Goal: Communication & Community: Answer question/provide support

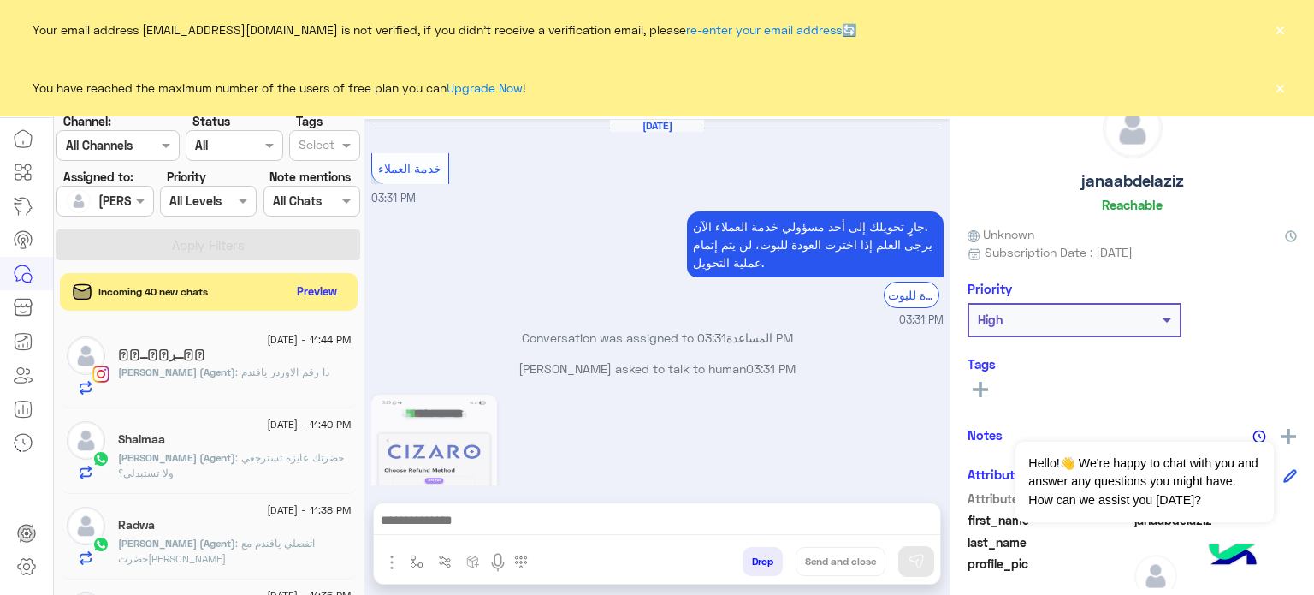
scroll to position [485, 0]
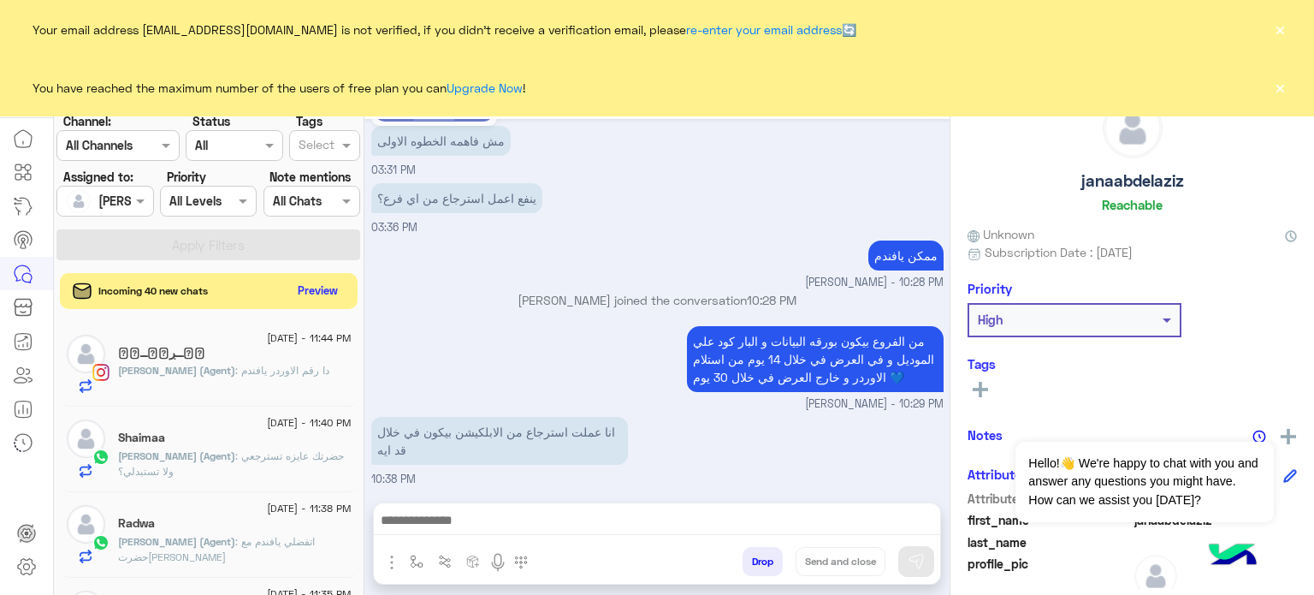
click at [302, 284] on button "Preview" at bounding box center [318, 290] width 53 height 23
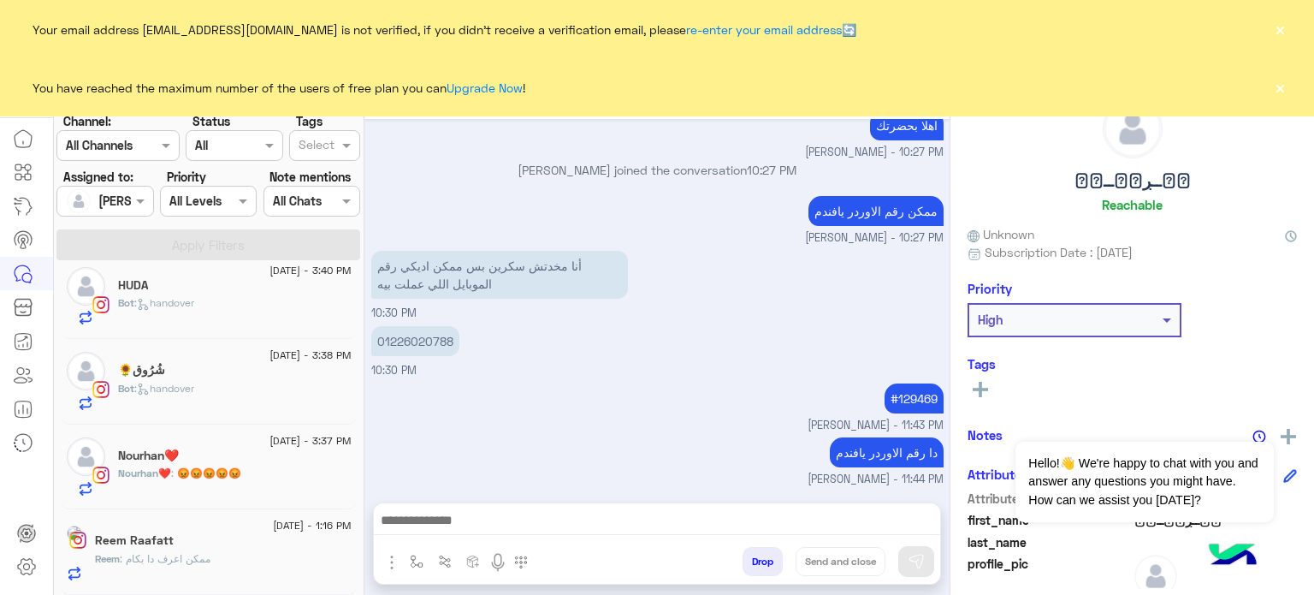
scroll to position [1470, 0]
click at [305, 453] on div "Nourhan❤️" at bounding box center [235, 457] width 234 height 18
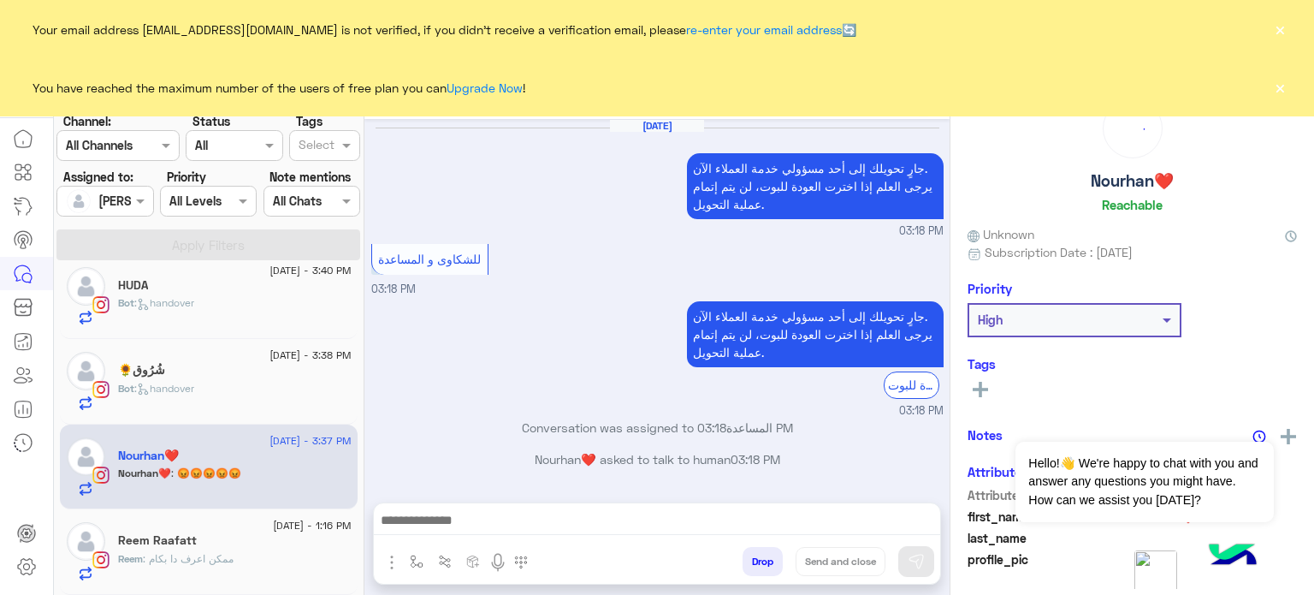
scroll to position [347, 0]
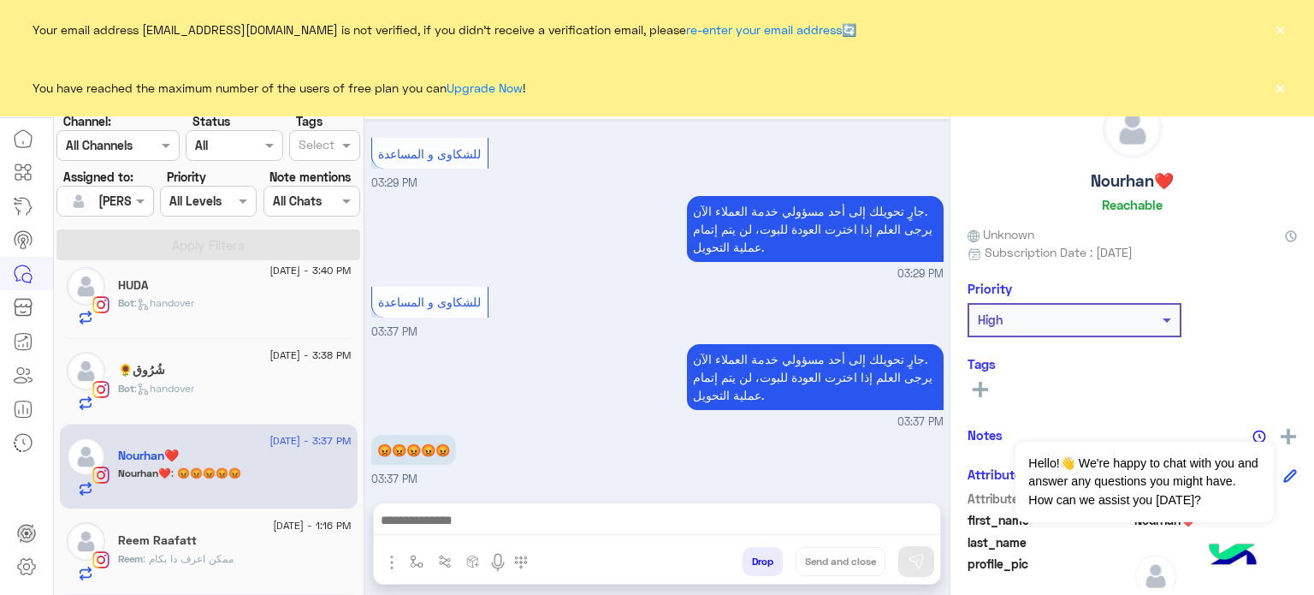
click at [291, 524] on span "[DATE] - 1:16 PM" at bounding box center [312, 525] width 78 height 15
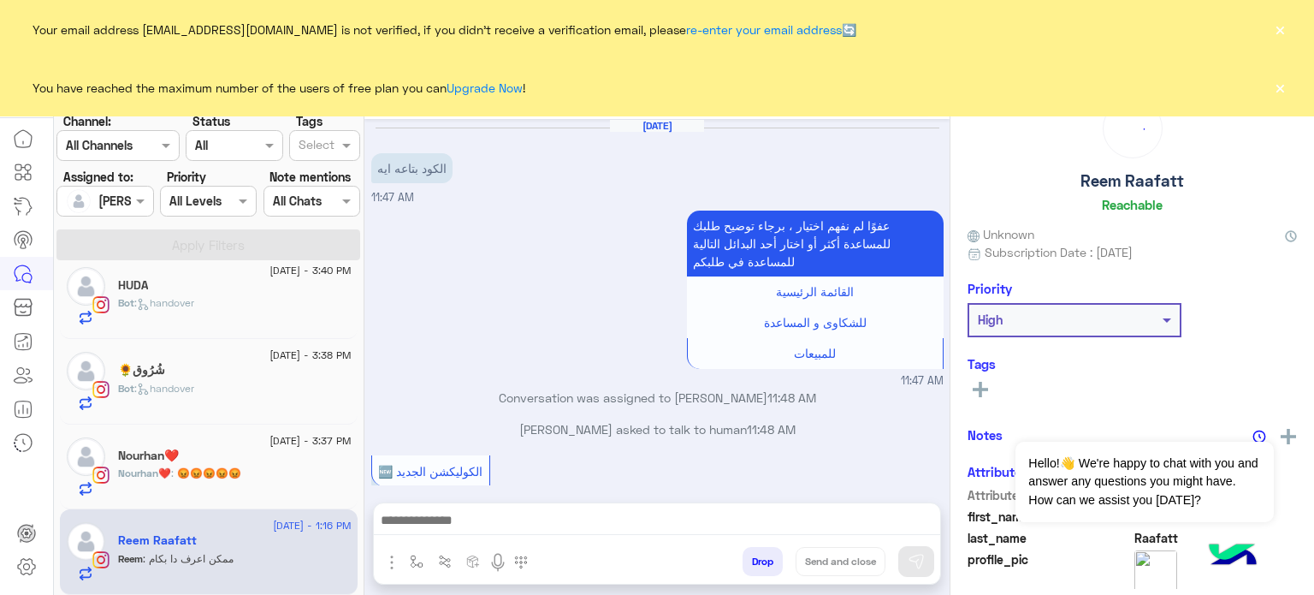
scroll to position [561, 0]
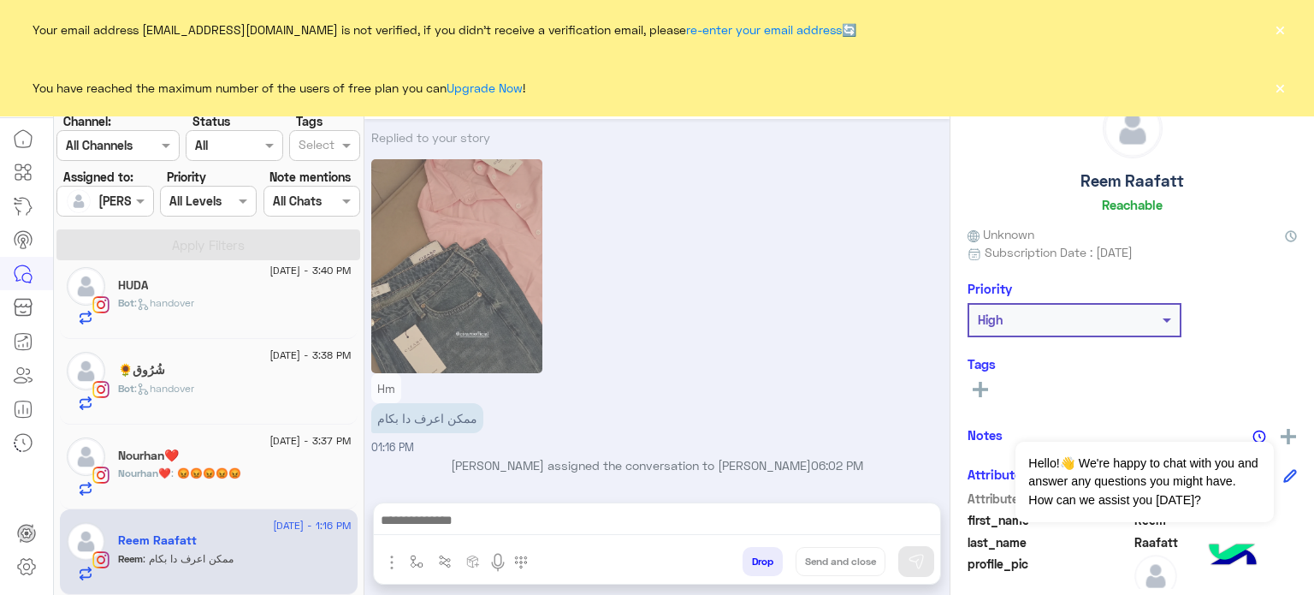
click at [1279, 88] on button "×" at bounding box center [1279, 87] width 17 height 17
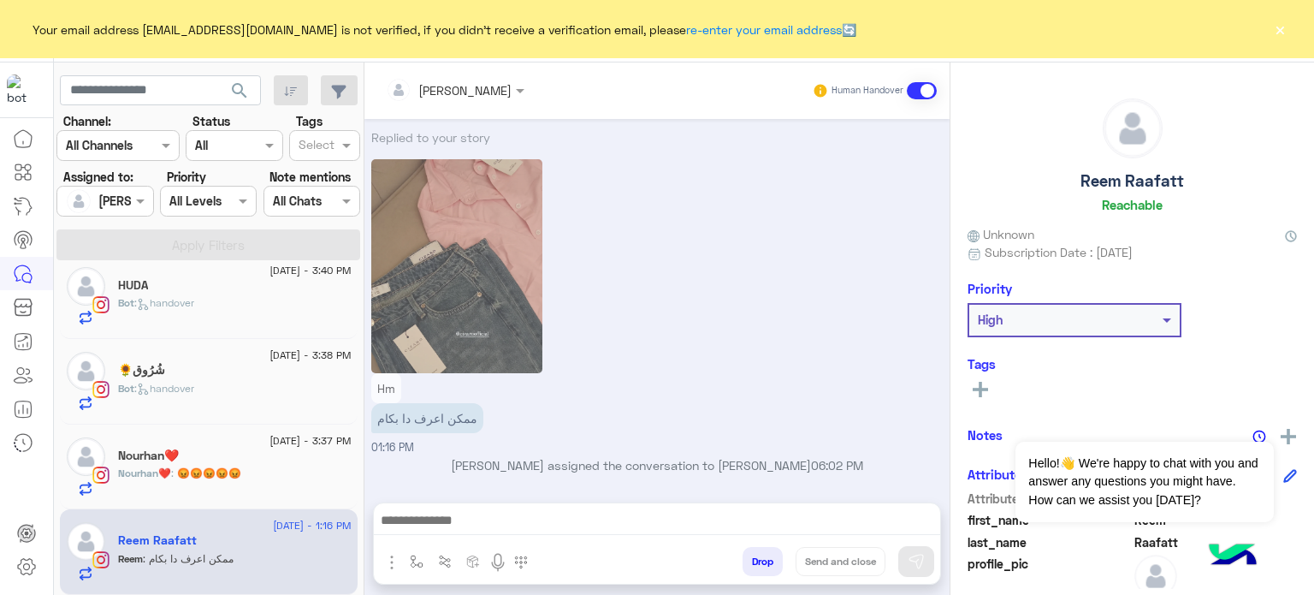
click at [1279, 31] on button "×" at bounding box center [1279, 29] width 17 height 17
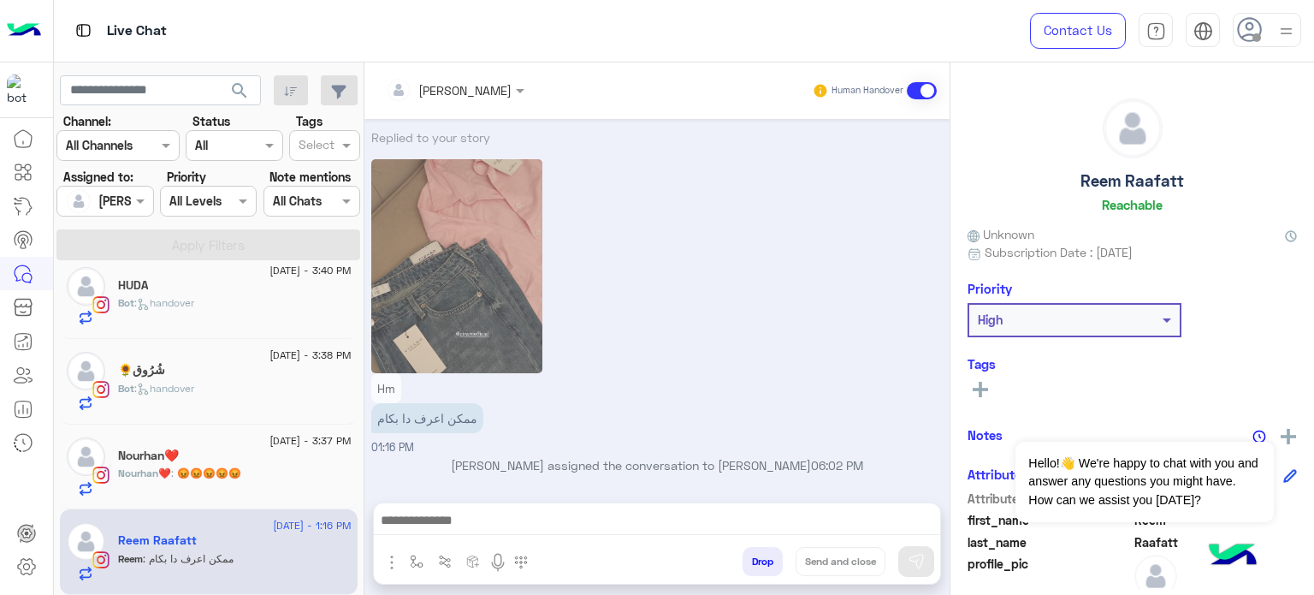
click at [761, 562] on button "Drop" at bounding box center [763, 561] width 40 height 29
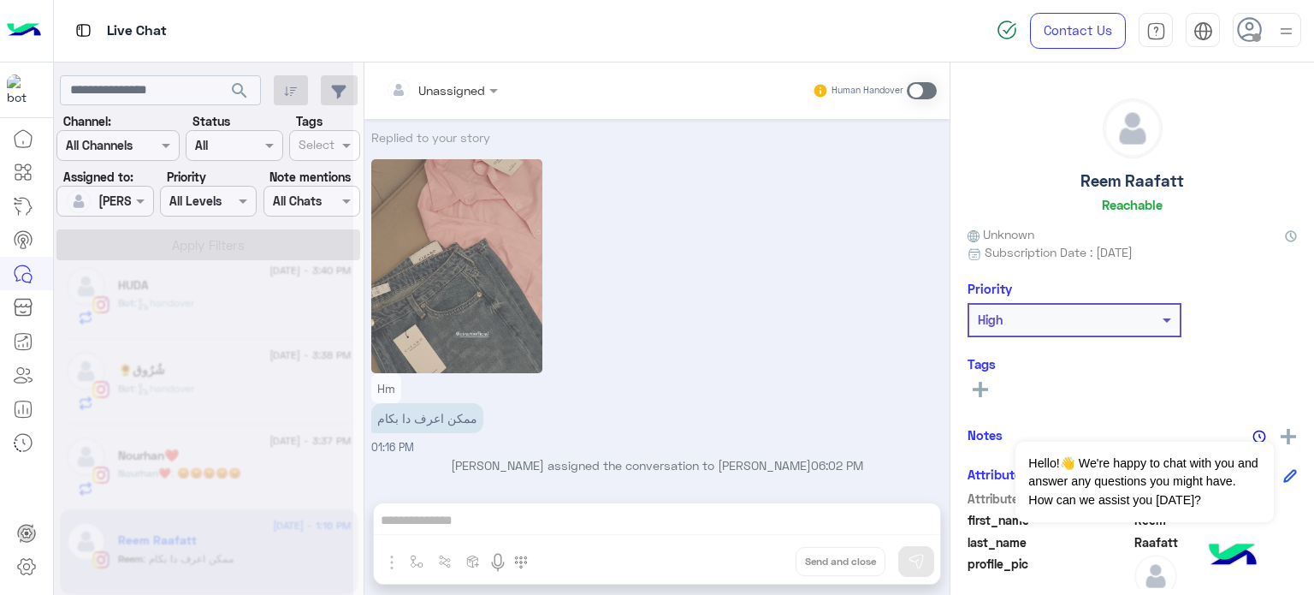
scroll to position [592, 0]
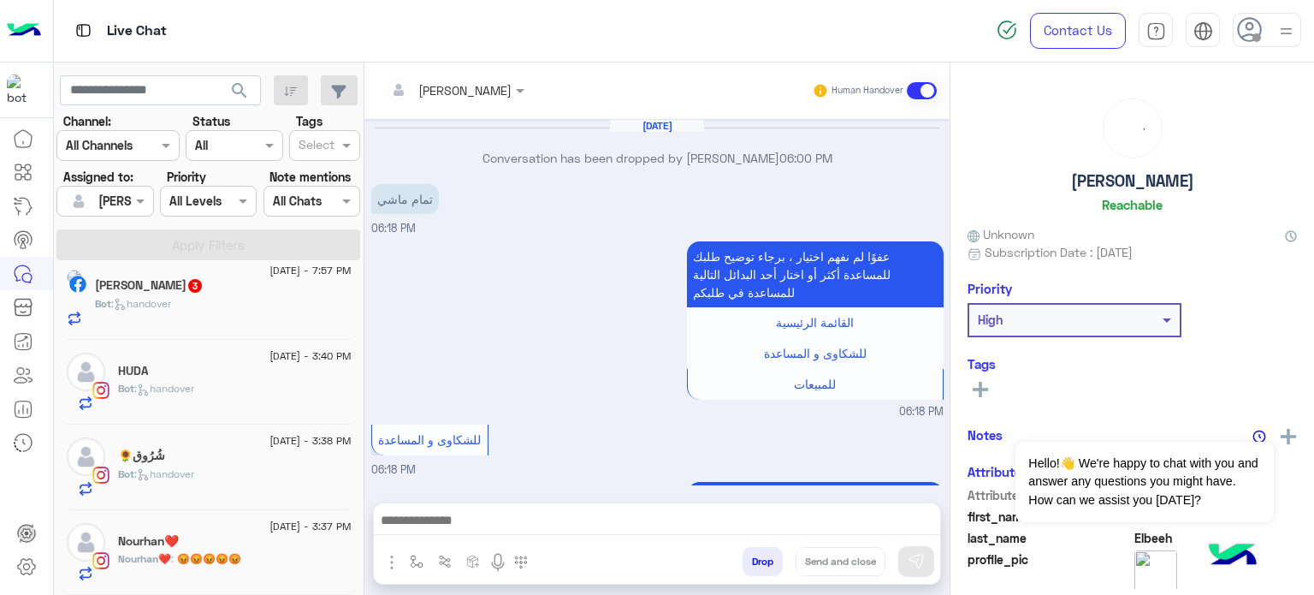
scroll to position [319, 0]
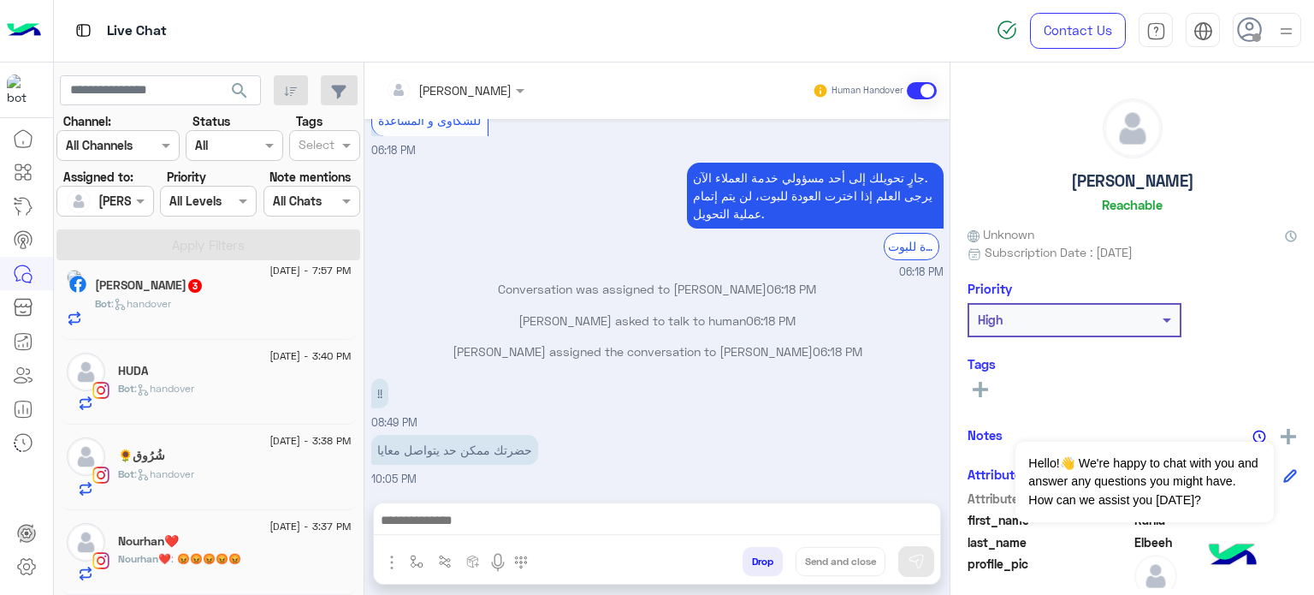
click at [244, 546] on div "Nourhan❤️" at bounding box center [235, 543] width 234 height 18
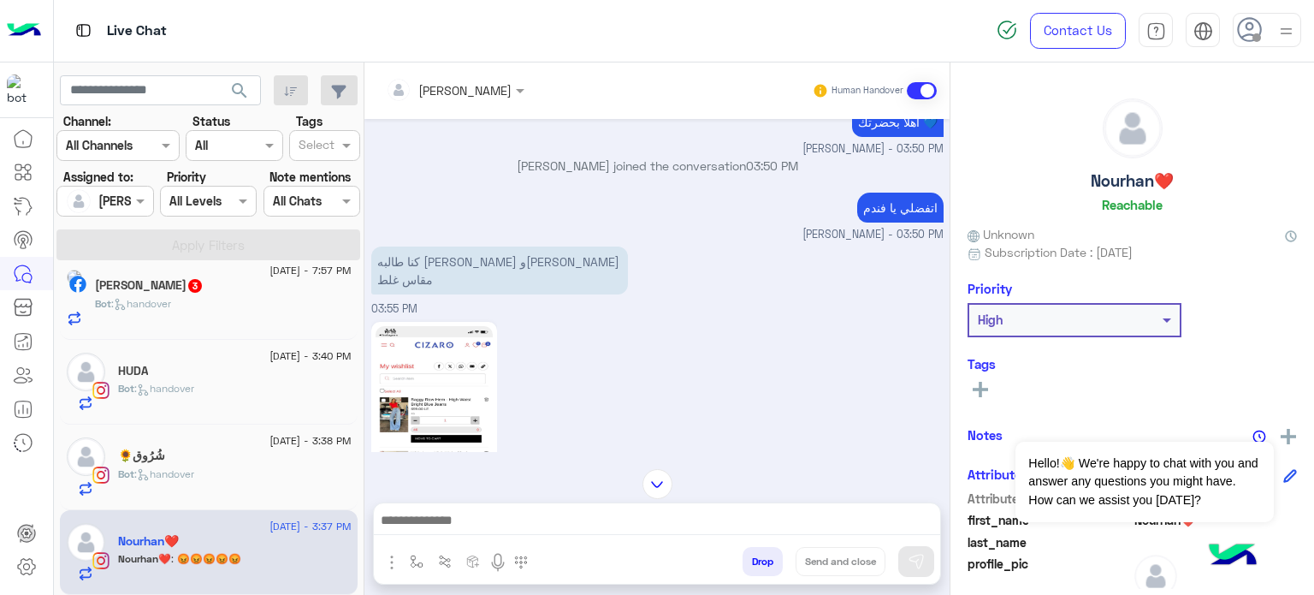
scroll to position [103, 0]
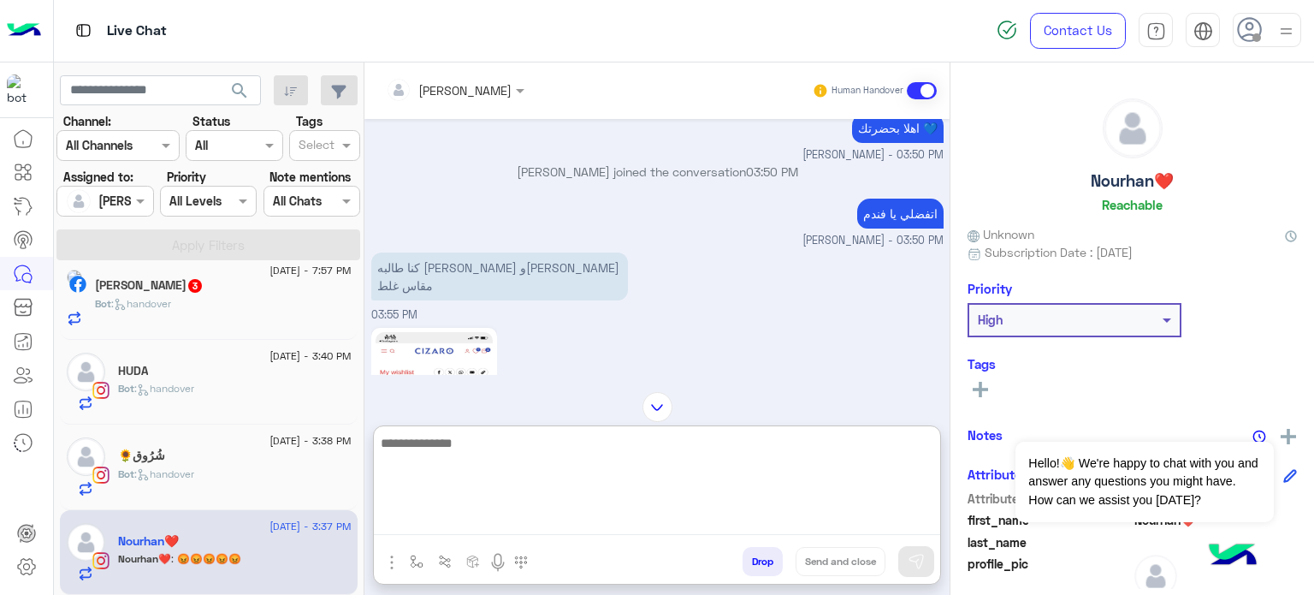
click at [456, 516] on textarea at bounding box center [657, 483] width 566 height 103
type textarea "*"
type textarea "**********"
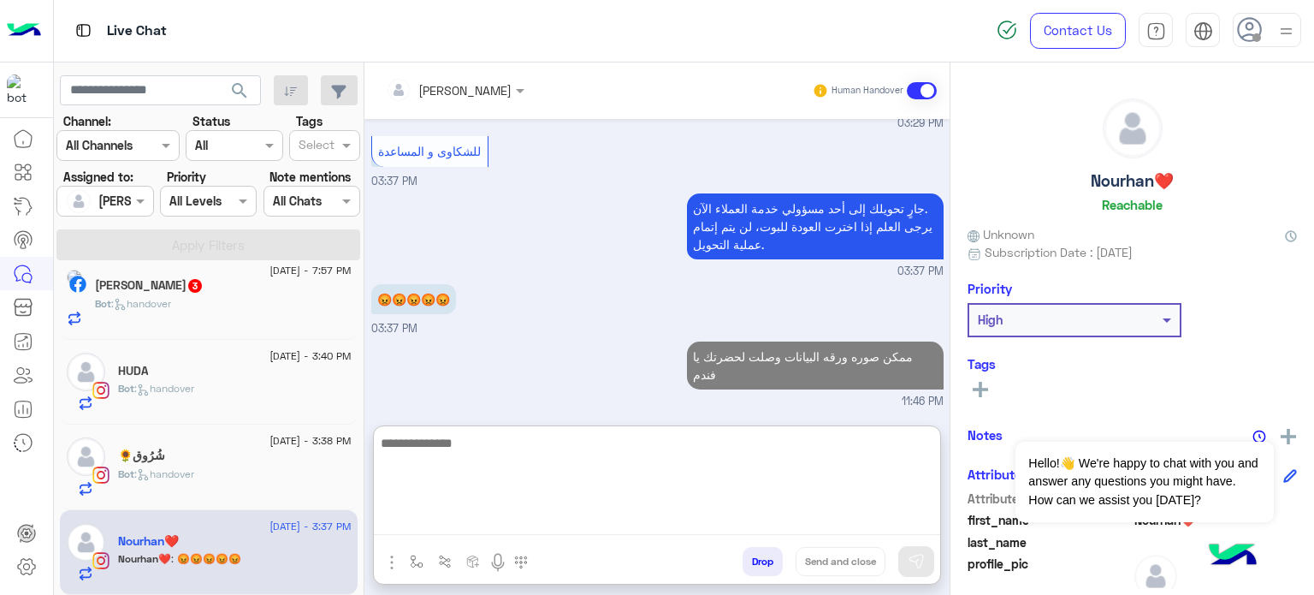
scroll to position [2412, 0]
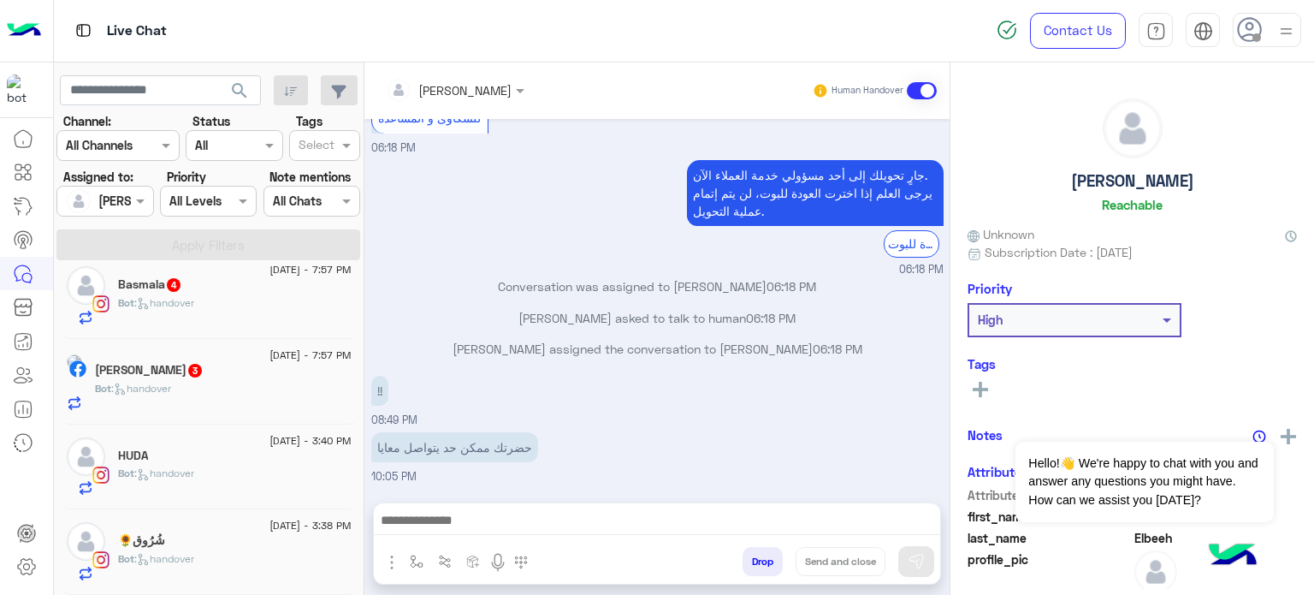
scroll to position [358, 0]
click at [236, 548] on div "شُرُوق🌻" at bounding box center [235, 542] width 234 height 18
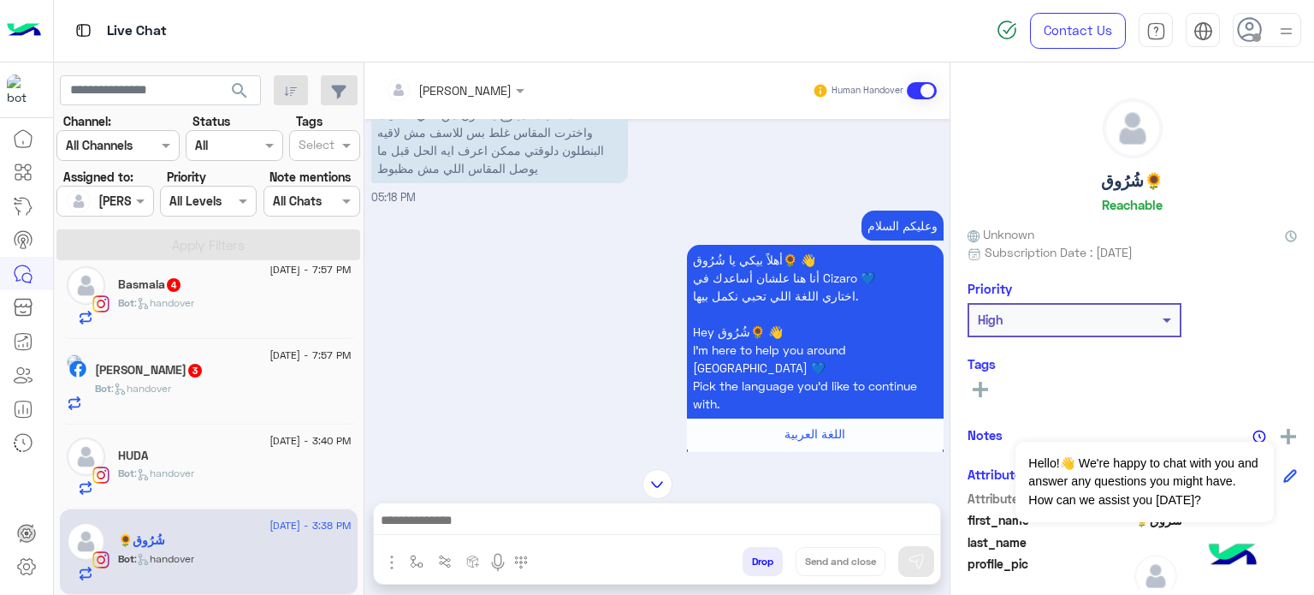
scroll to position [189, 0]
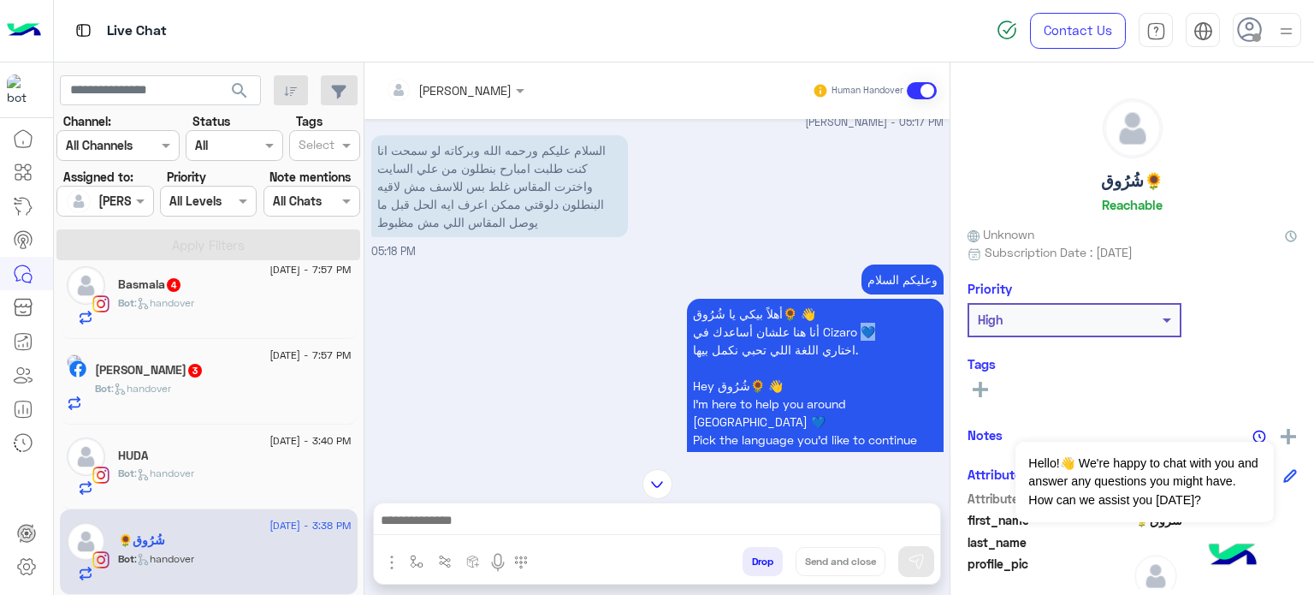
drag, startPoint x: 881, startPoint y: 331, endPoint x: 866, endPoint y: 332, distance: 15.4
click at [866, 332] on p "أهلاً بيكي يا شُرُوق🌻 👋 أنا هنا علشان أساعدك في Cizaro 💙 اختاري اللغة اللي تحبي…" at bounding box center [815, 386] width 257 height 174
copy p "💙"
click at [675, 187] on div "السلام عليكم ورحمه الله وبركاته لو سمحت انا كنت طلبت امبارح بنطلون من علي الساي…" at bounding box center [657, 195] width 572 height 129
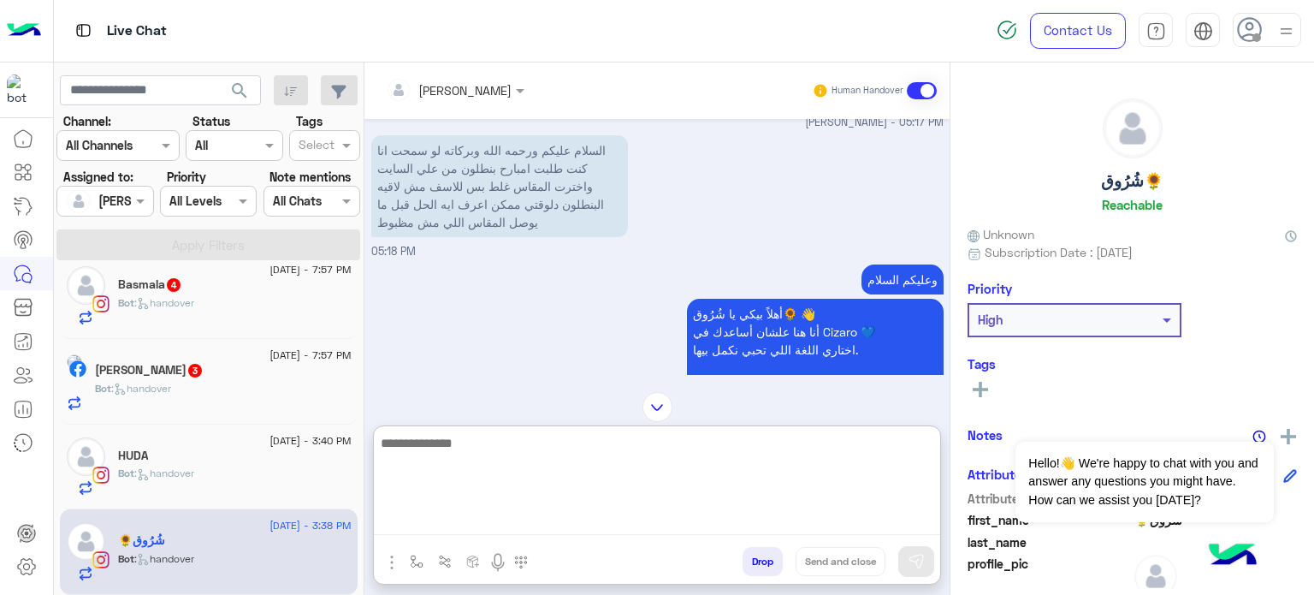
click at [553, 524] on textarea at bounding box center [657, 483] width 566 height 103
paste textarea "***"
type textarea "**********"
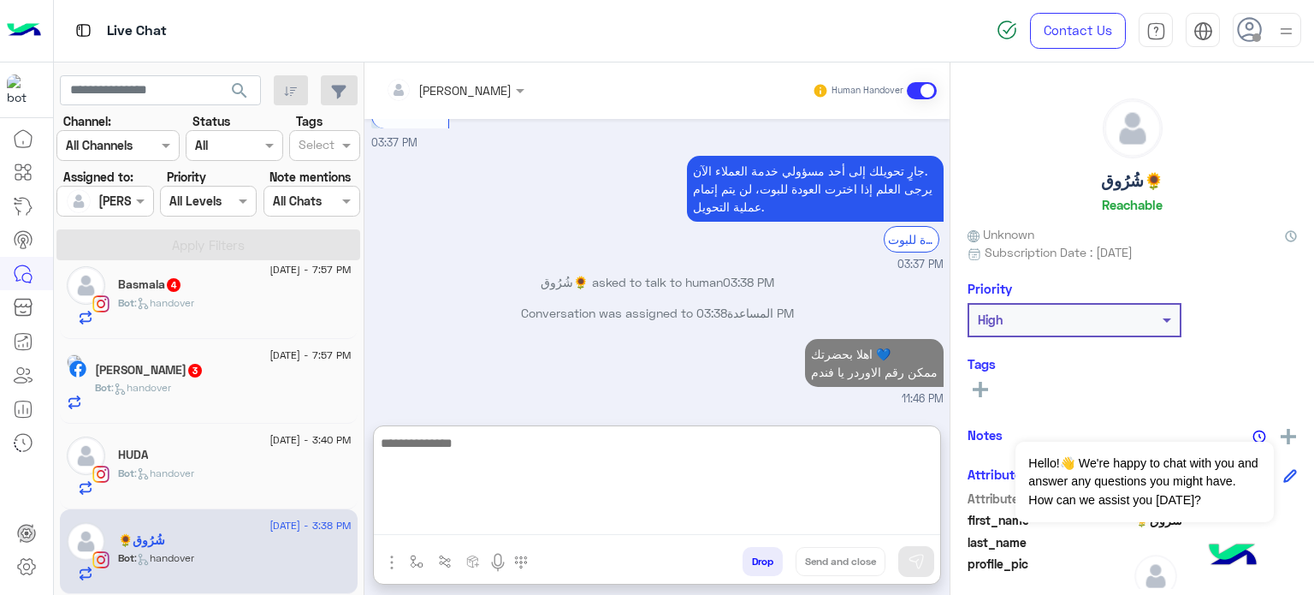
scroll to position [2146, 0]
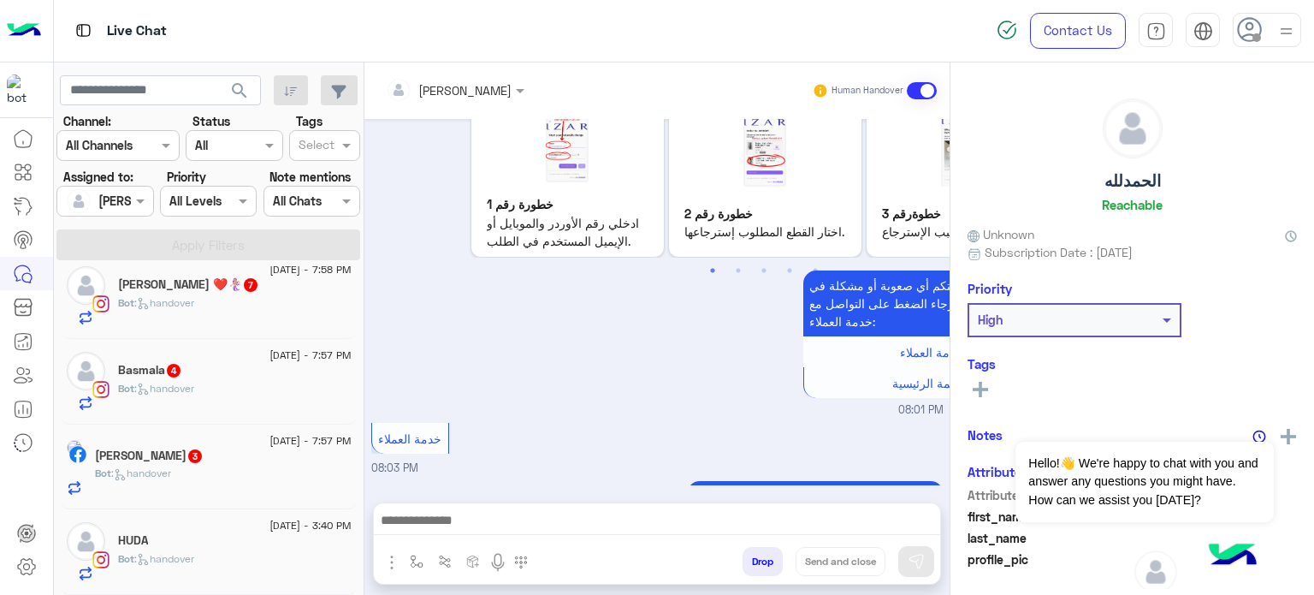
click at [265, 541] on div "HUDA" at bounding box center [235, 542] width 234 height 18
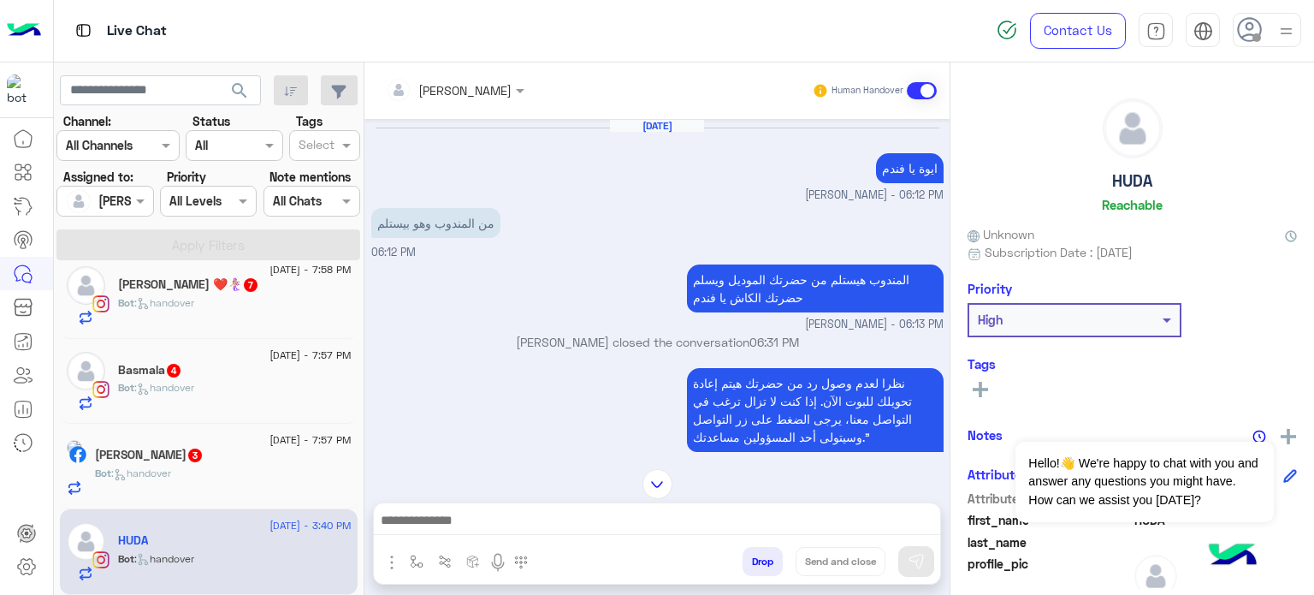
scroll to position [920, 0]
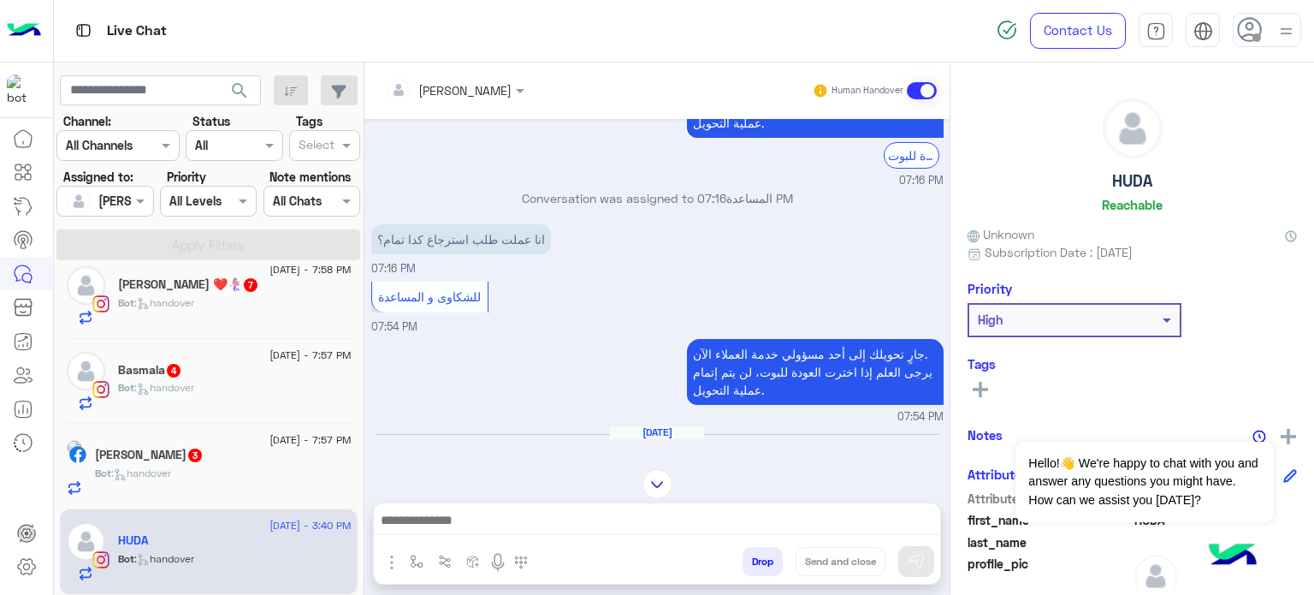
drag, startPoint x: 950, startPoint y: 276, endPoint x: 945, endPoint y: 259, distance: 17.9
click at [945, 259] on mat-drawer-container "[PERSON_NAME] Human Handover [DATE] ايوة يا [PERSON_NAME] - 06:12 PM من المندوب…" at bounding box center [839, 331] width 950 height 539
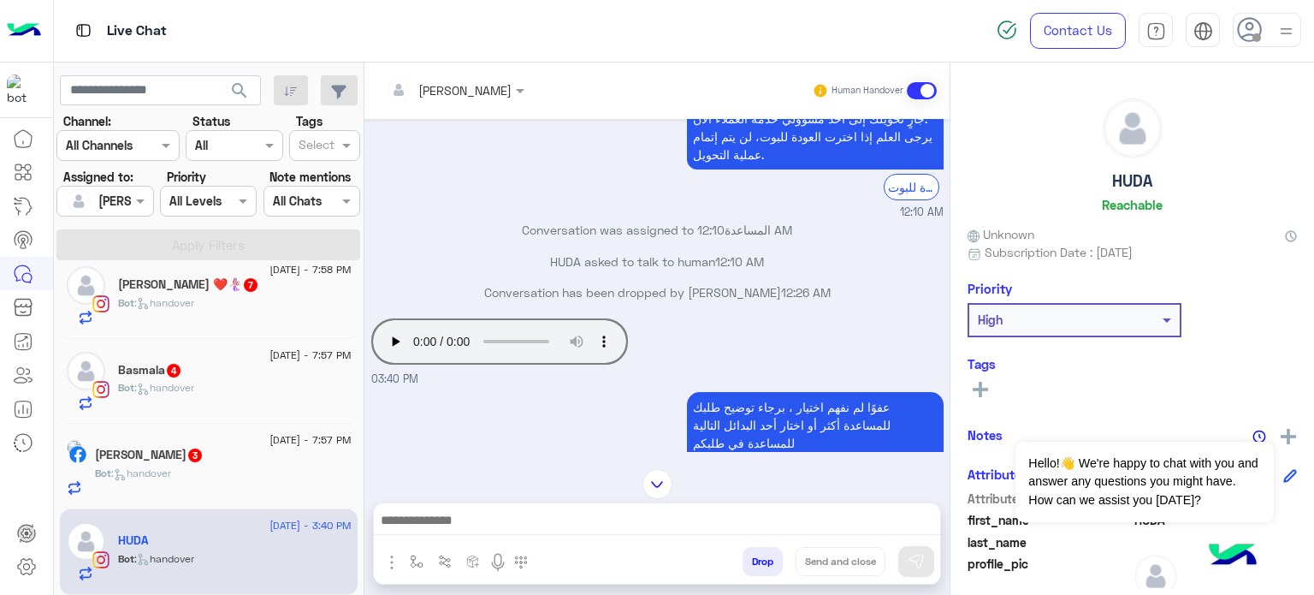
scroll to position [1749, 0]
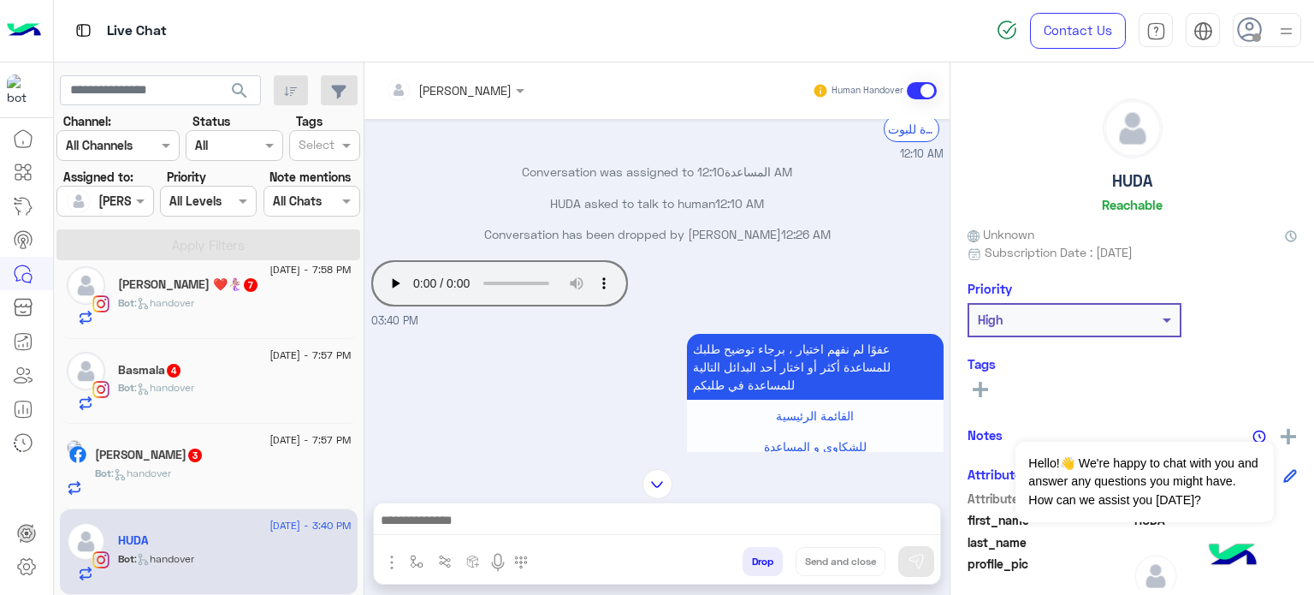
click at [418, 208] on div "HUDA asked to talk to human 12:10 AM" at bounding box center [657, 209] width 572 height 31
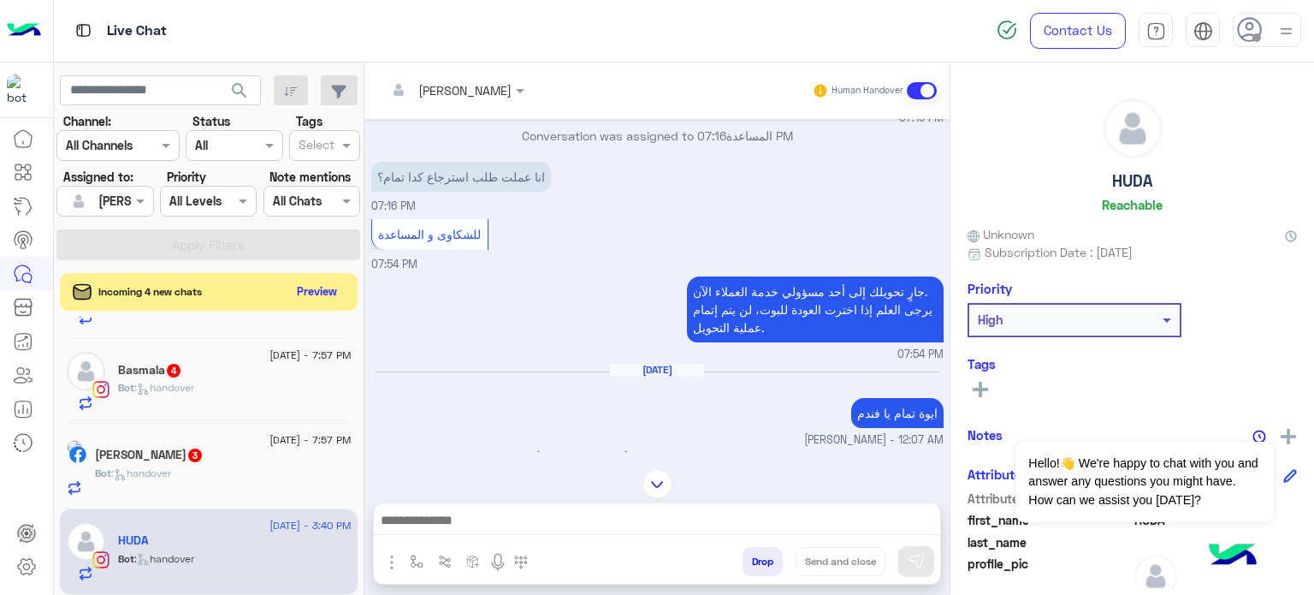
scroll to position [914, 0]
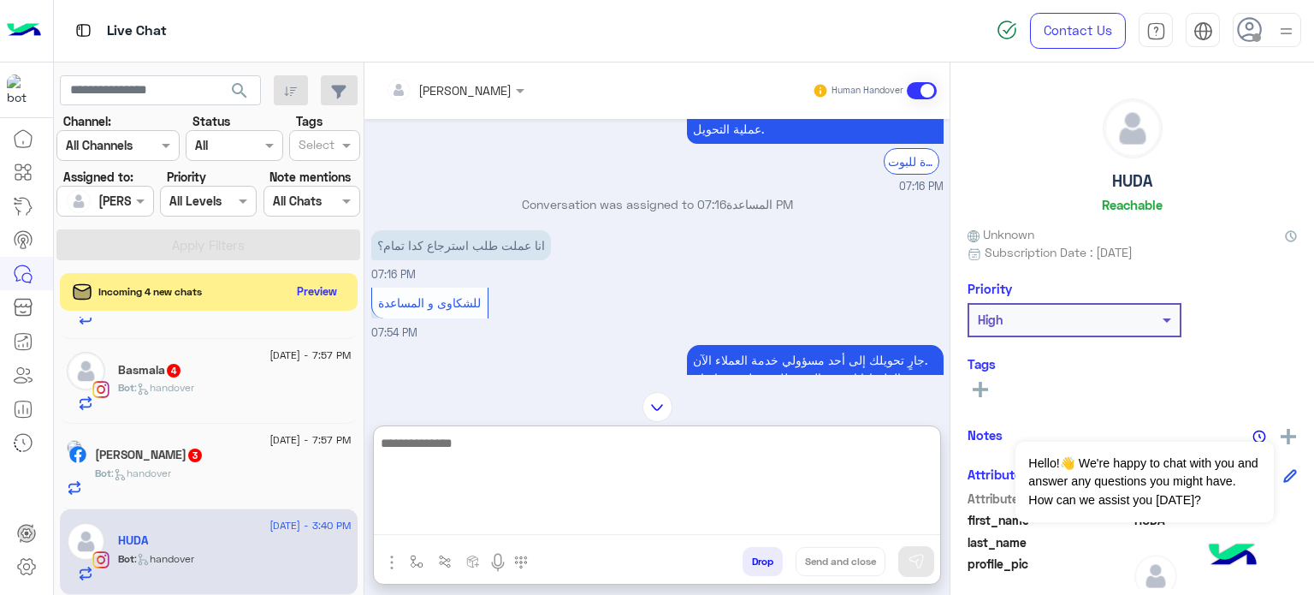
click at [540, 524] on textarea at bounding box center [657, 483] width 566 height 103
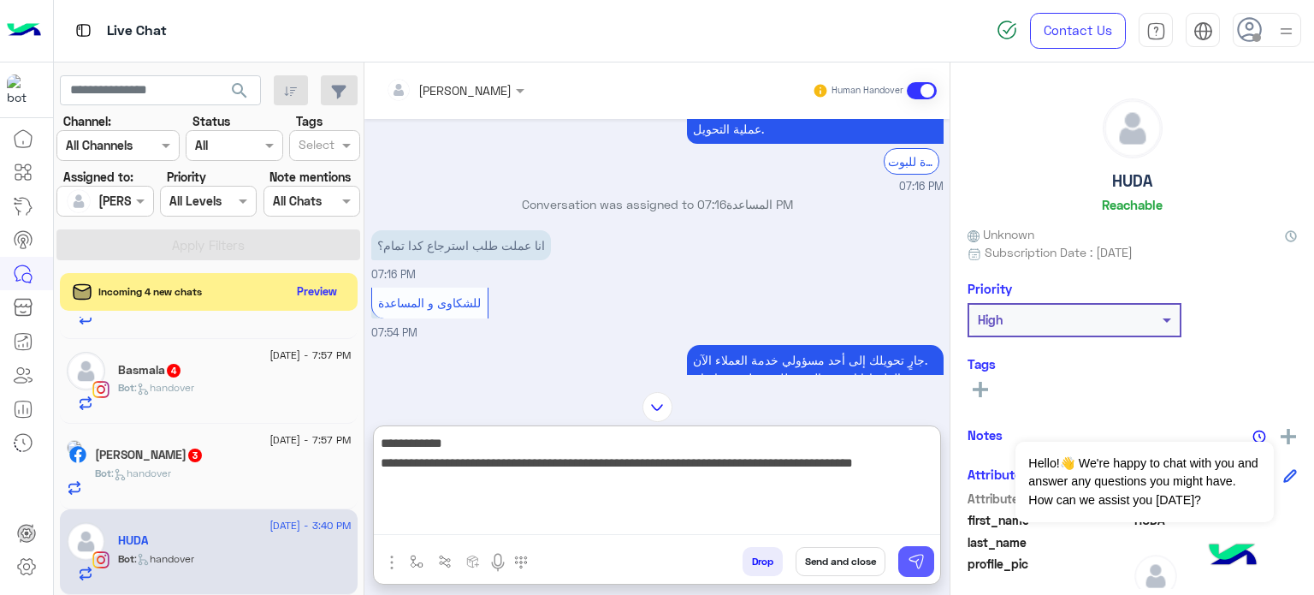
type textarea "**********"
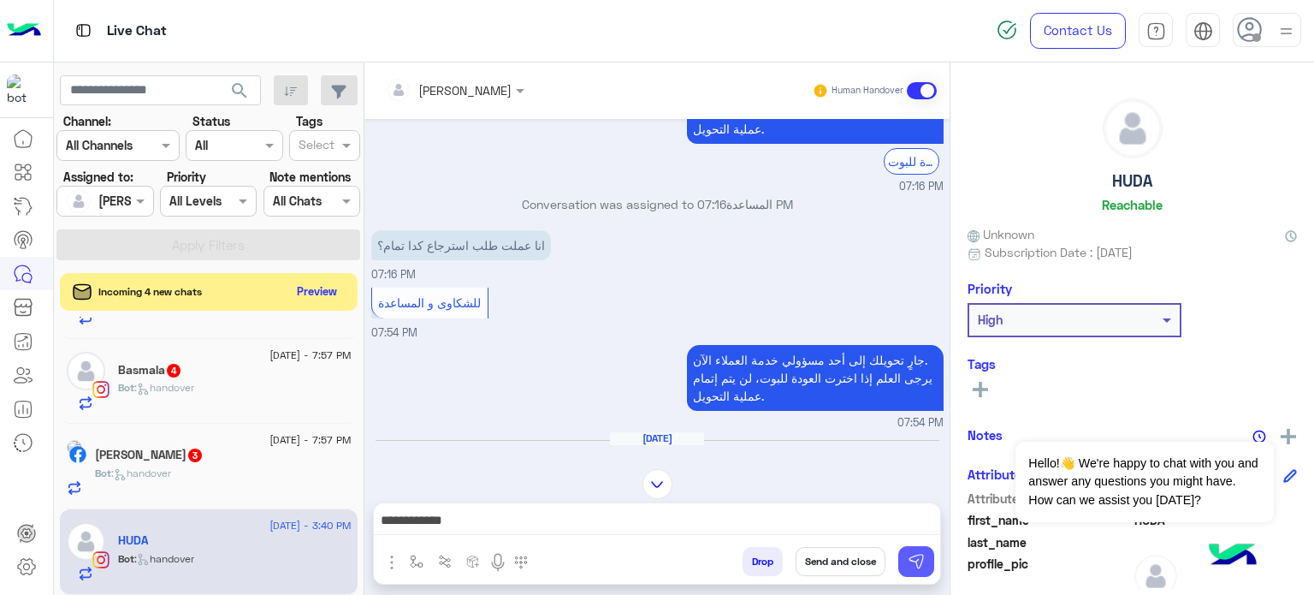
click at [931, 553] on button at bounding box center [916, 561] width 36 height 31
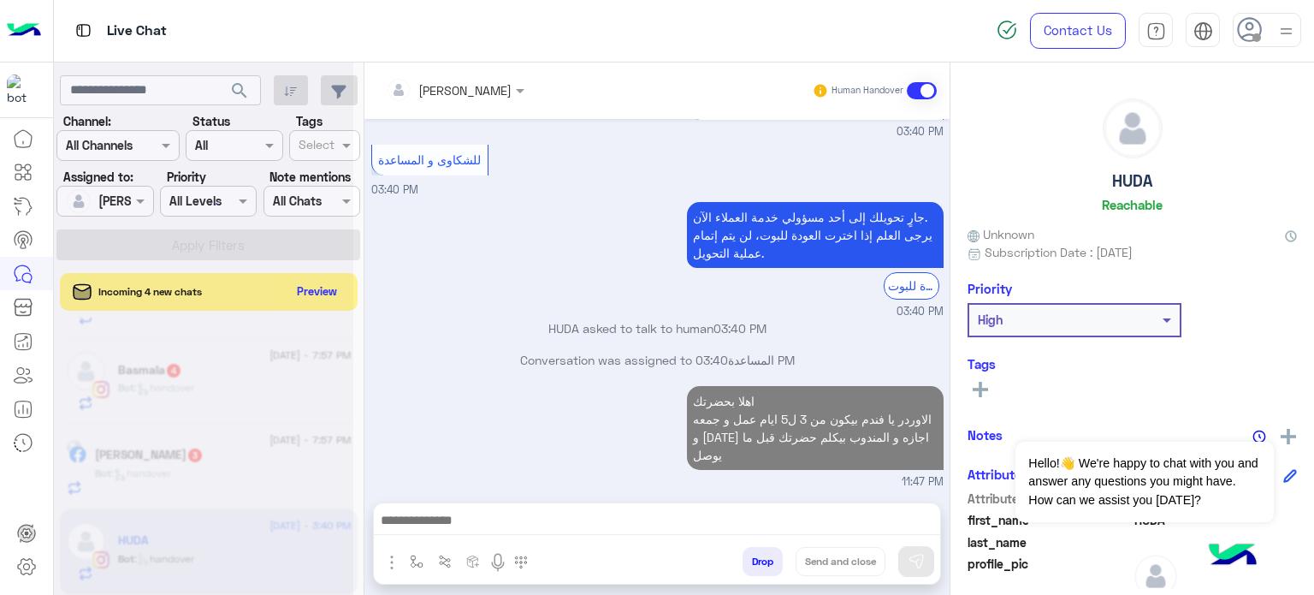
scroll to position [2122, 0]
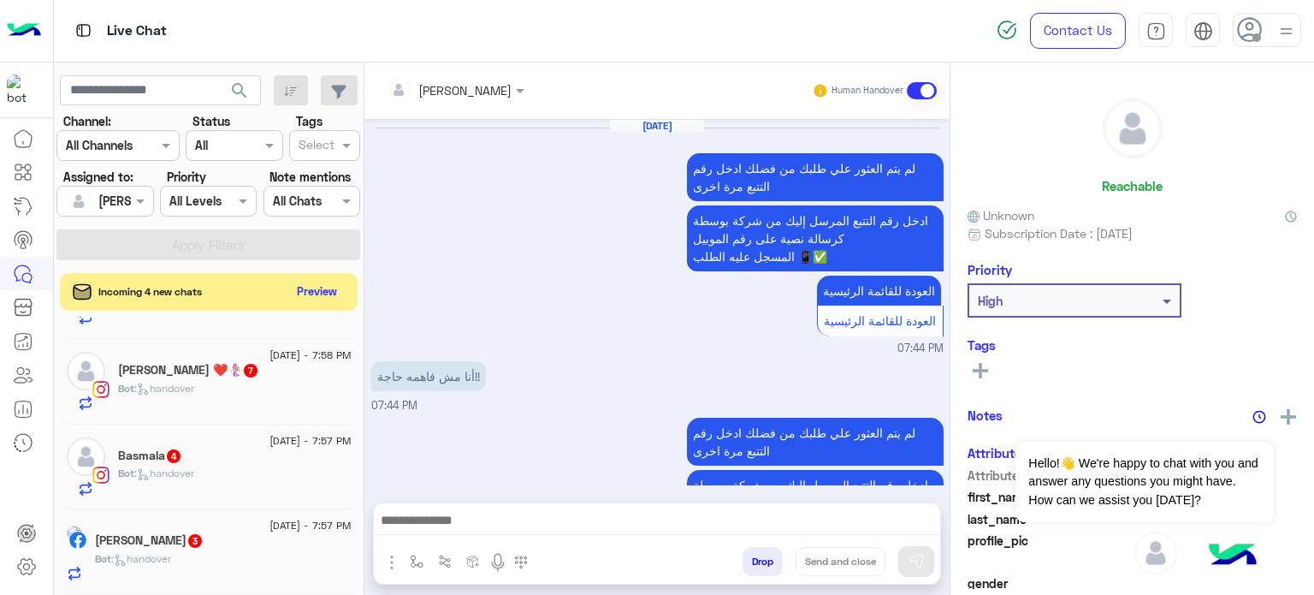
scroll to position [674, 0]
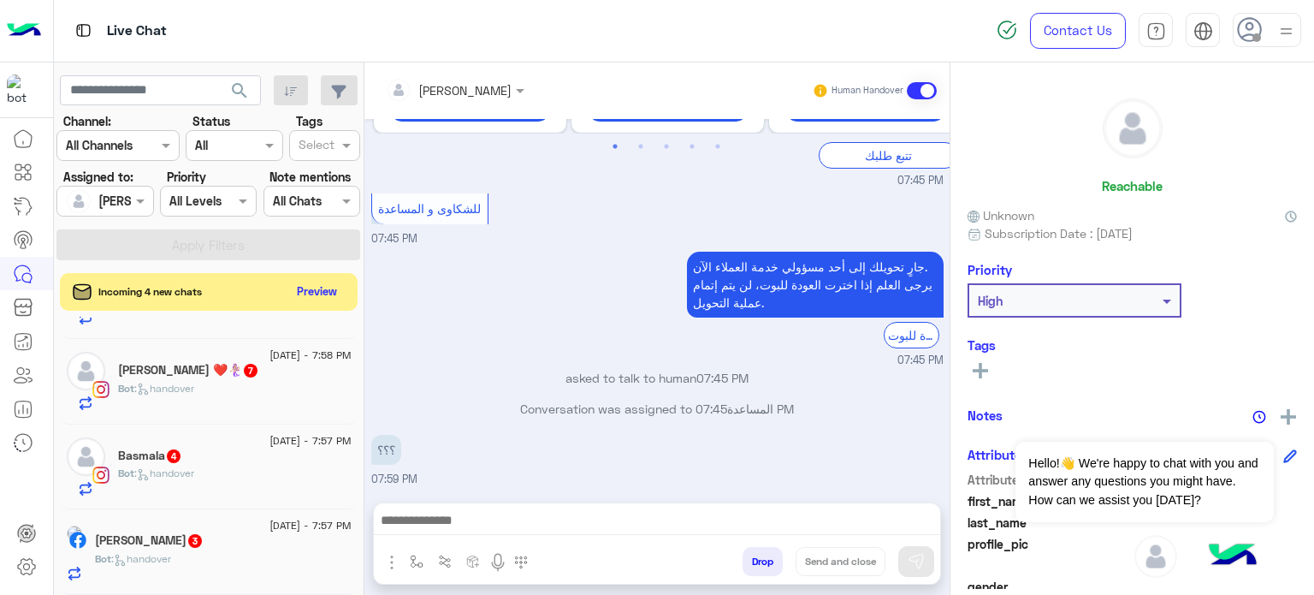
click at [243, 553] on div "Bot : handover" at bounding box center [223, 566] width 257 height 30
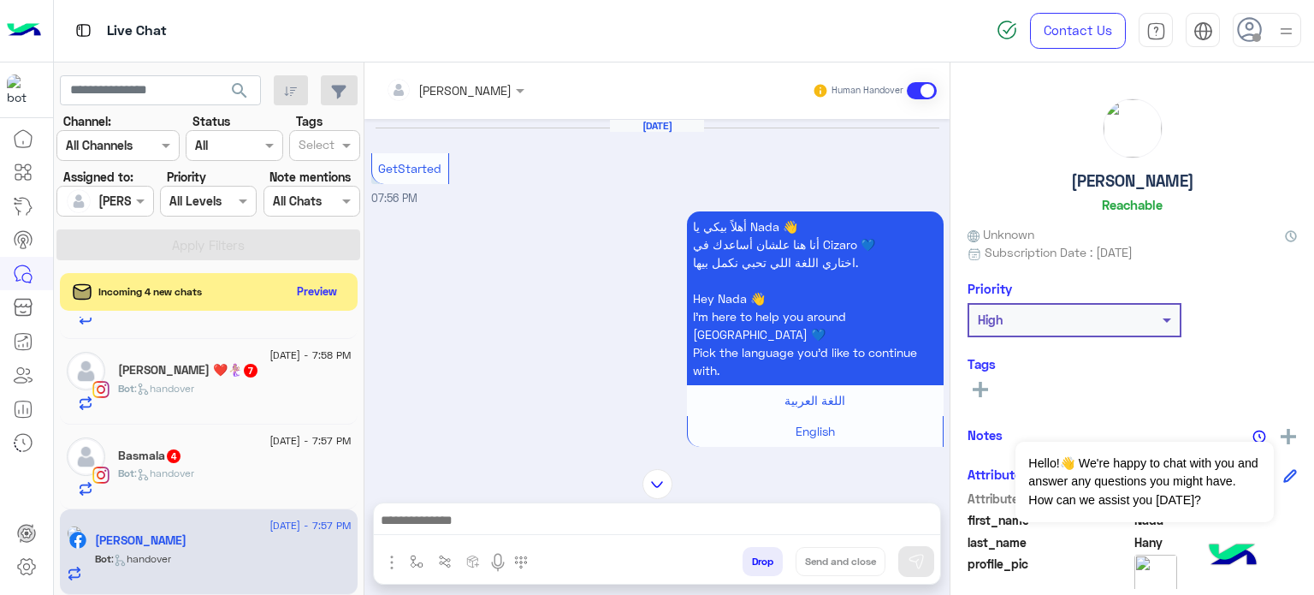
scroll to position [1088, 0]
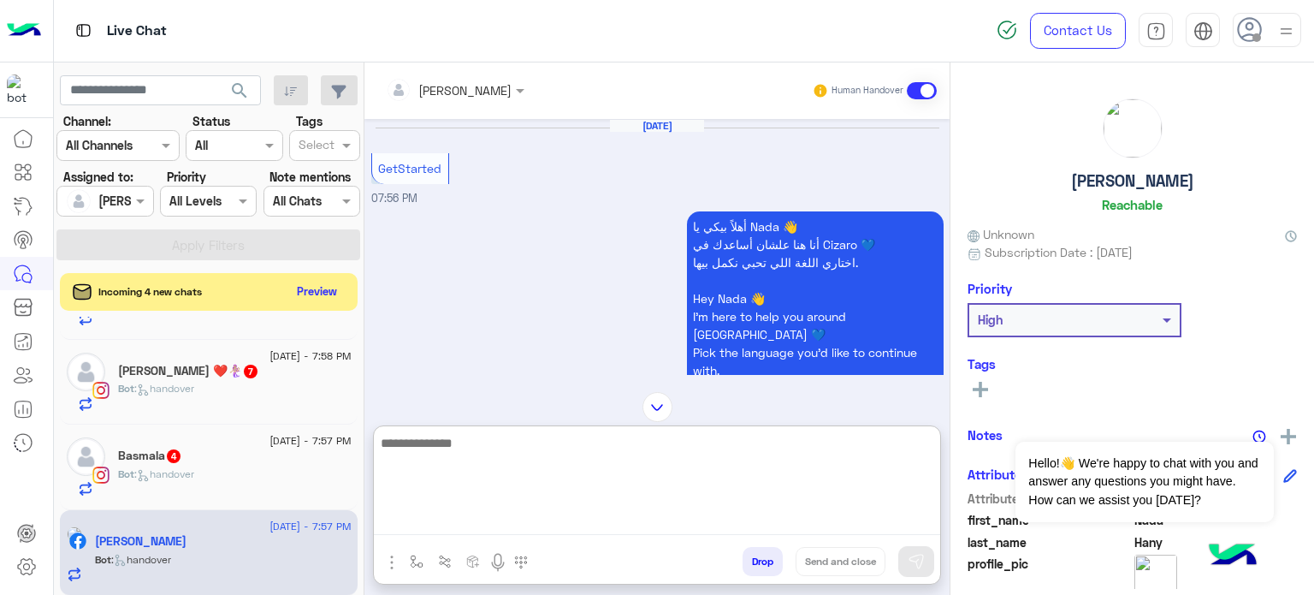
click at [533, 515] on textarea at bounding box center [657, 483] width 566 height 103
paste textarea "***"
type textarea "**********"
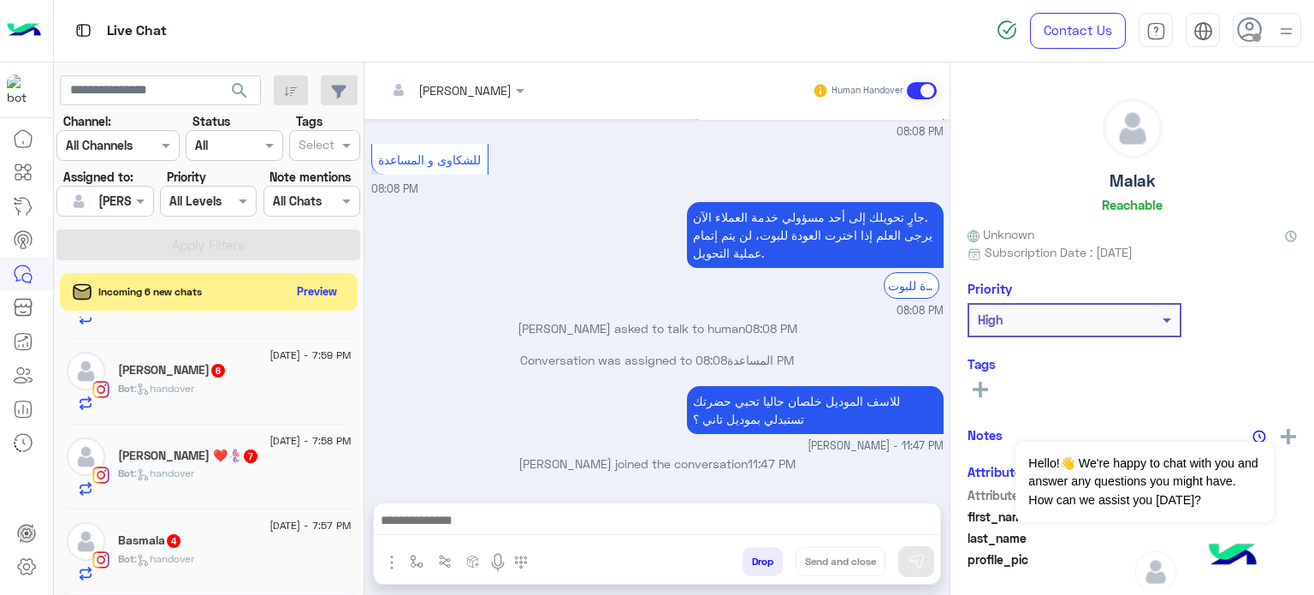
scroll to position [622, 0]
click at [198, 569] on div "Bot : handover" at bounding box center [235, 566] width 234 height 30
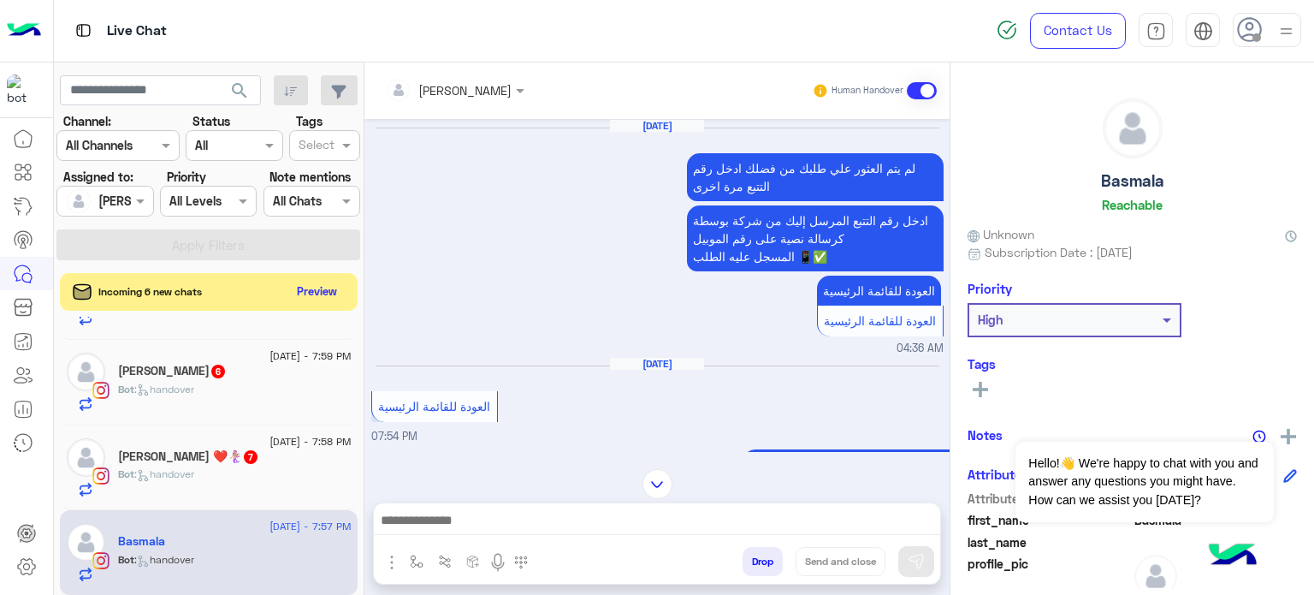
scroll to position [1247, 0]
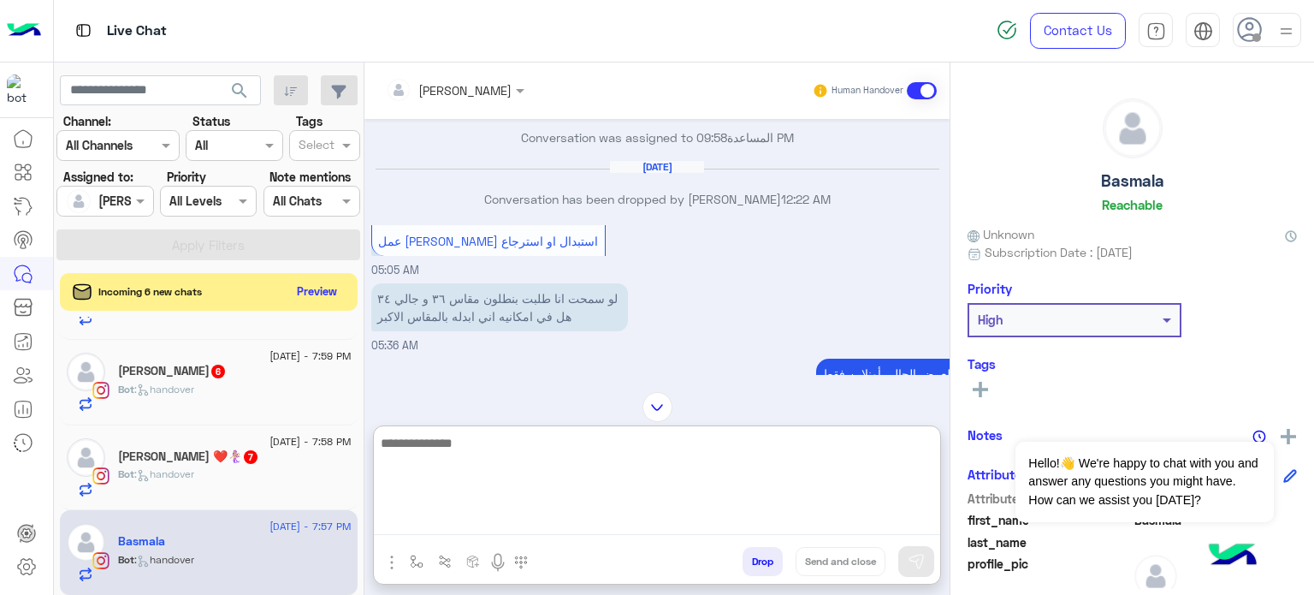
click at [490, 524] on textarea at bounding box center [657, 483] width 566 height 103
type textarea "**********"
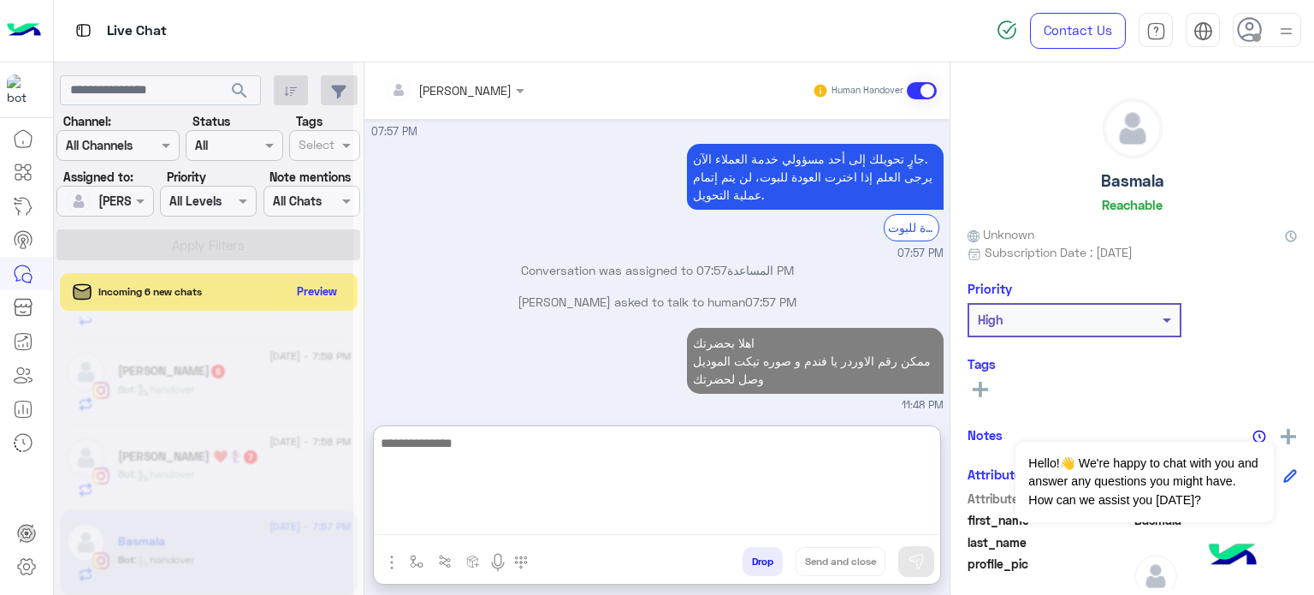
scroll to position [1947, 0]
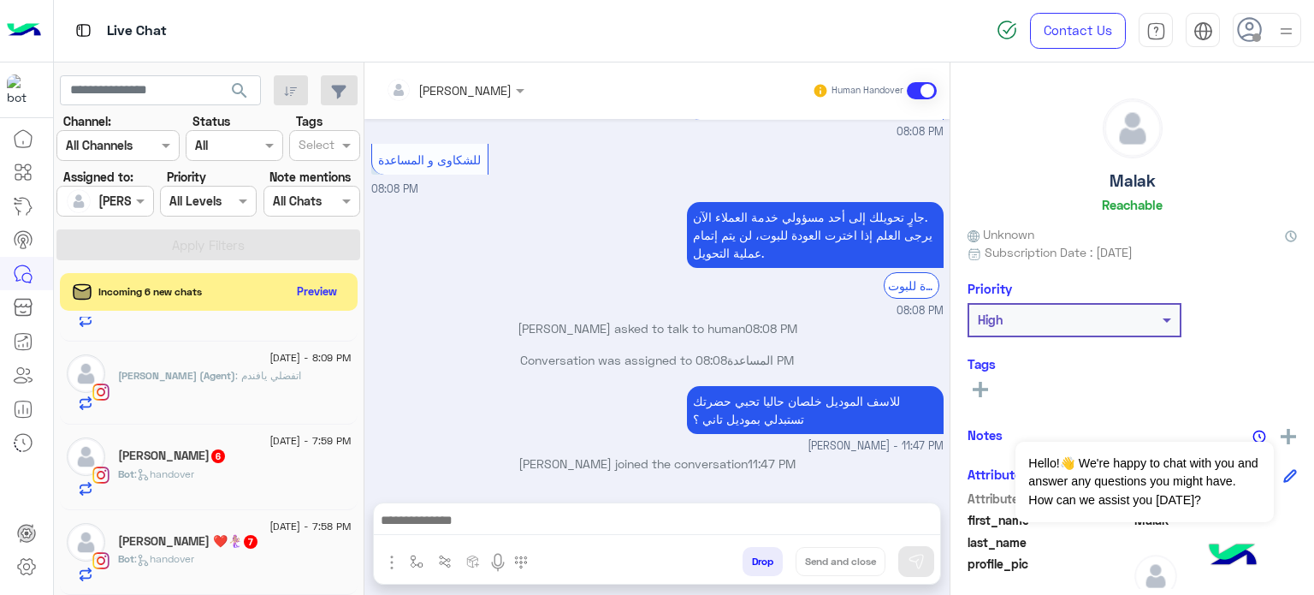
scroll to position [622, 0]
click at [169, 444] on div "[DATE] - 7:59 PM" at bounding box center [235, 442] width 234 height 11
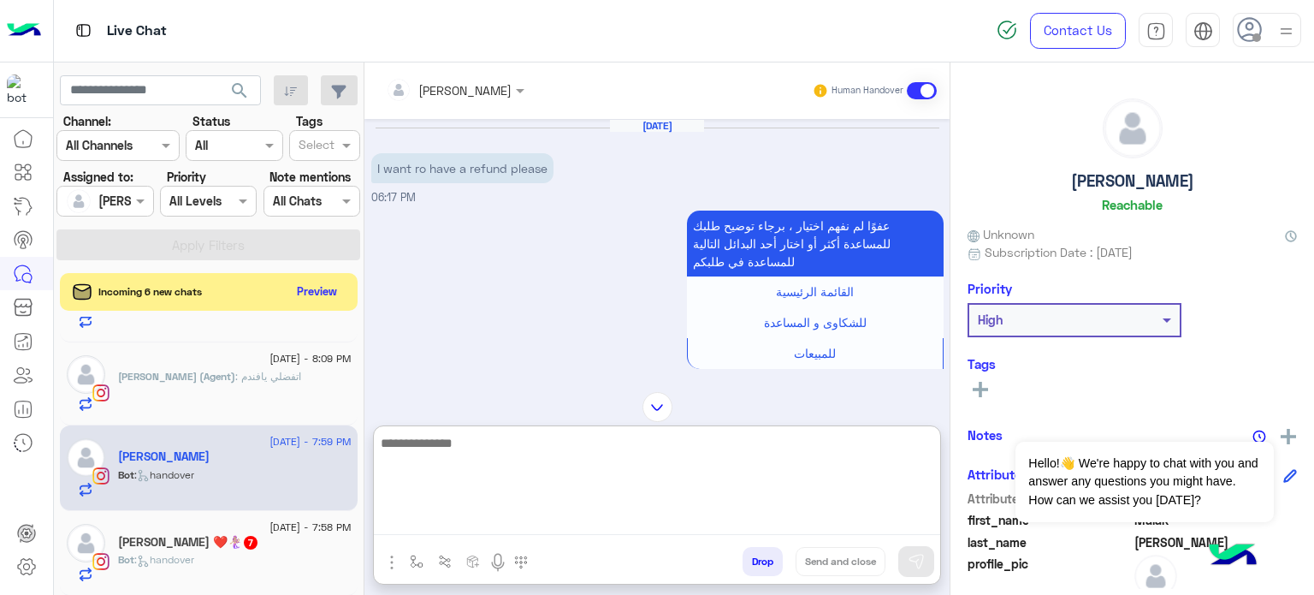
click at [511, 518] on textarea at bounding box center [657, 483] width 566 height 103
paste textarea "***"
paste textarea "**********"
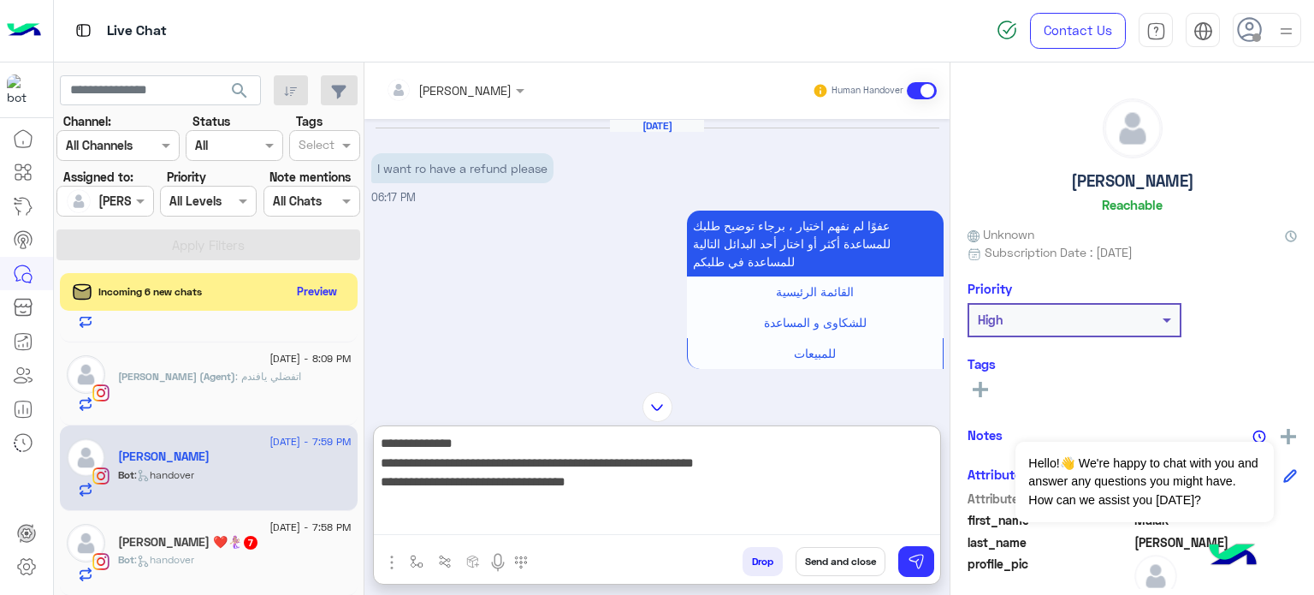
type textarea "**********"
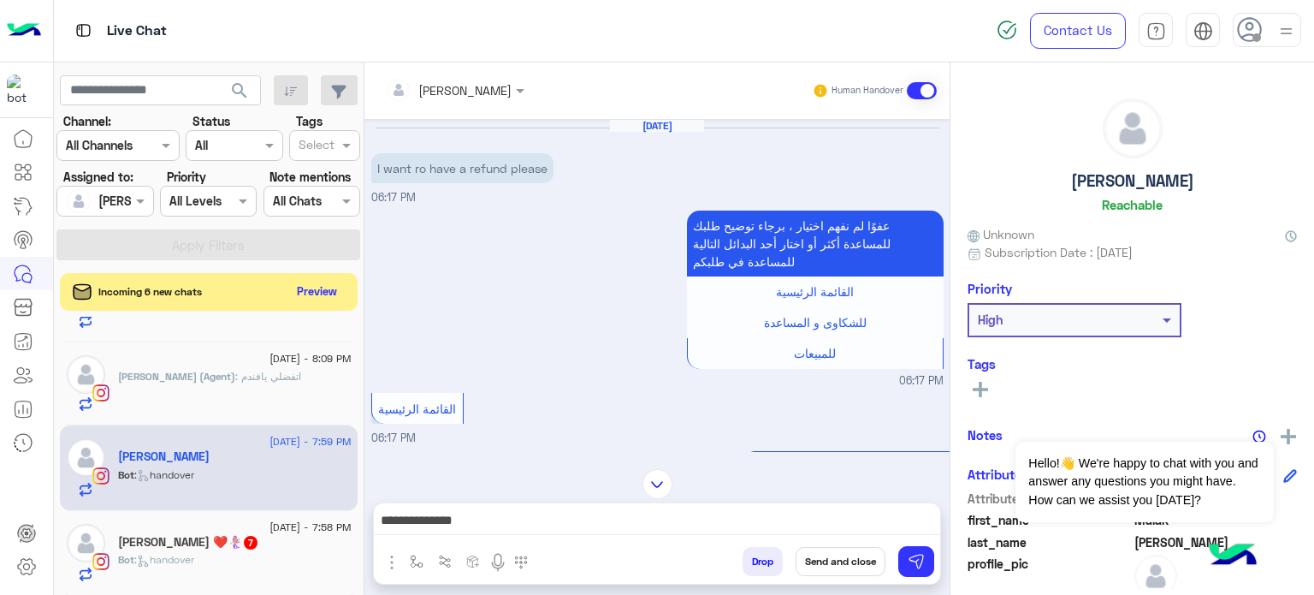
click at [846, 558] on button "Send and close" at bounding box center [841, 561] width 90 height 29
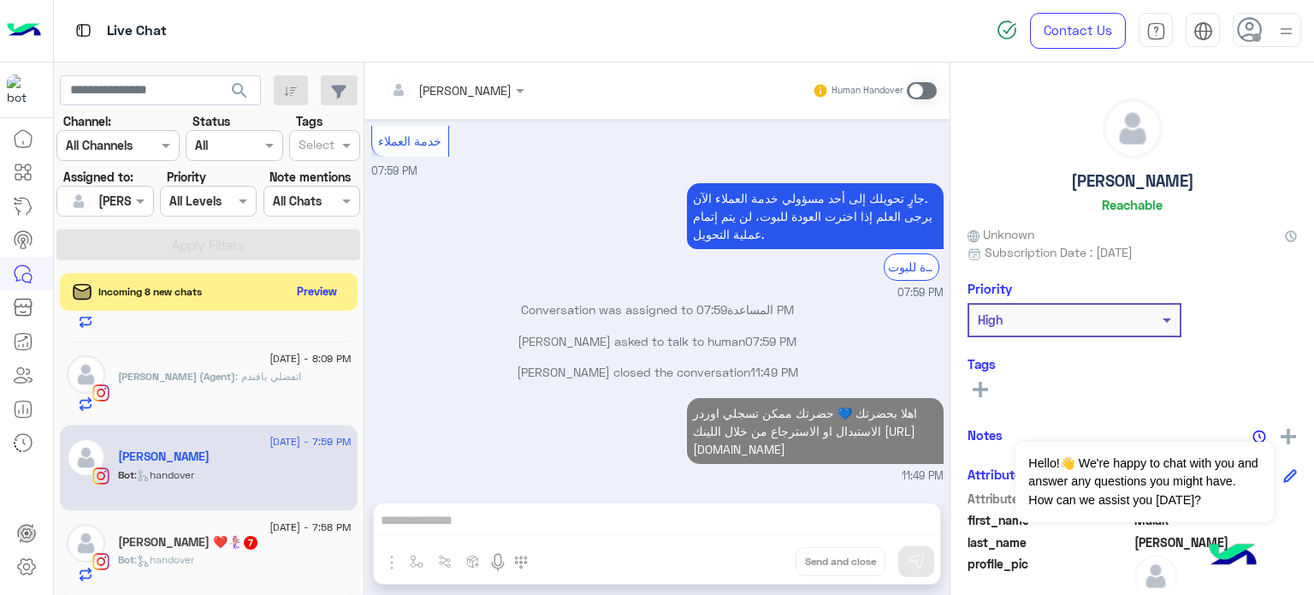
scroll to position [1573, 0]
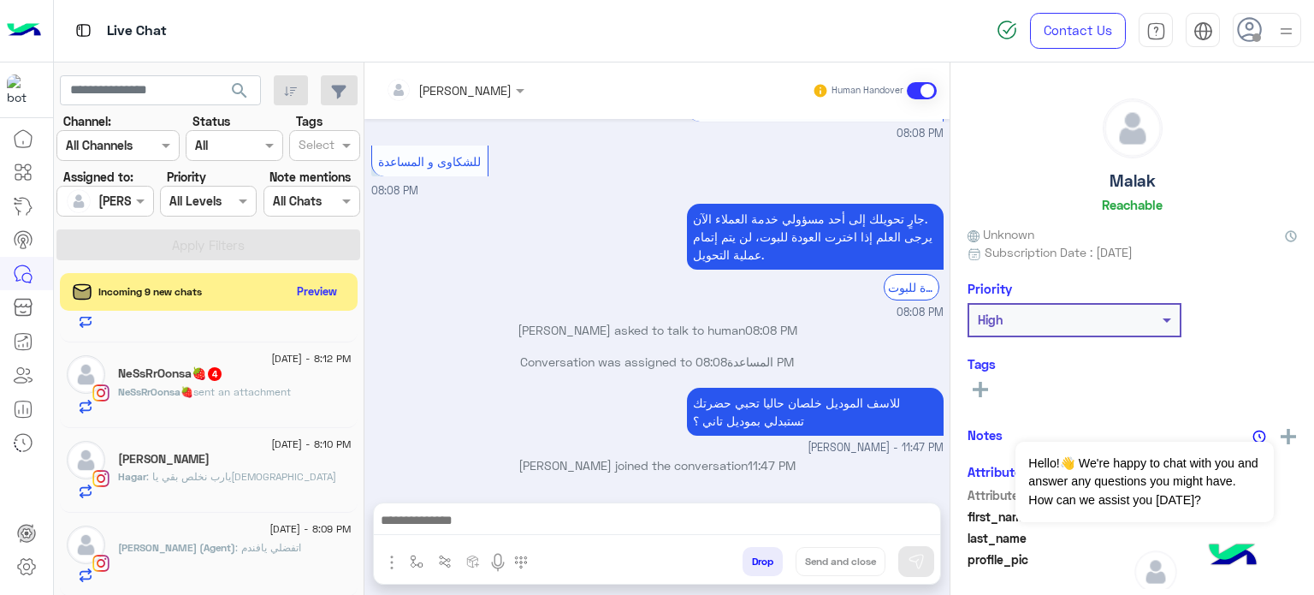
scroll to position [832, 0]
click at [269, 526] on span "[DATE] - 8:09 PM" at bounding box center [309, 528] width 81 height 15
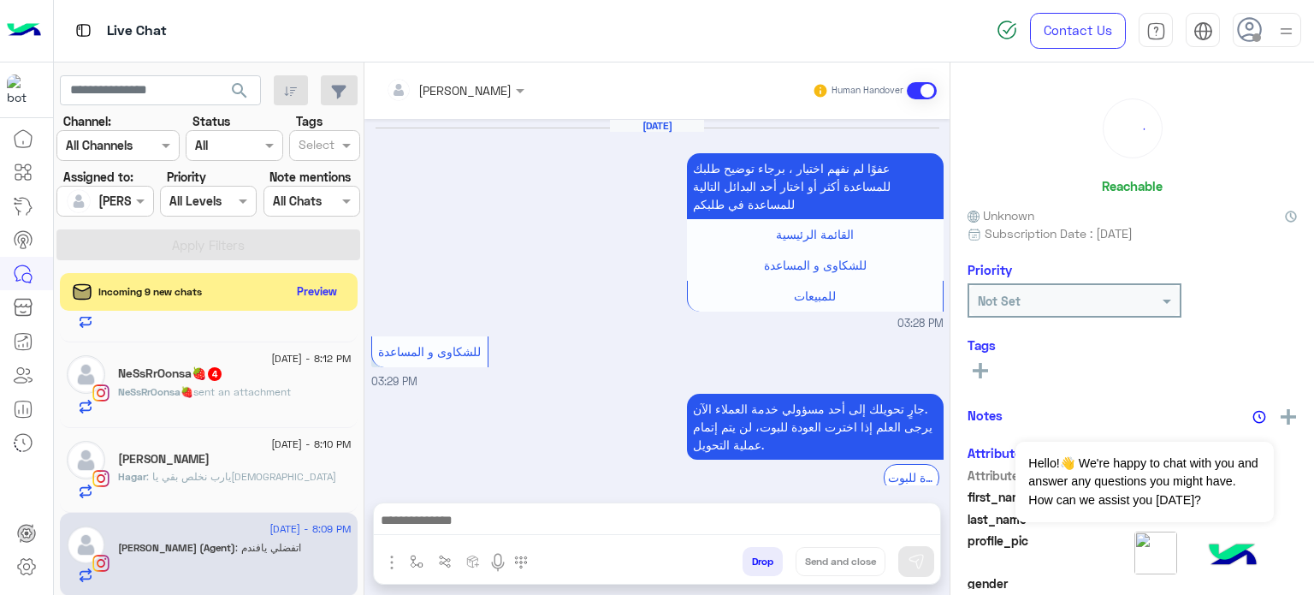
scroll to position [315, 0]
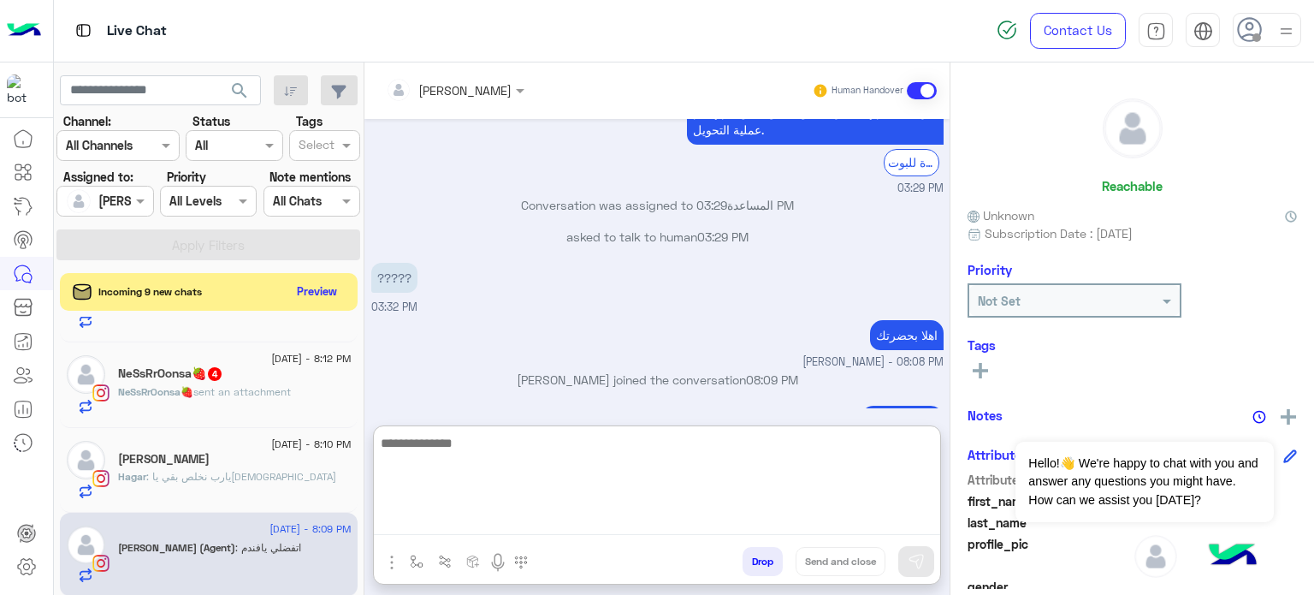
click at [482, 520] on textarea at bounding box center [657, 483] width 566 height 103
paste textarea "**********"
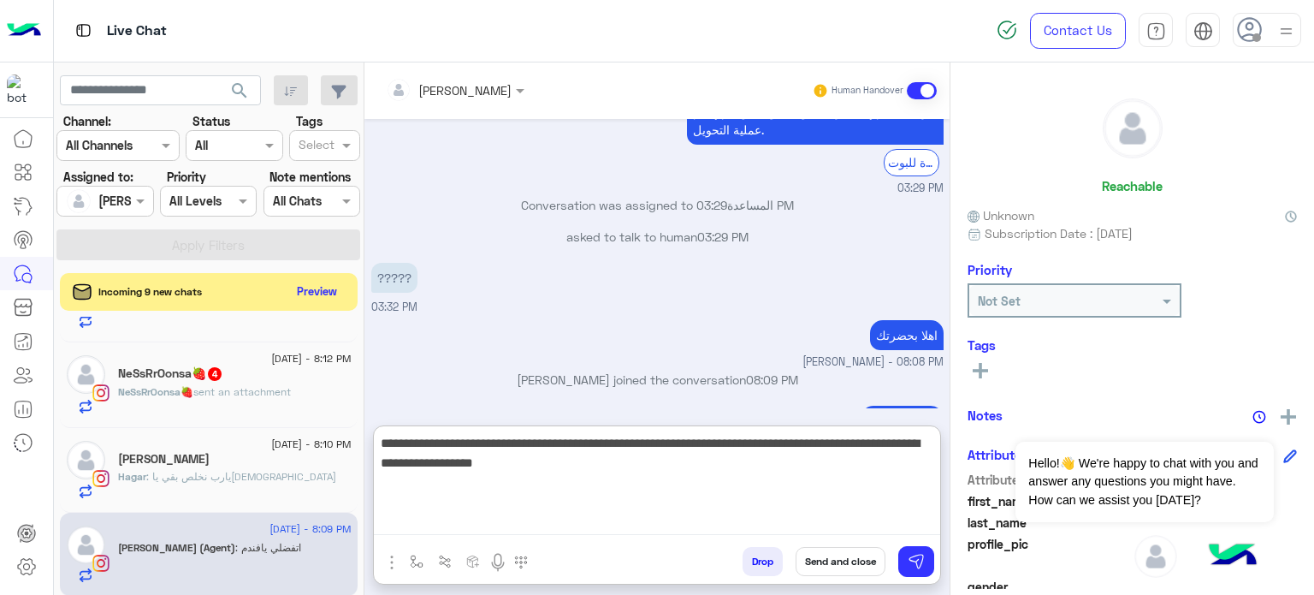
type textarea "**********"
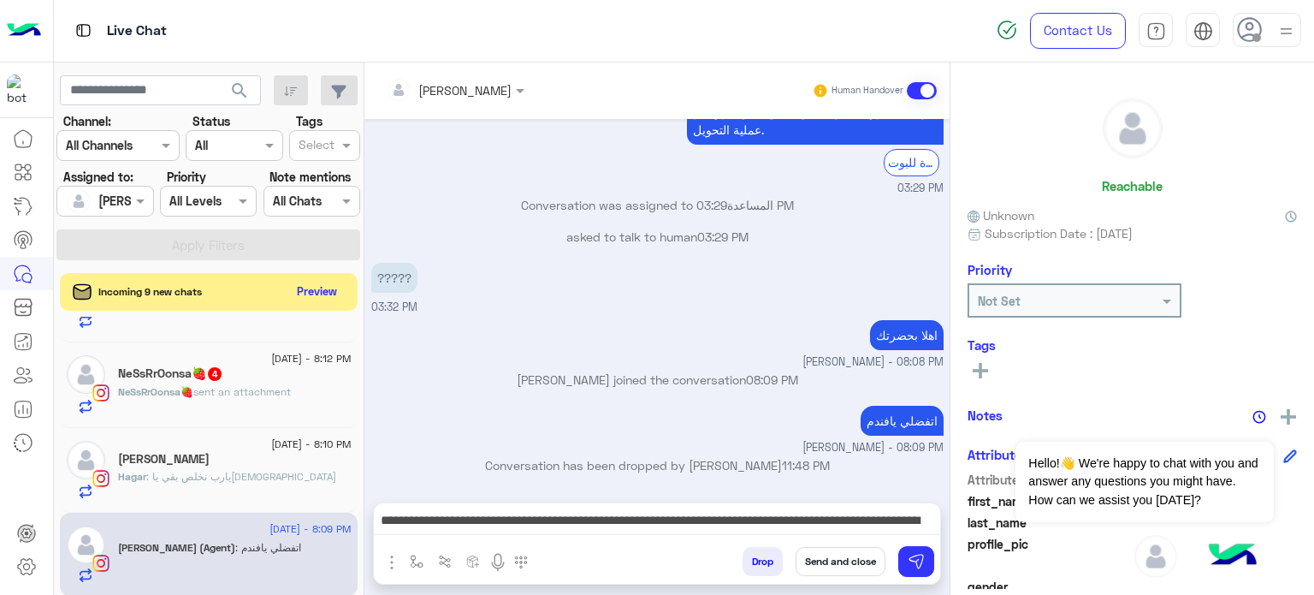
click at [838, 568] on button "Send and close" at bounding box center [841, 561] width 90 height 29
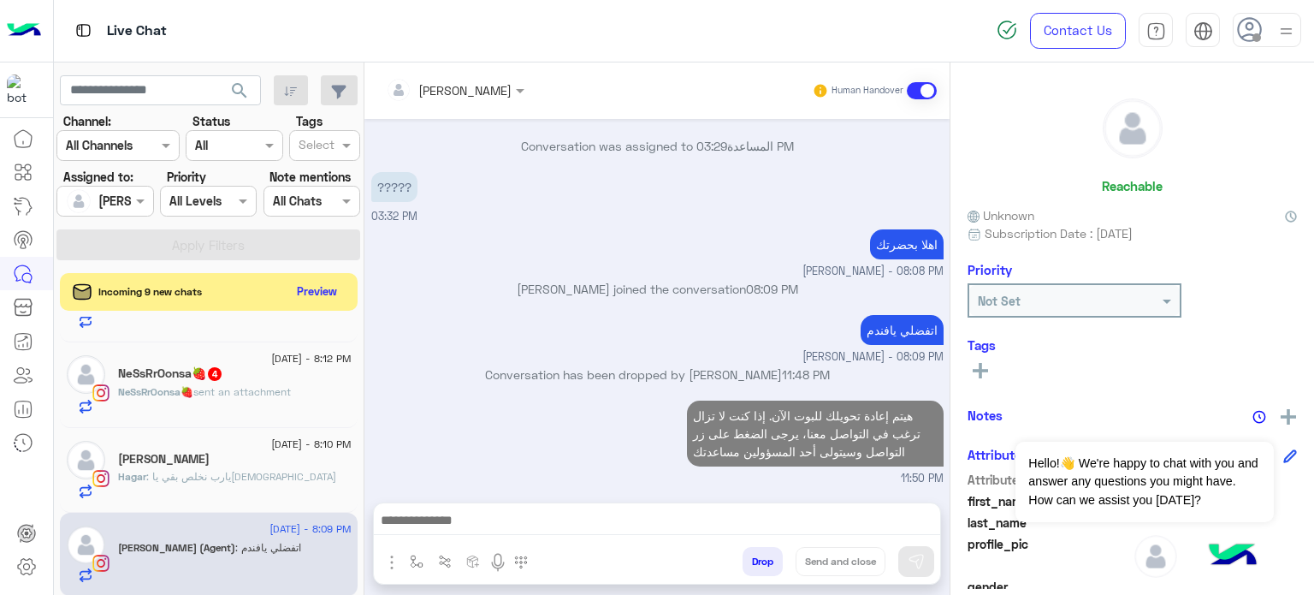
scroll to position [819, 0]
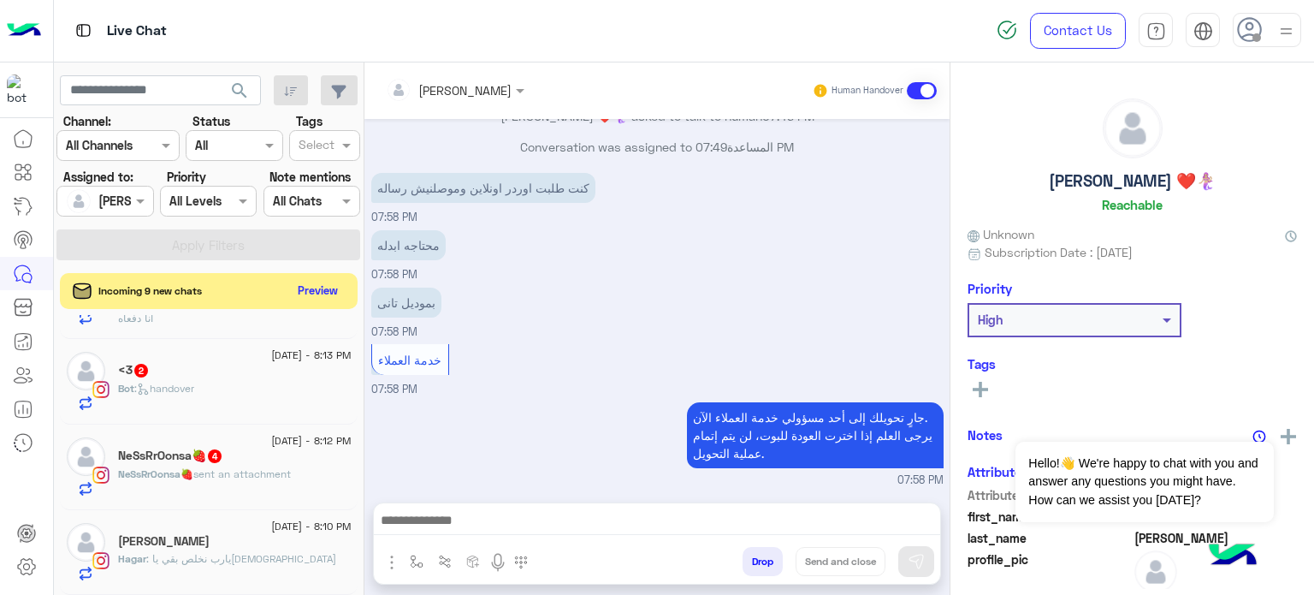
scroll to position [747, 0]
click at [318, 290] on button "Preview" at bounding box center [318, 290] width 53 height 23
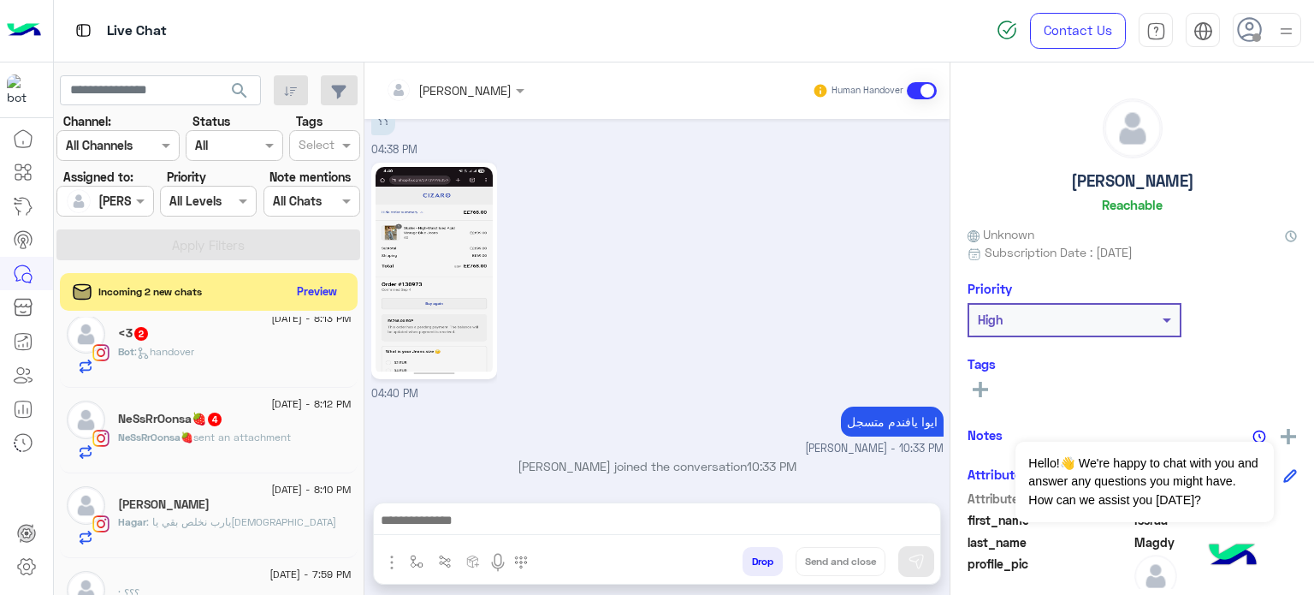
scroll to position [1385, 0]
click at [176, 367] on div "Bot : handover" at bounding box center [235, 360] width 234 height 30
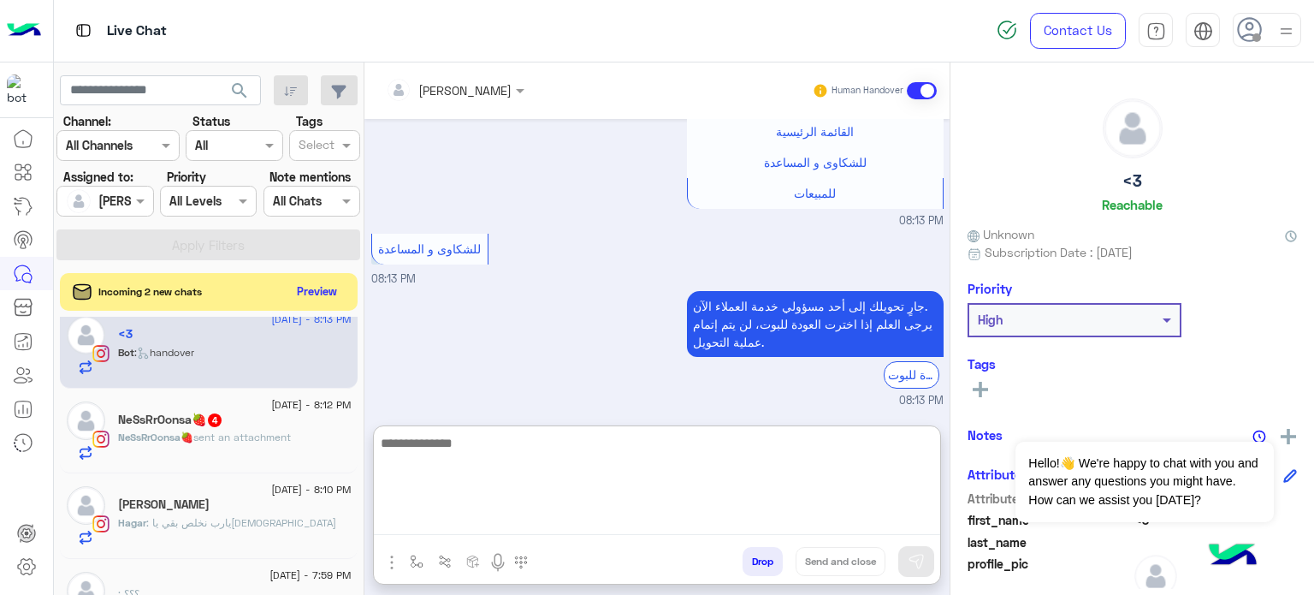
scroll to position [1012, 0]
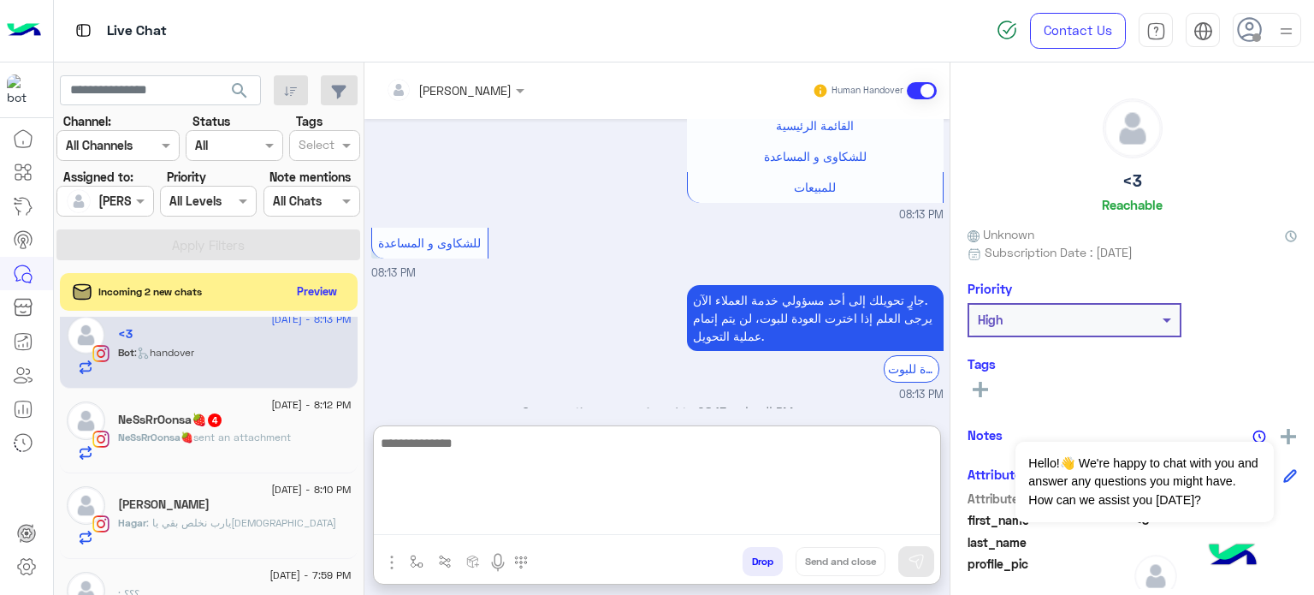
click at [603, 520] on textarea at bounding box center [657, 483] width 566 height 103
type textarea "**********"
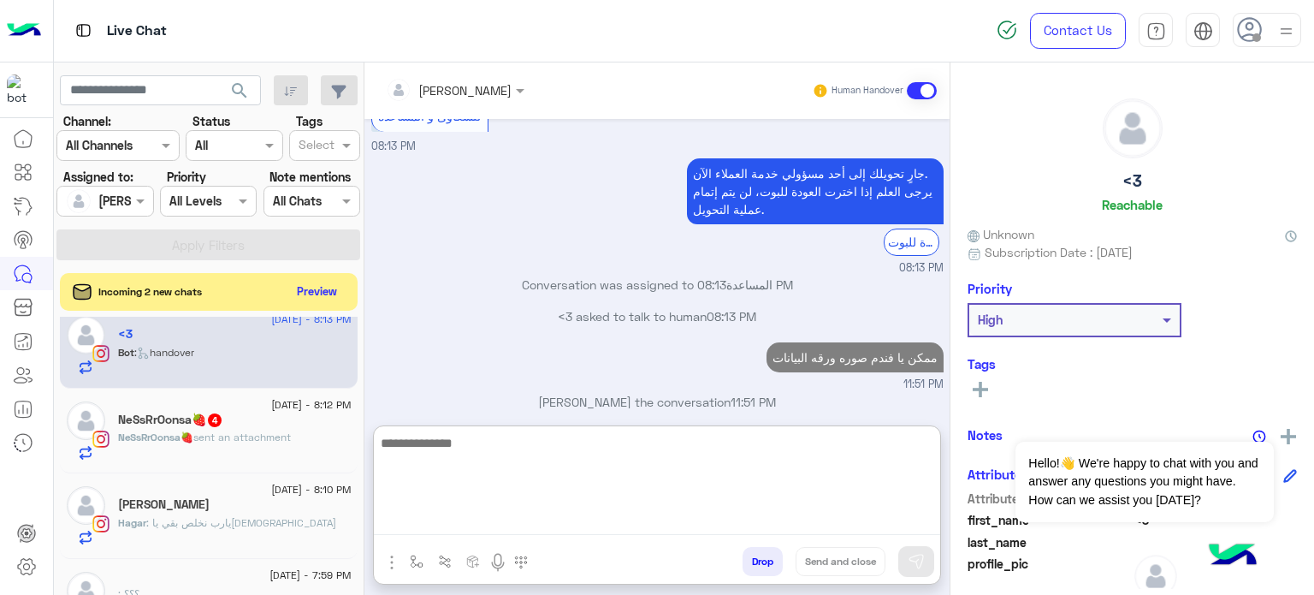
scroll to position [1170, 0]
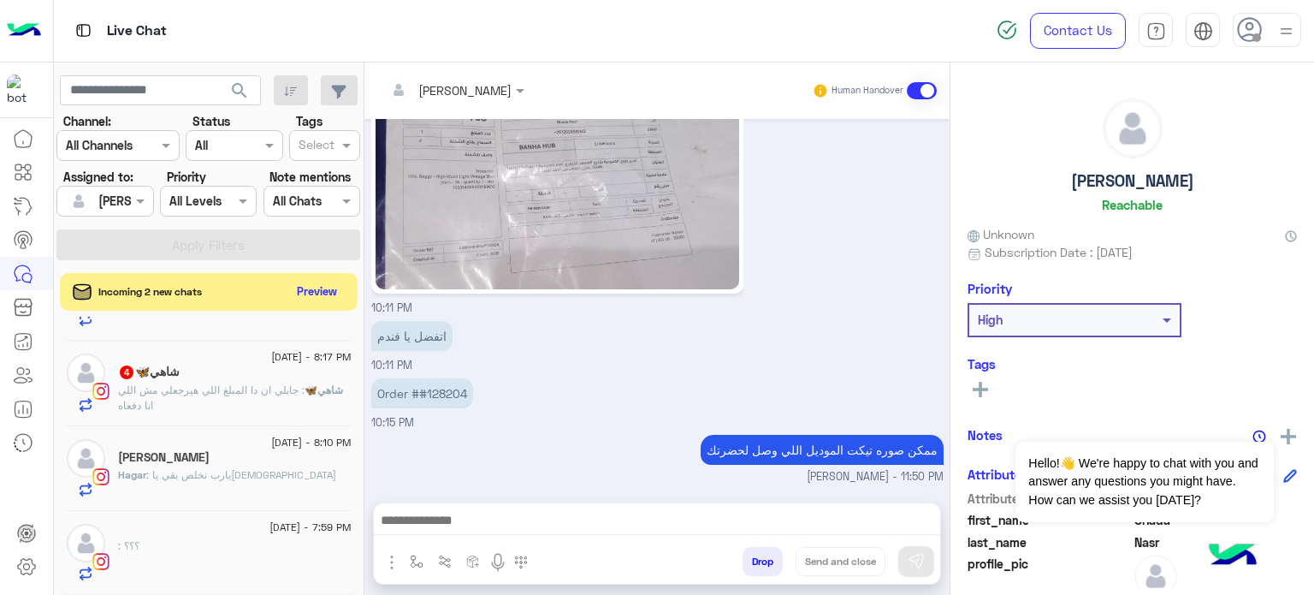
scroll to position [650, 0]
click at [293, 538] on div ": ؟؟؟" at bounding box center [235, 559] width 234 height 43
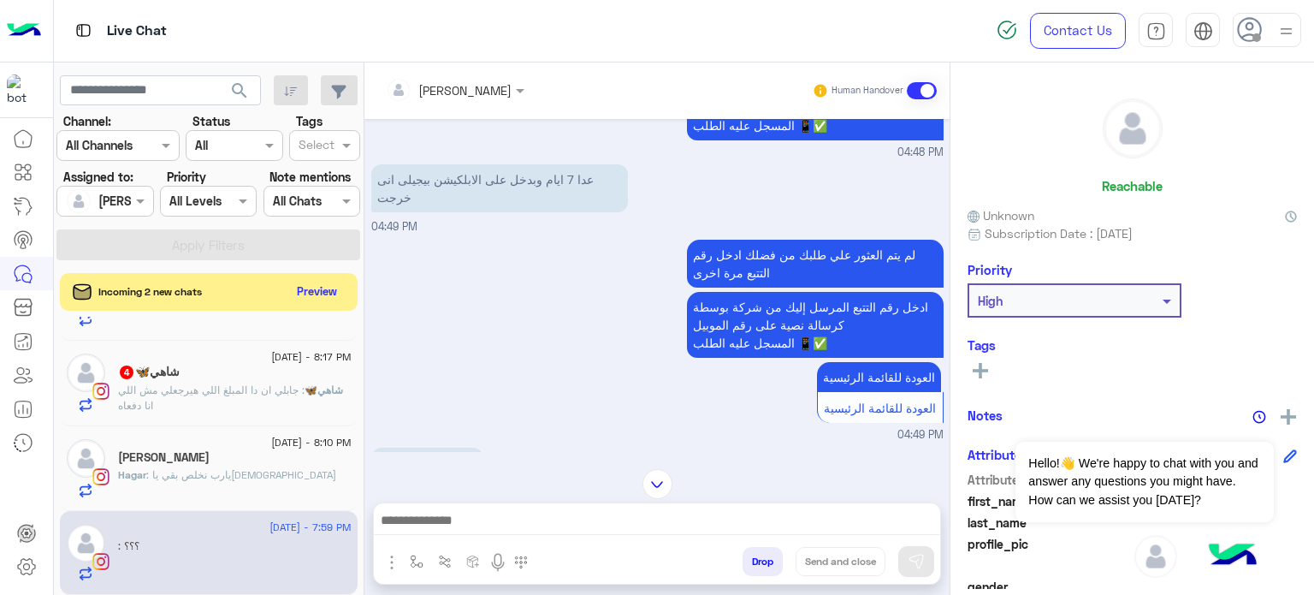
scroll to position [234, 0]
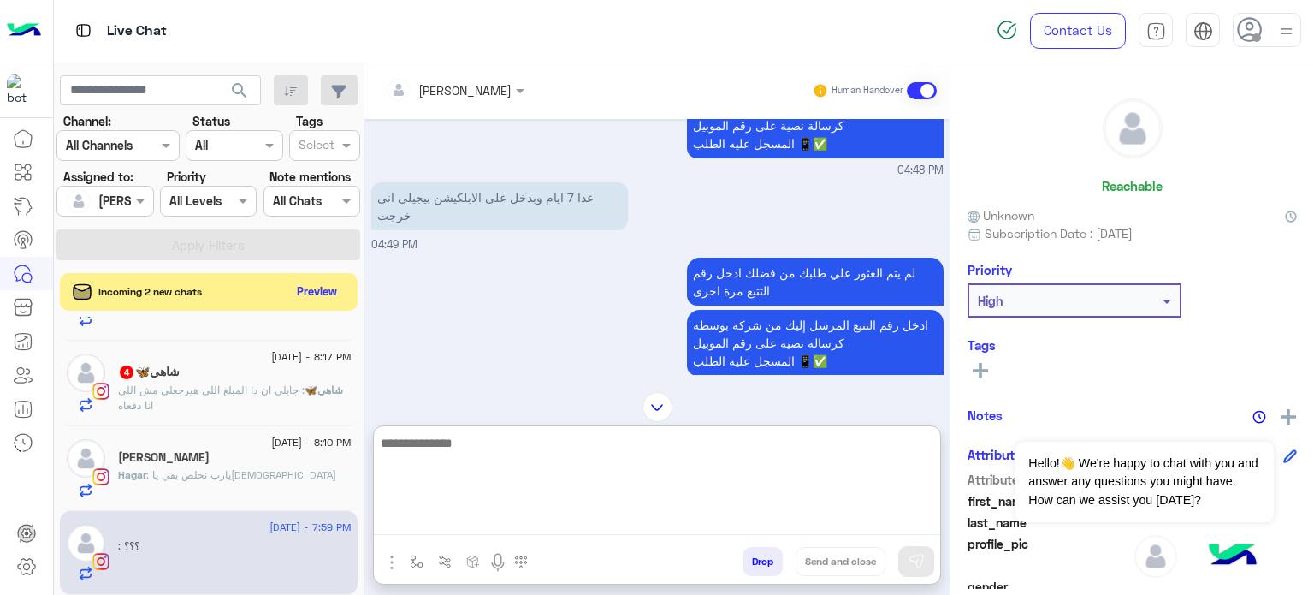
click at [513, 520] on textarea at bounding box center [657, 483] width 566 height 103
type textarea "**********"
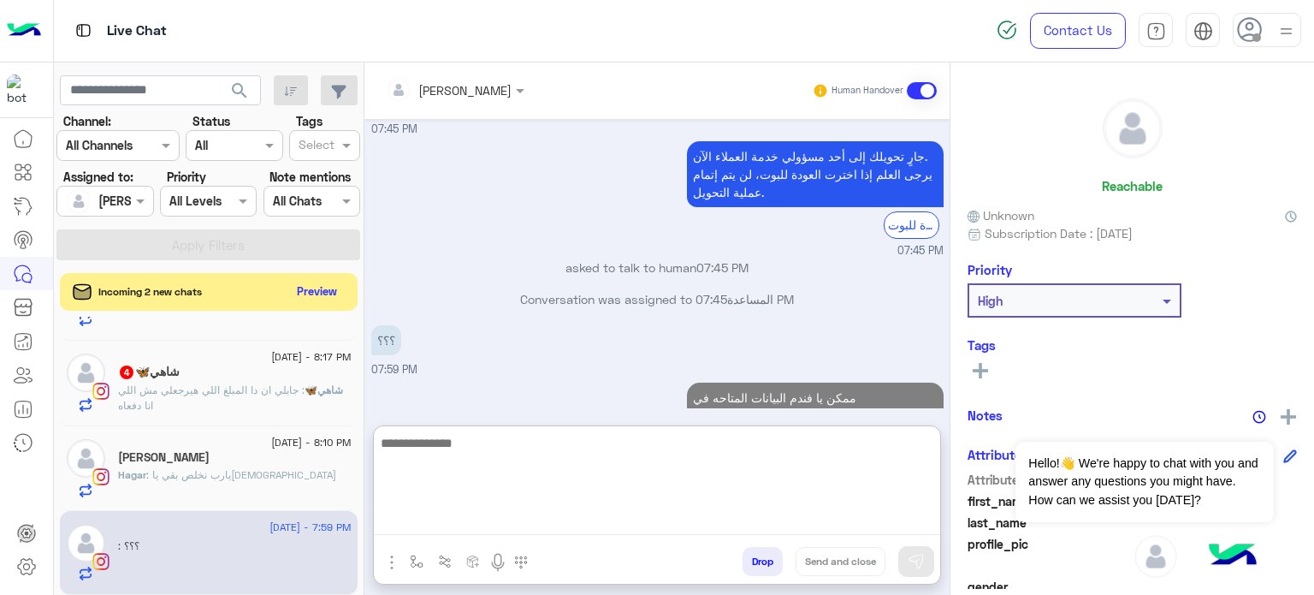
scroll to position [2650, 0]
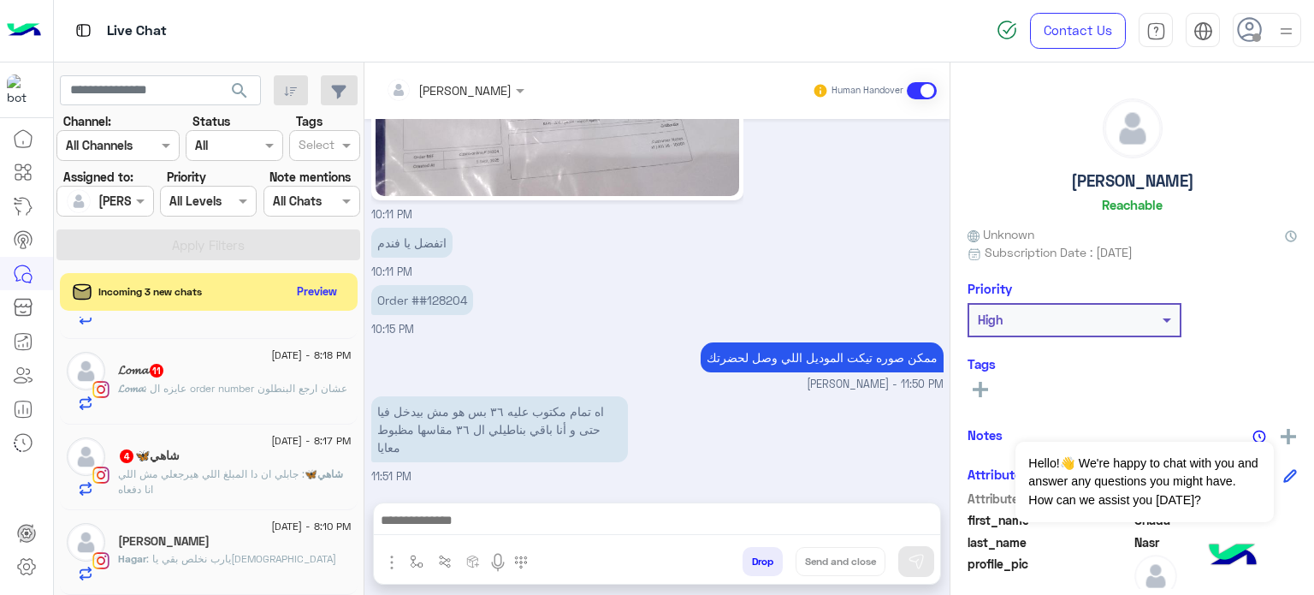
scroll to position [647, 0]
click at [554, 223] on div "اتفضل يا فندم 10:11 PM" at bounding box center [657, 251] width 572 height 57
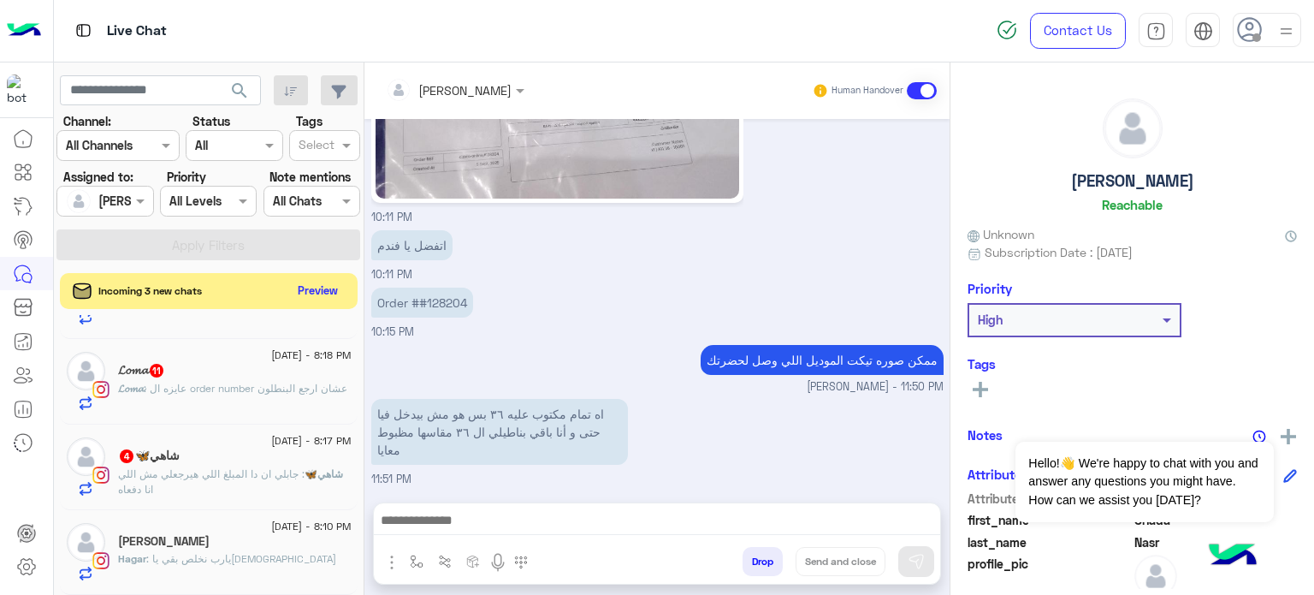
scroll to position [1265, 0]
click at [302, 296] on button "Preview" at bounding box center [318, 290] width 53 height 23
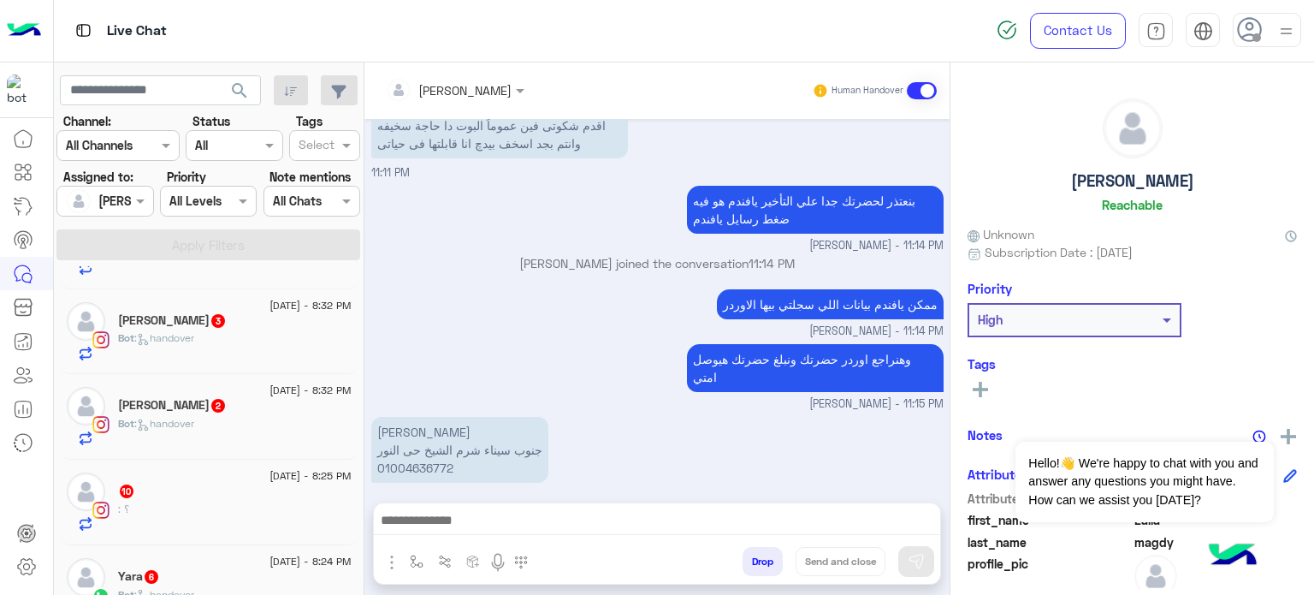
scroll to position [661, 0]
click at [238, 410] on div "[PERSON_NAME] 2" at bounding box center [235, 411] width 234 height 18
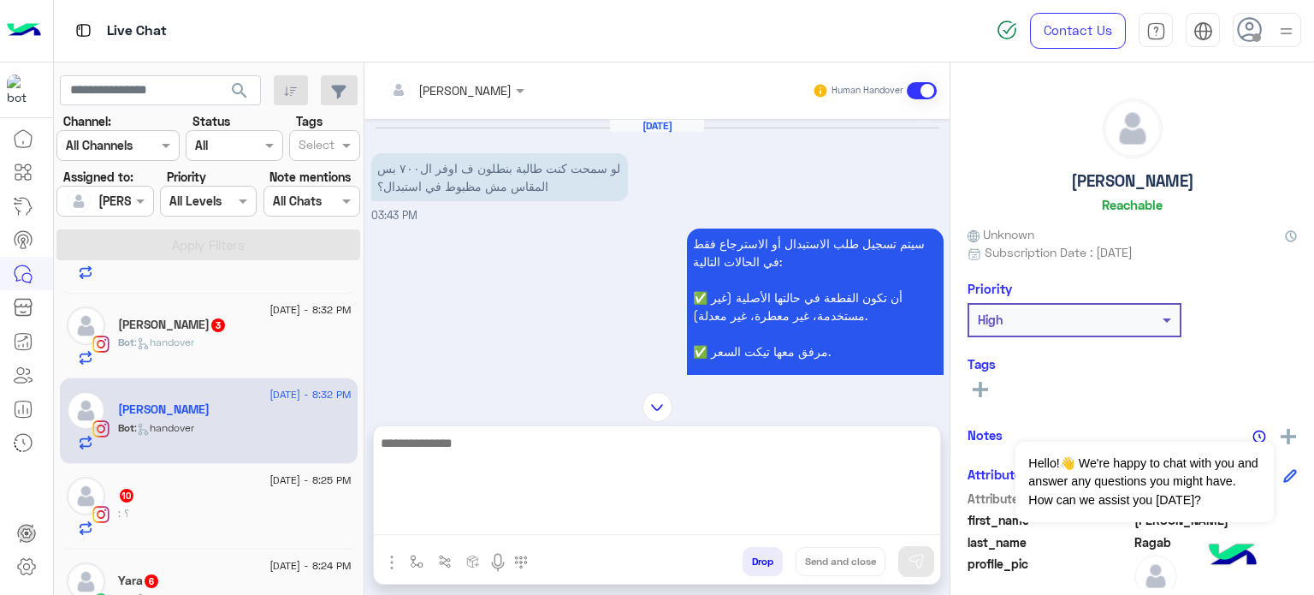
click at [496, 509] on textarea at bounding box center [657, 483] width 566 height 103
paste textarea "**********"
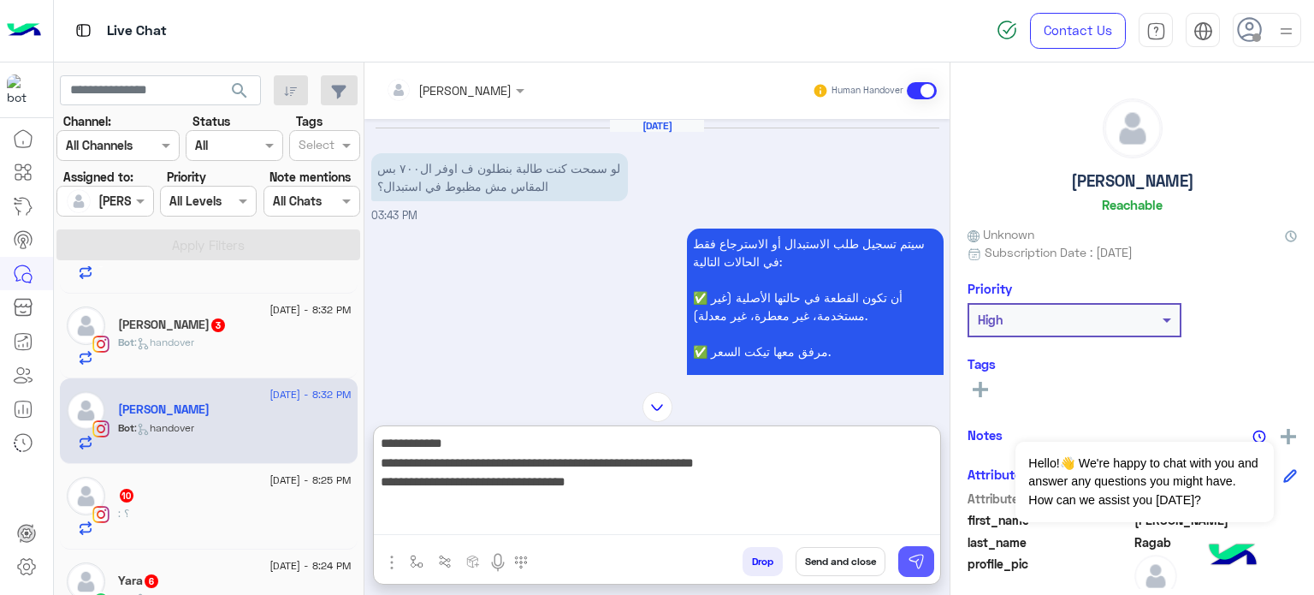
type textarea "**********"
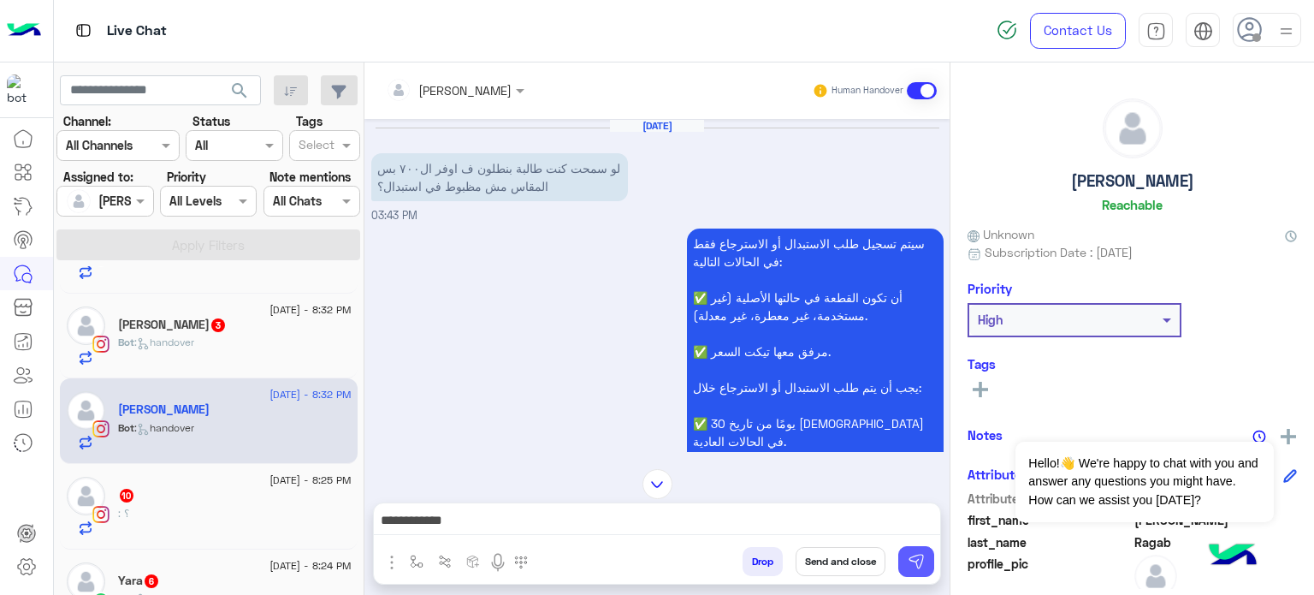
click at [910, 569] on img at bounding box center [916, 561] width 17 height 17
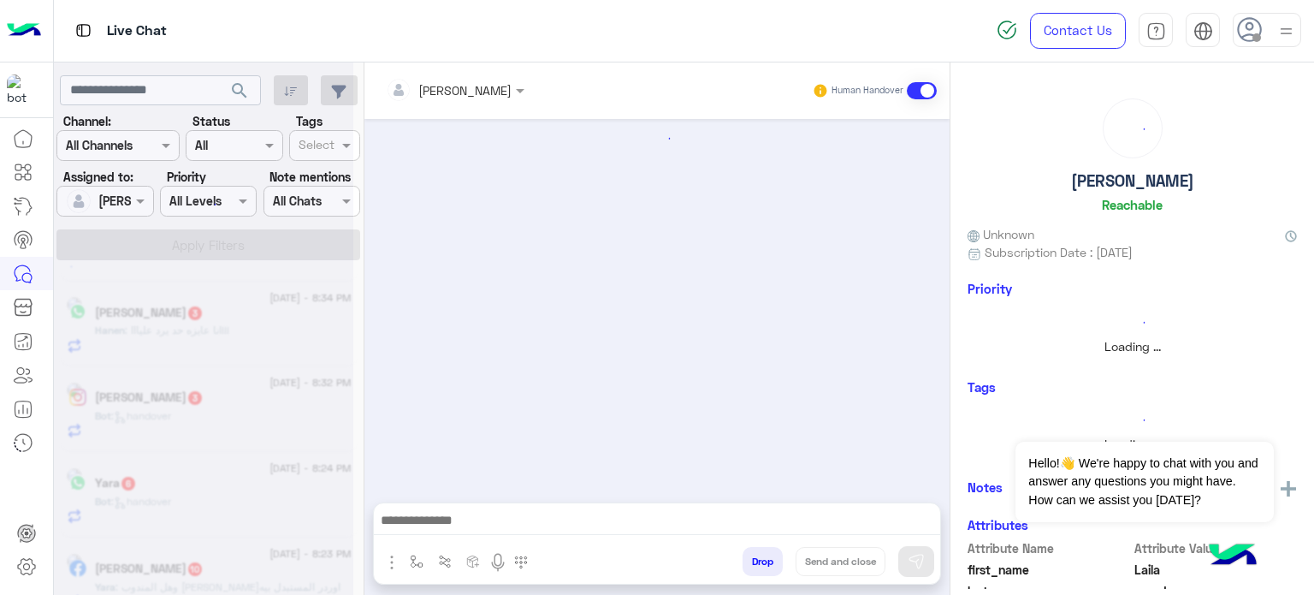
click at [178, 326] on div at bounding box center [203, 304] width 299 height 595
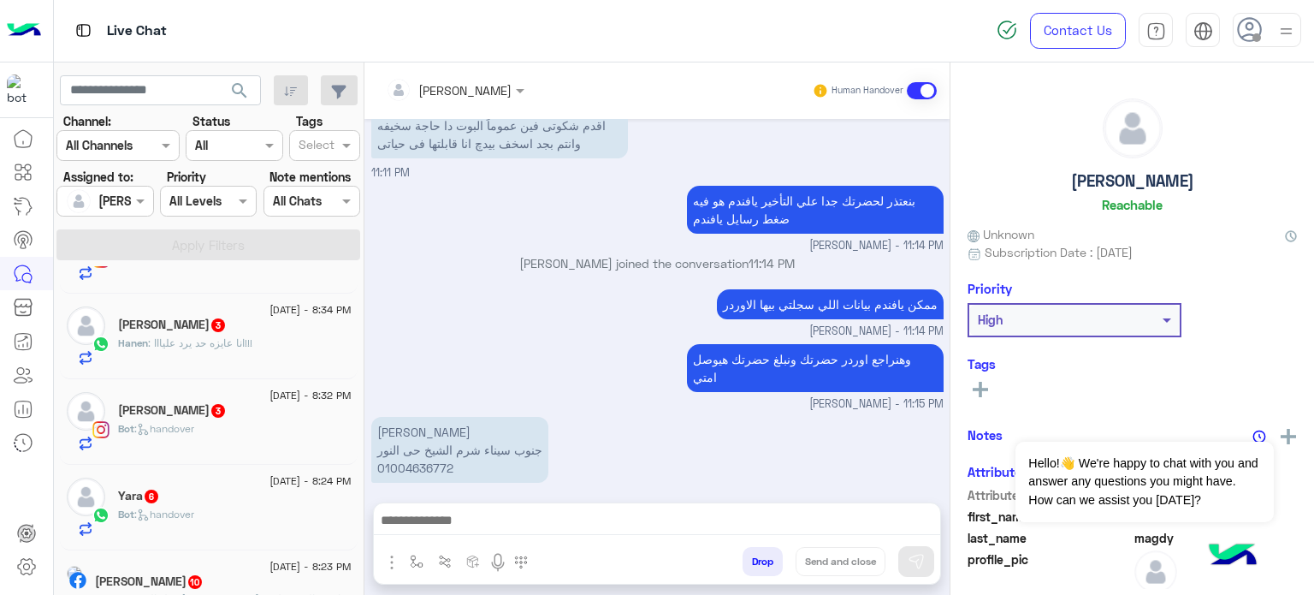
click at [219, 412] on div "[PERSON_NAME] 3" at bounding box center [235, 412] width 234 height 18
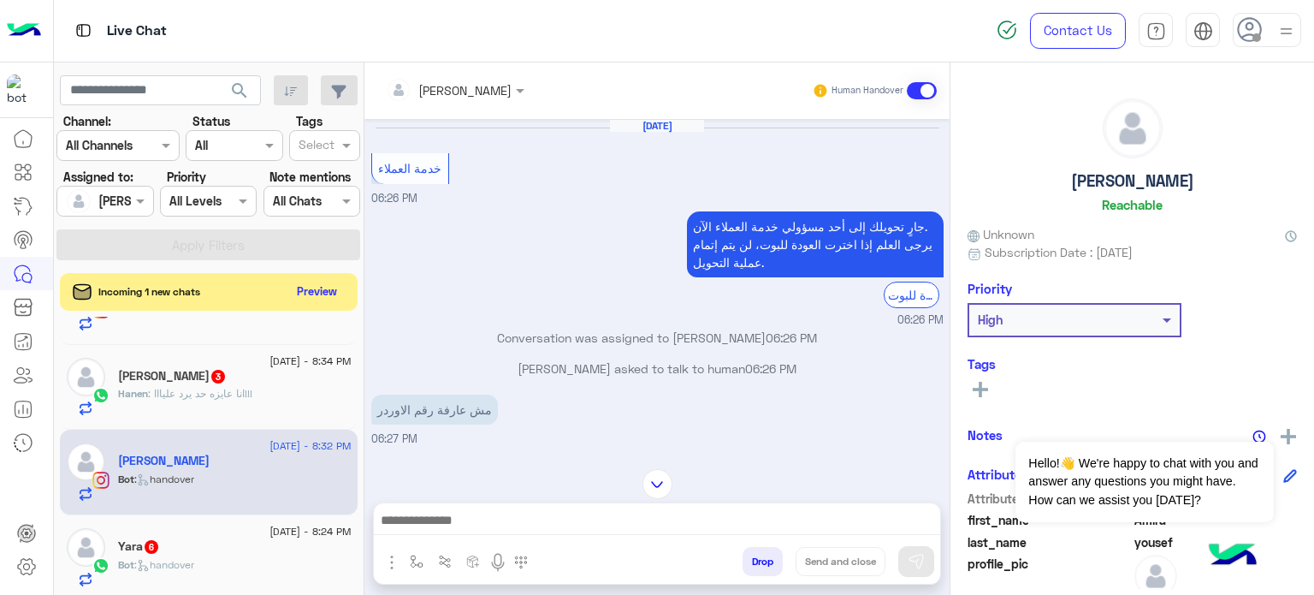
scroll to position [530, 0]
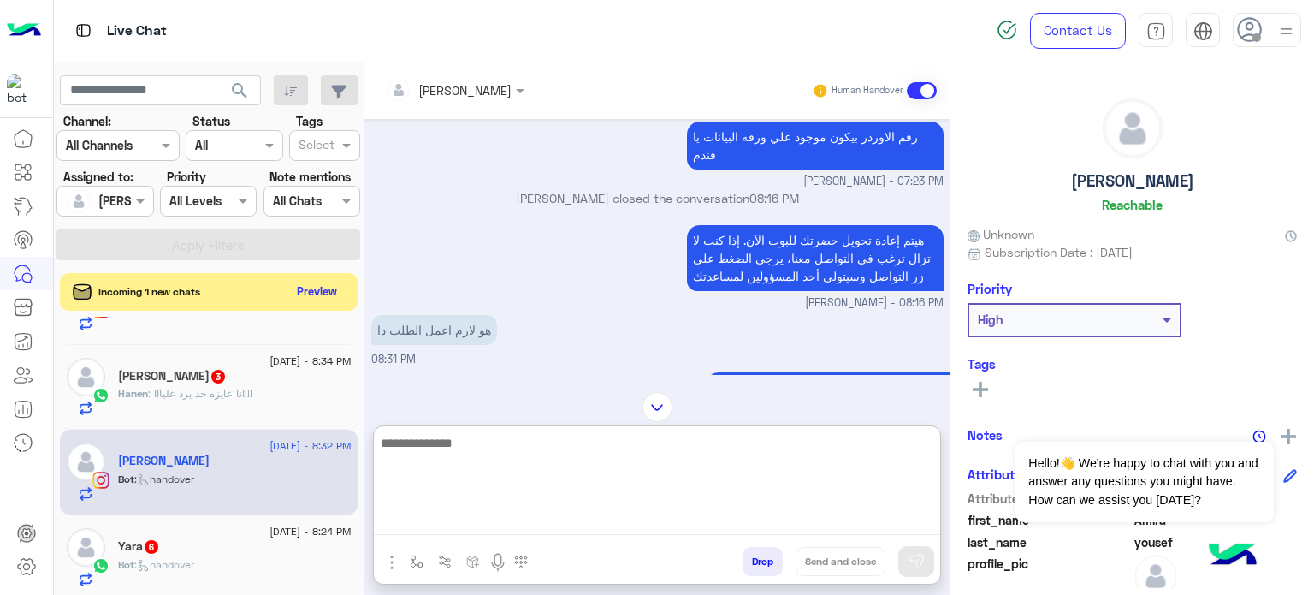
click at [572, 528] on textarea at bounding box center [657, 483] width 566 height 103
type textarea "**********"
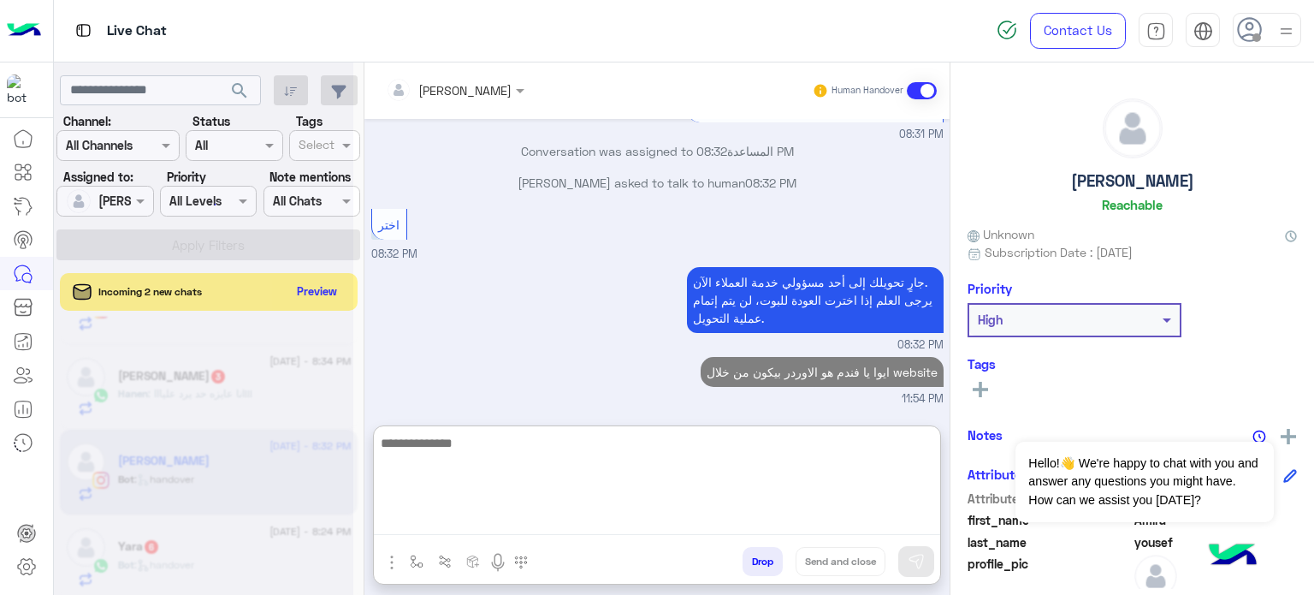
scroll to position [1338, 0]
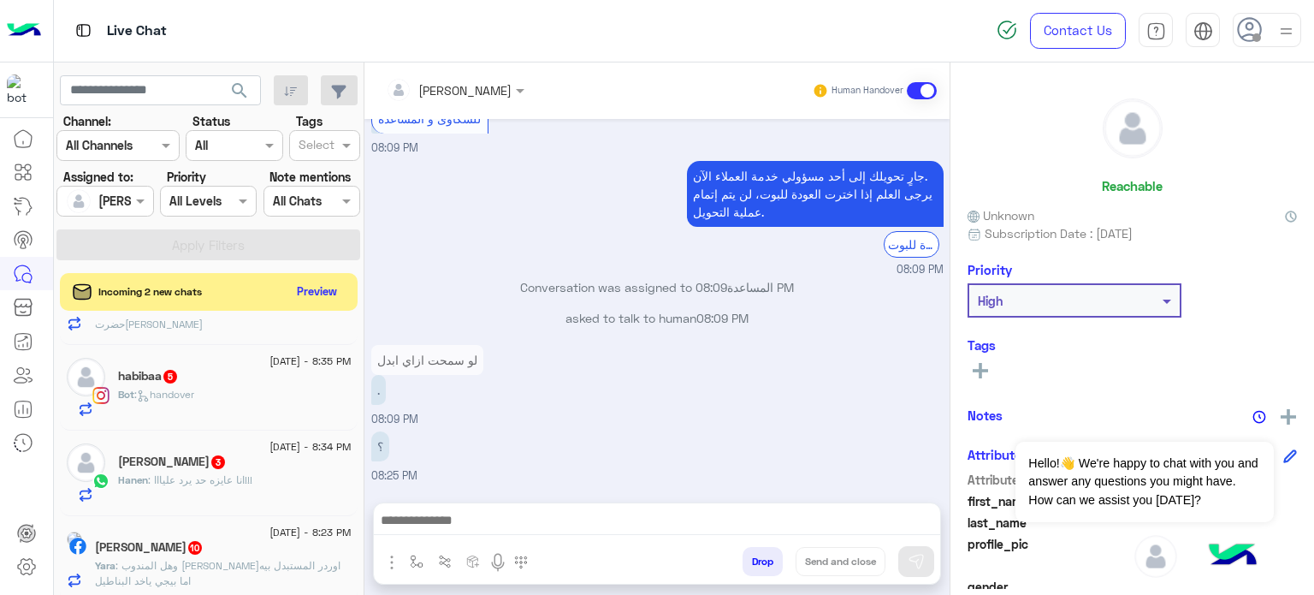
scroll to position [678, 0]
click at [247, 397] on div "Bot : handover" at bounding box center [235, 402] width 234 height 30
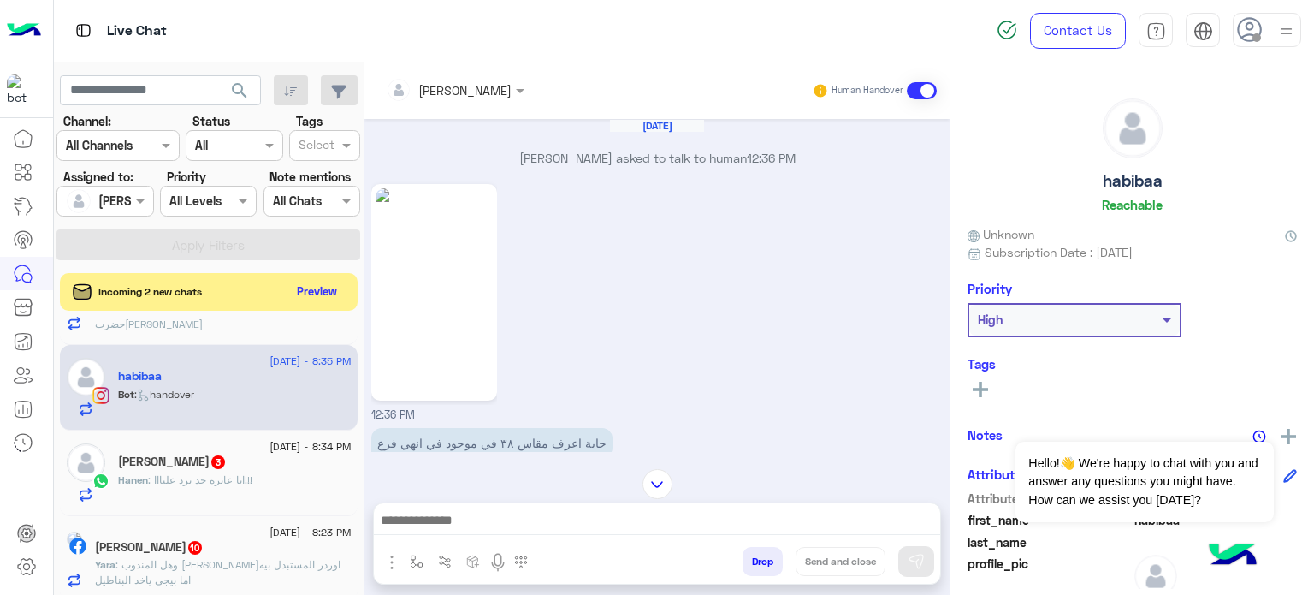
scroll to position [1100, 0]
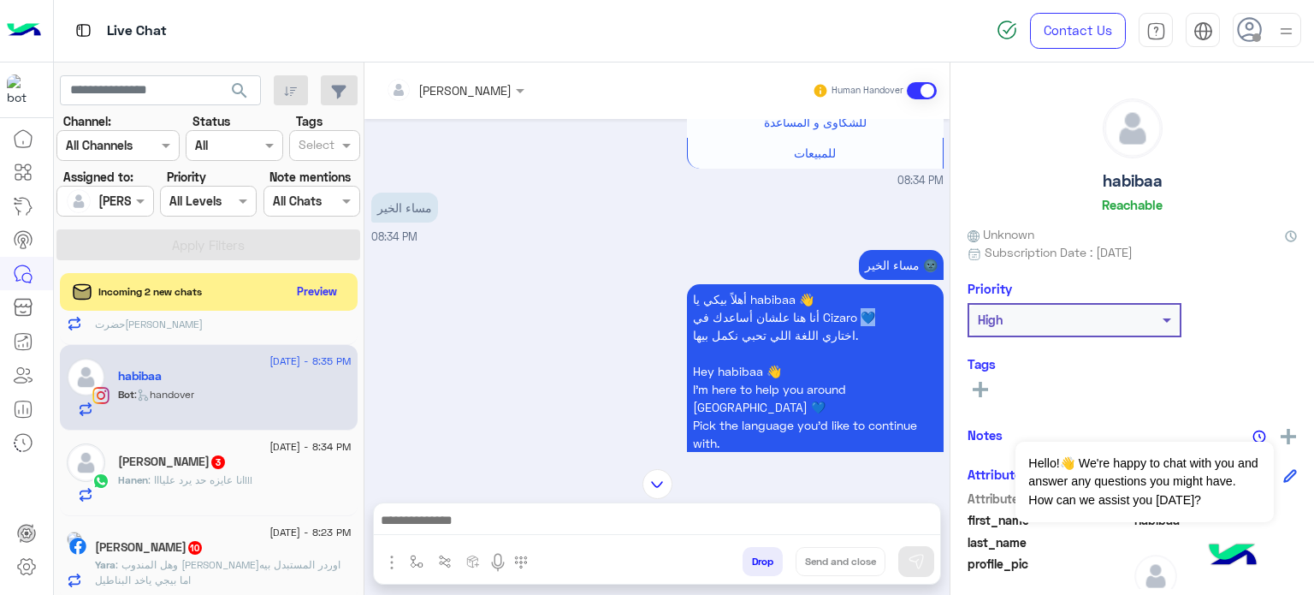
drag, startPoint x: 874, startPoint y: 315, endPoint x: 858, endPoint y: 313, distance: 15.5
click at [858, 313] on p "أهلاً بيكي يا habibaa 👋 أنا هنا علشان أساعدك في Cizaro 💙 اختاري اللغة اللي تحبي…" at bounding box center [815, 371] width 257 height 174
copy p "💙"
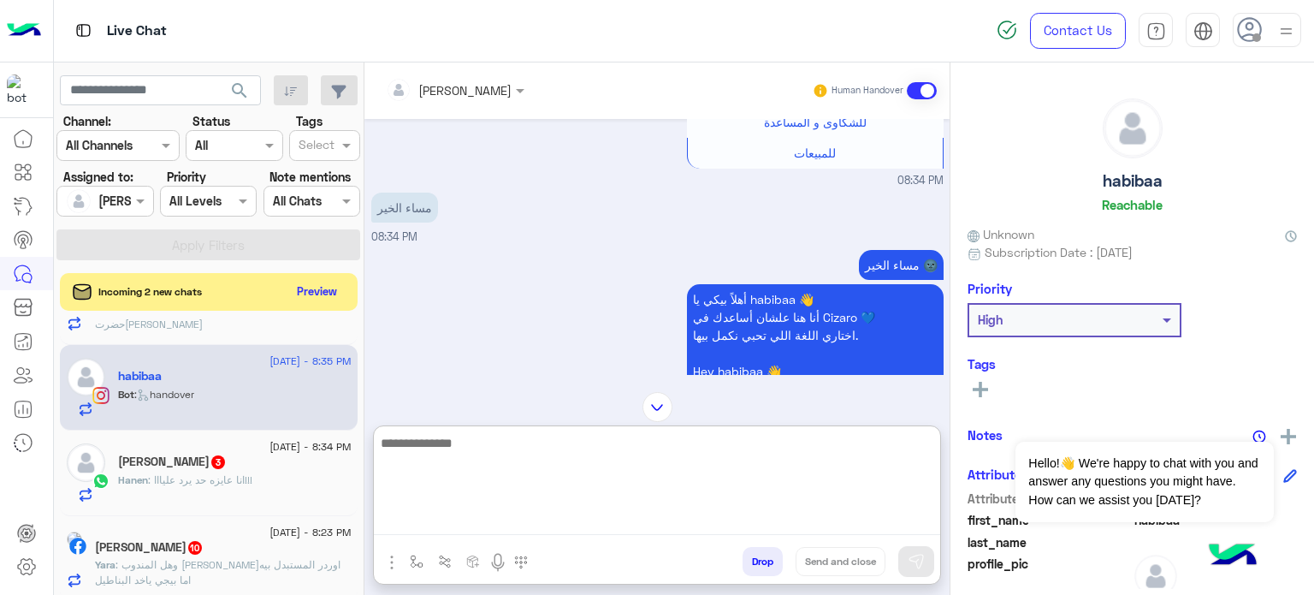
click at [473, 511] on textarea at bounding box center [657, 483] width 566 height 103
type textarea "**********"
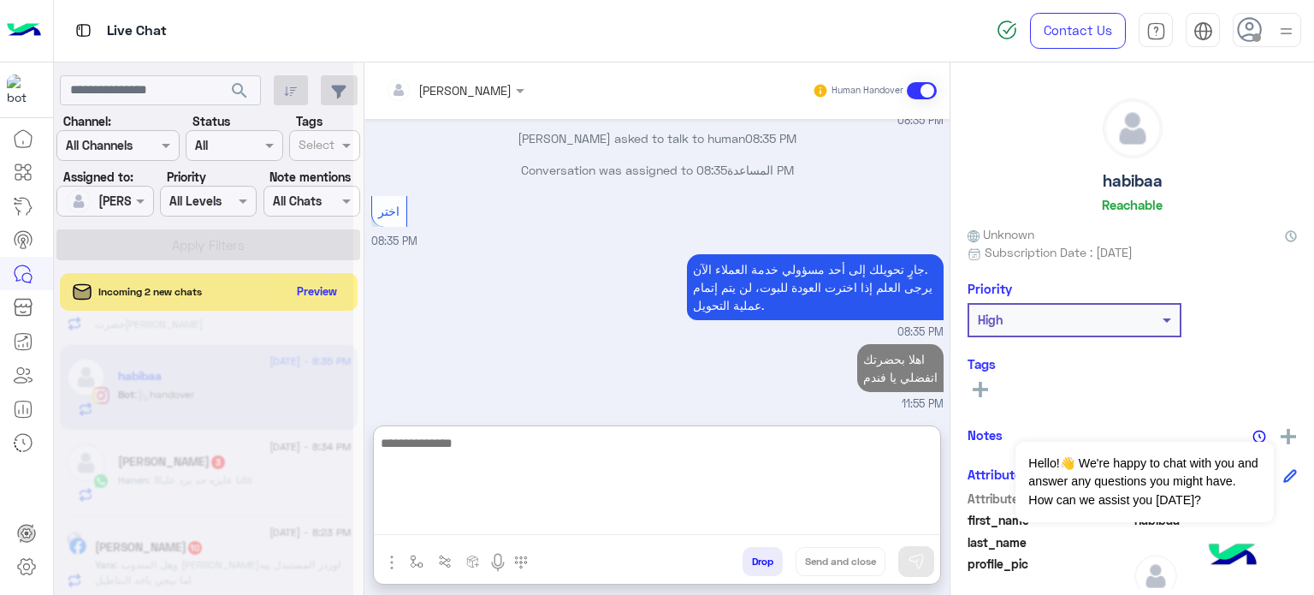
scroll to position [2087, 0]
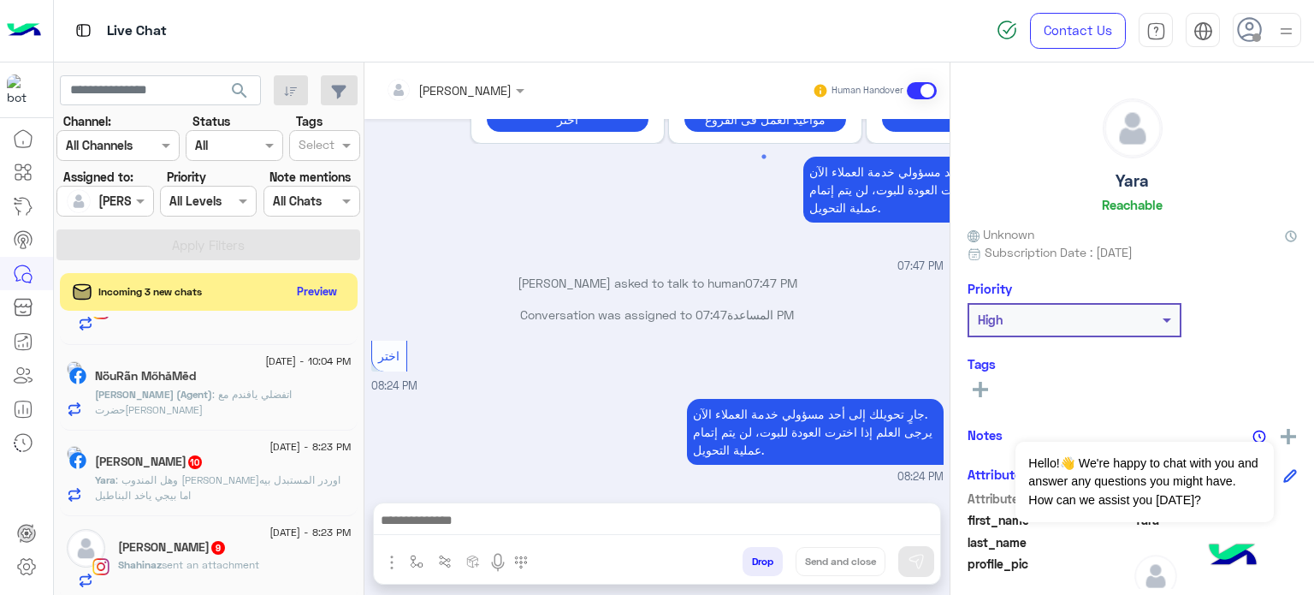
scroll to position [707, 0]
click at [283, 380] on div "NöuRãn MőhăMēd" at bounding box center [223, 378] width 257 height 18
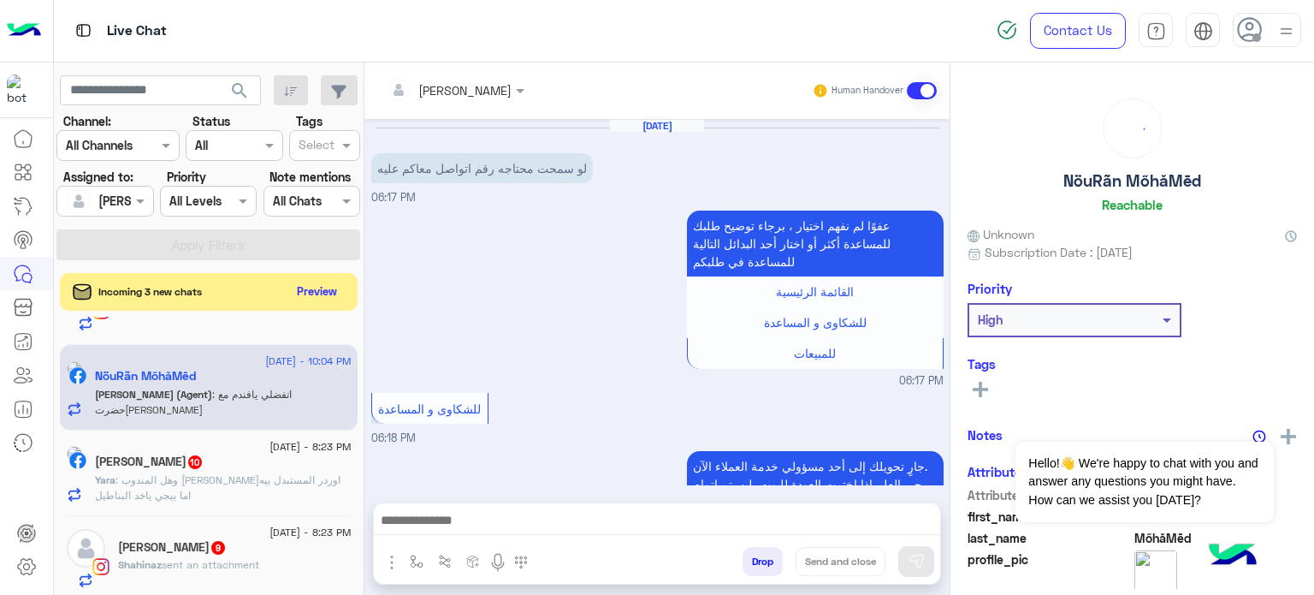
scroll to position [315, 0]
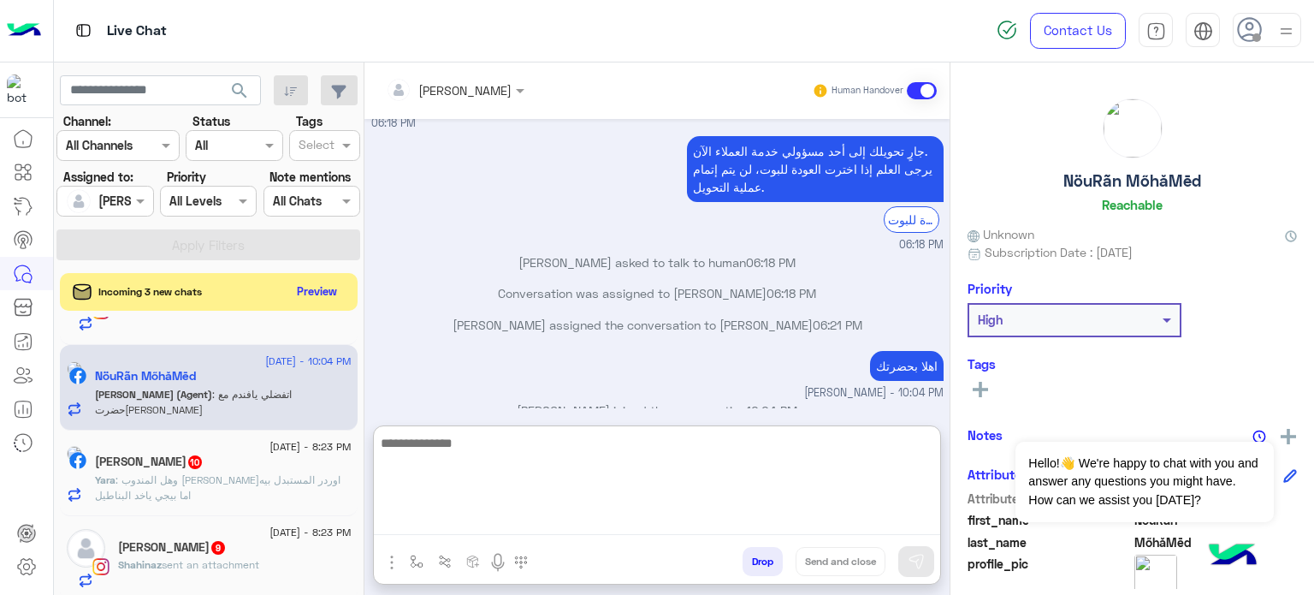
click at [485, 523] on textarea at bounding box center [657, 483] width 566 height 103
paste textarea "**********"
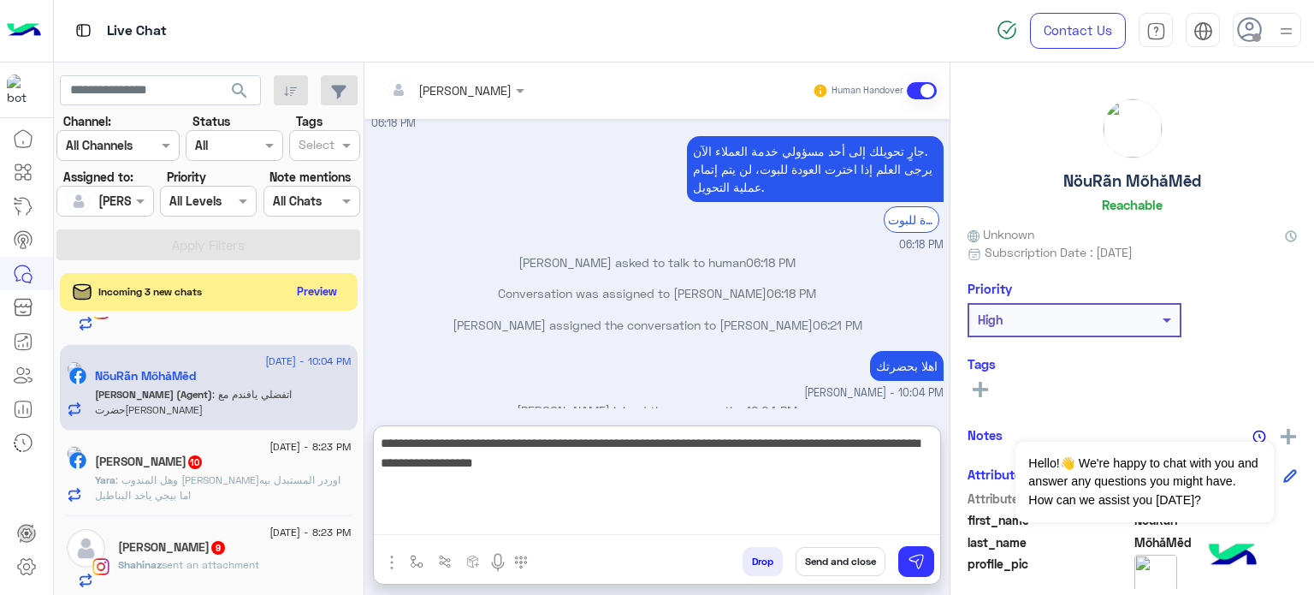
type textarea "**********"
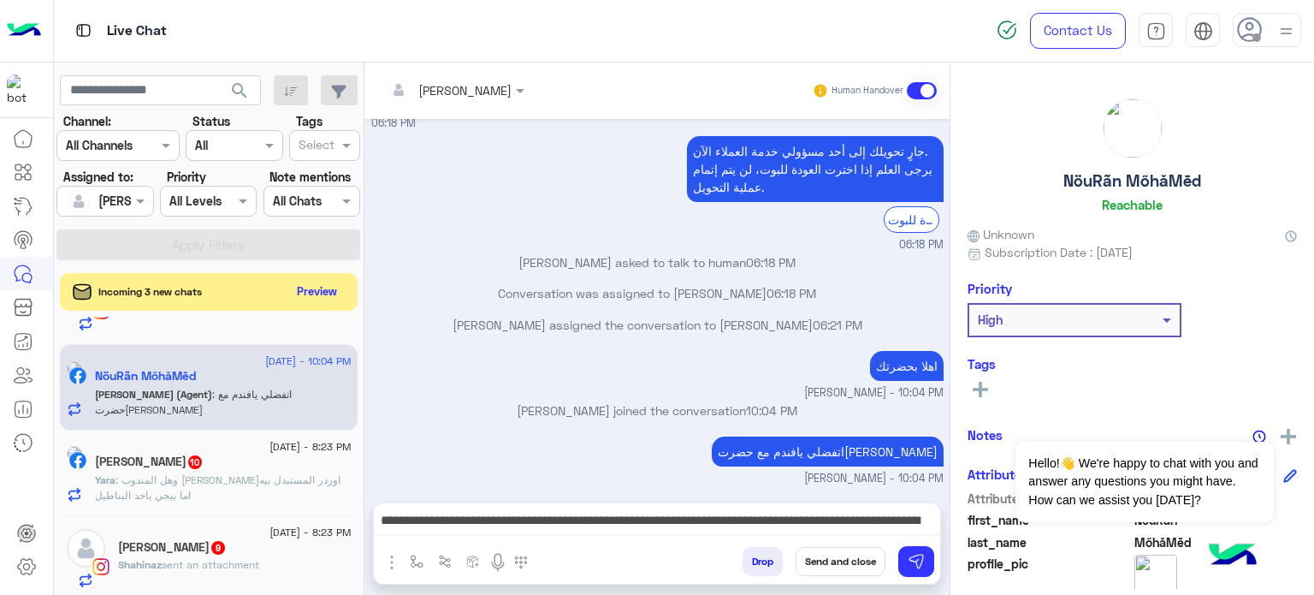
click at [851, 565] on button "Send and close" at bounding box center [841, 561] width 90 height 29
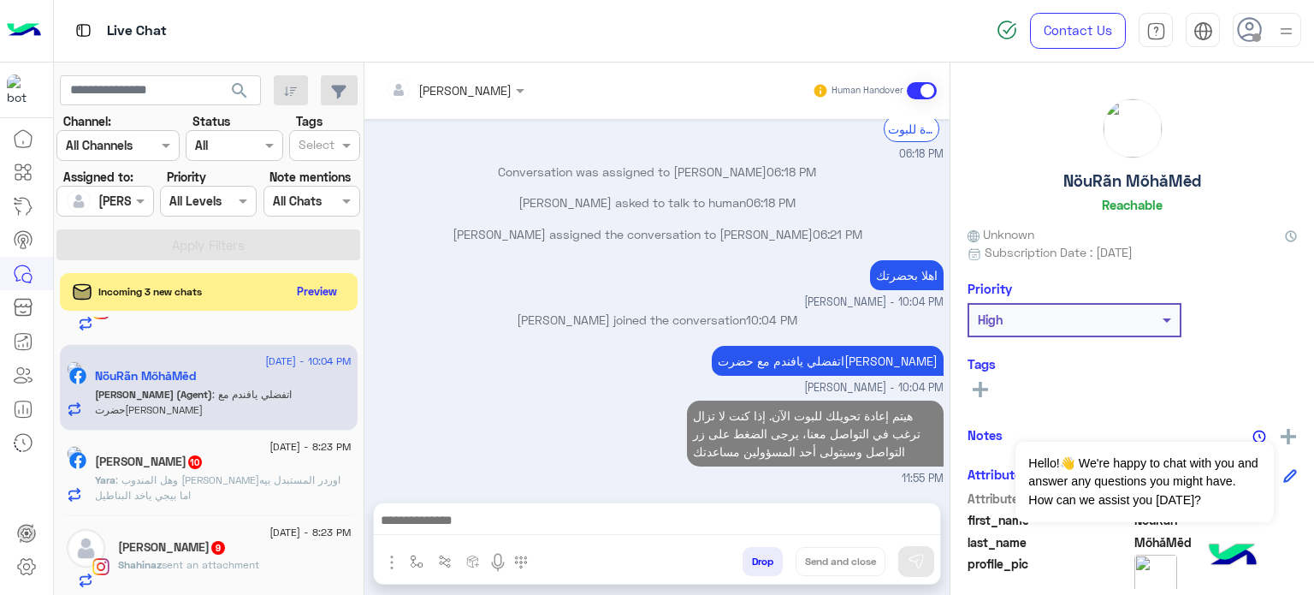
scroll to position [436, 0]
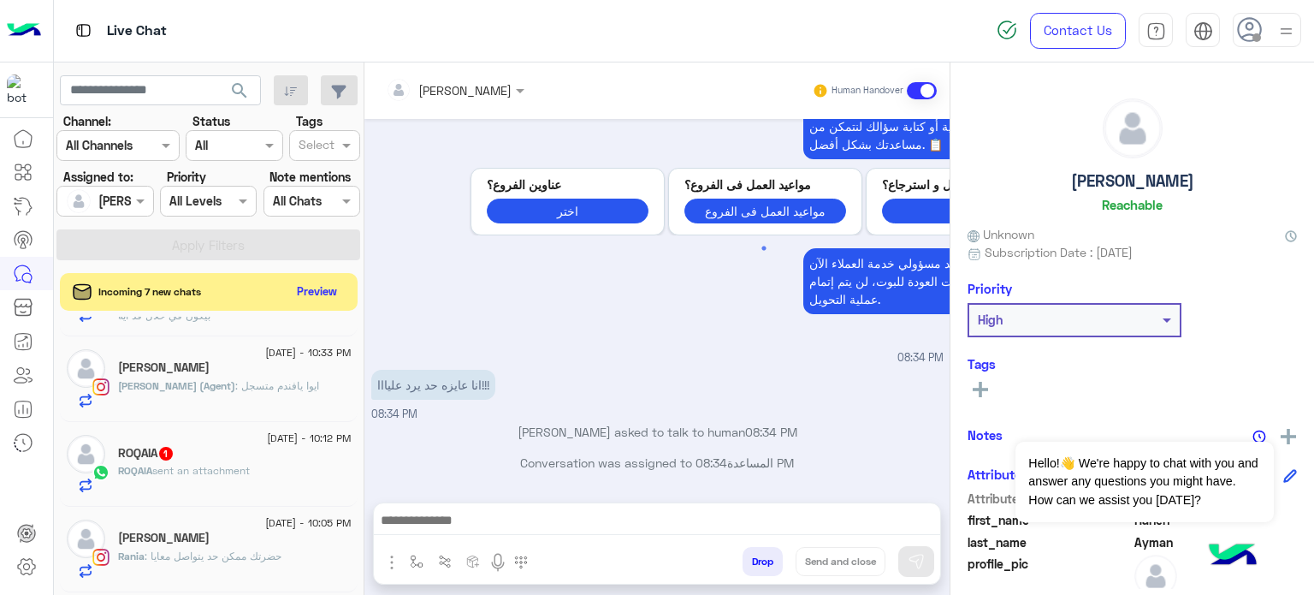
scroll to position [492, 0]
click at [299, 364] on div "[PERSON_NAME]" at bounding box center [235, 373] width 234 height 18
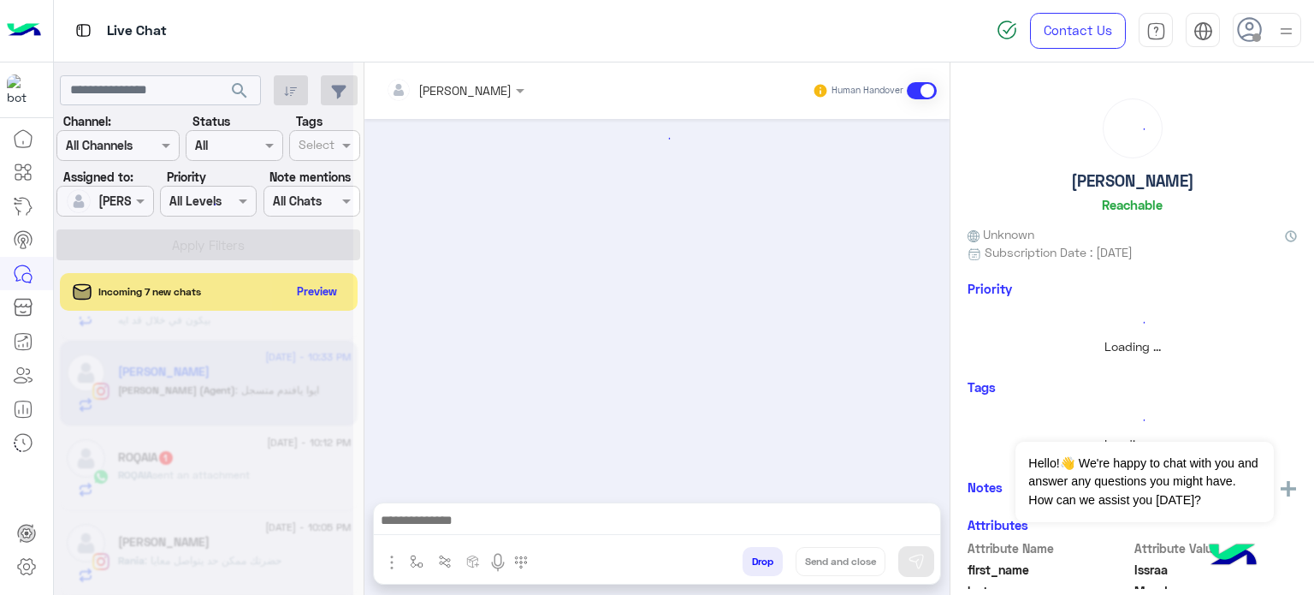
scroll to position [711, 0]
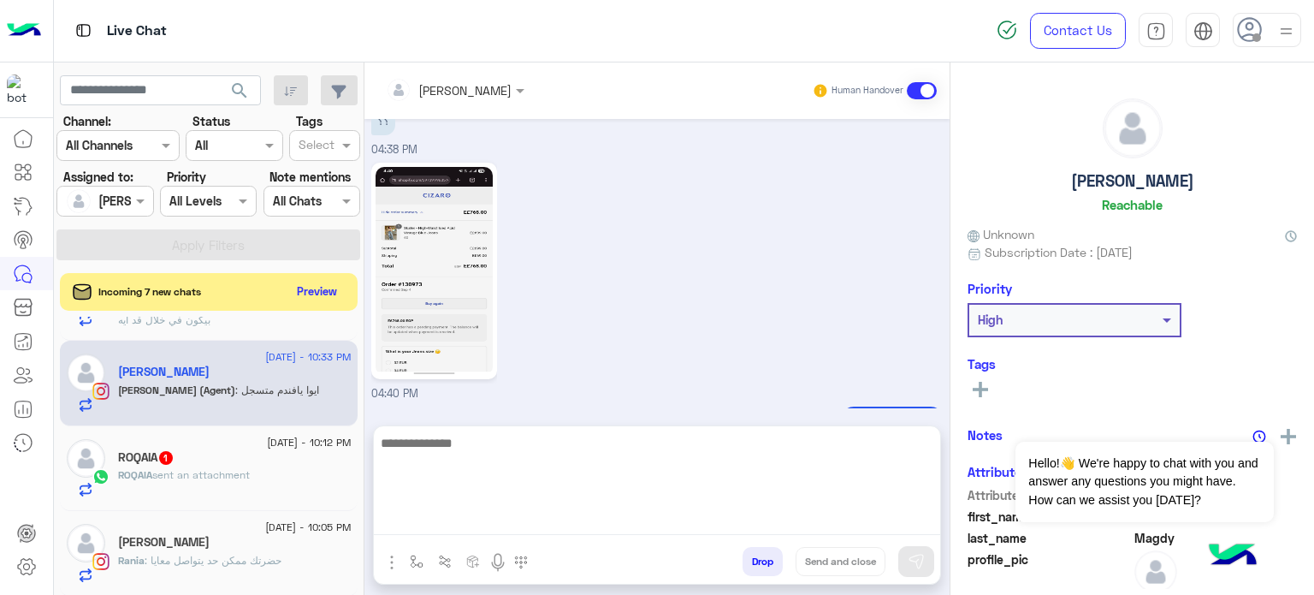
click at [519, 519] on textarea at bounding box center [657, 483] width 566 height 103
paste textarea "**********"
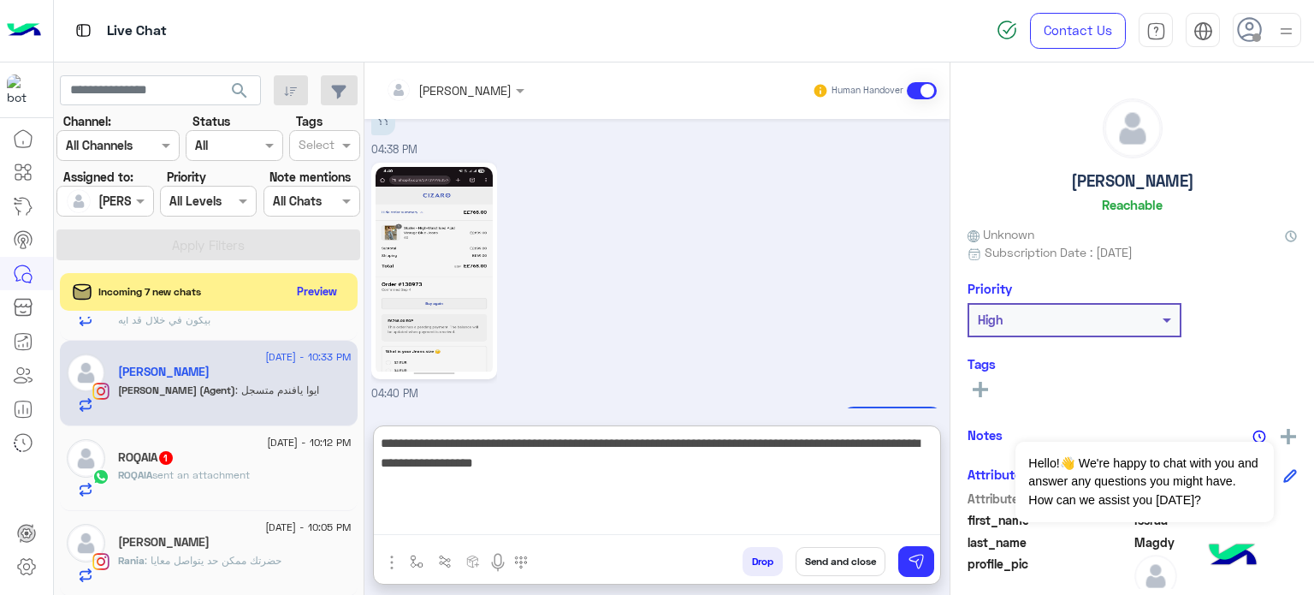
type textarea "**********"
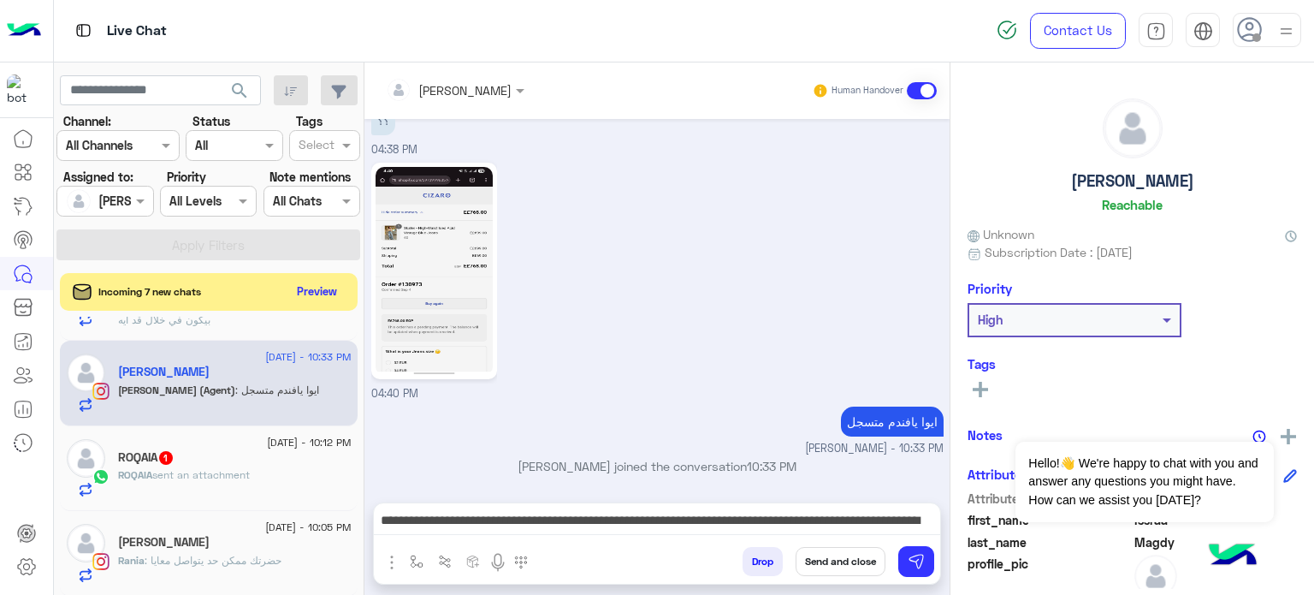
click at [843, 566] on button "Send and close" at bounding box center [841, 561] width 90 height 29
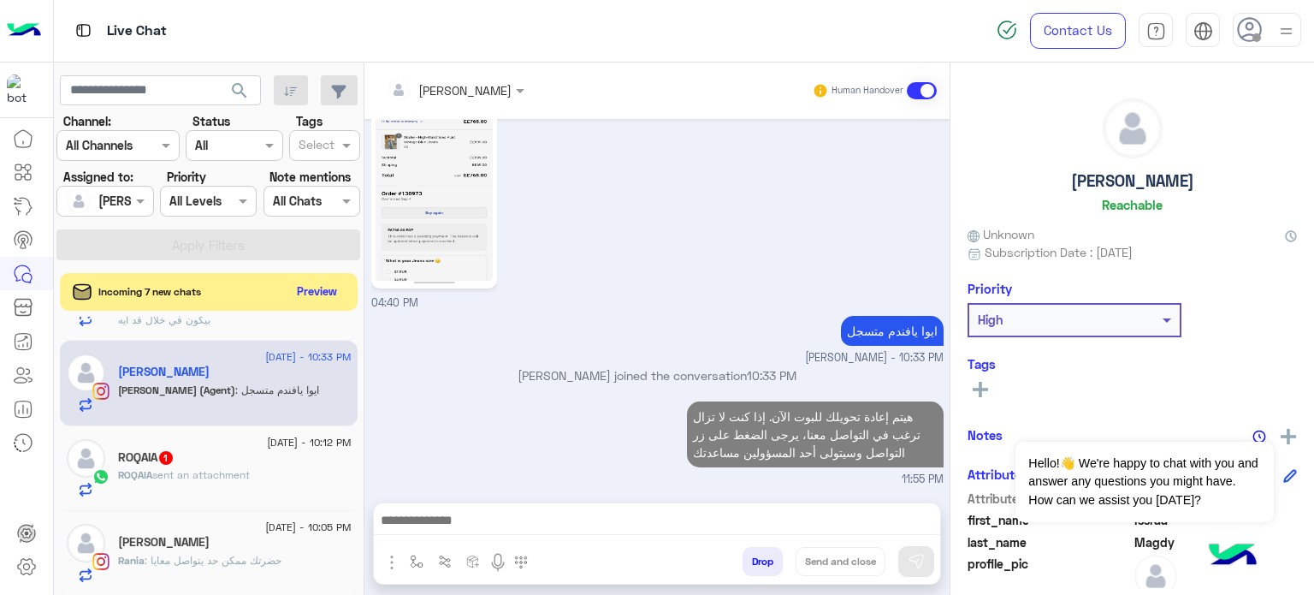
scroll to position [832, 0]
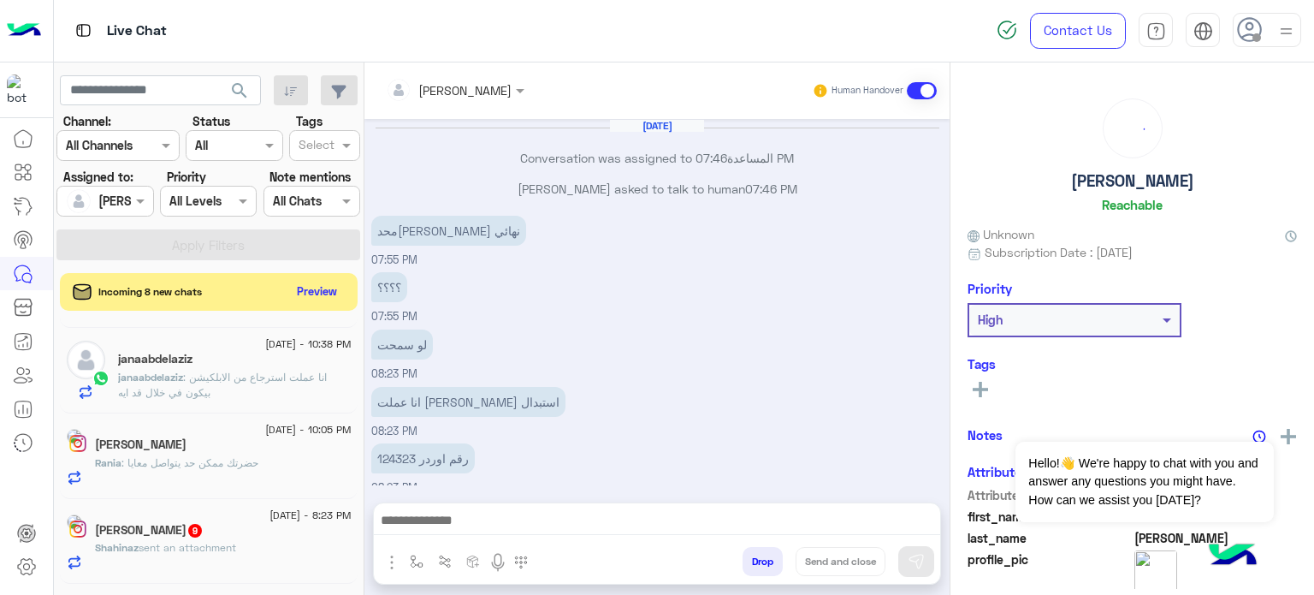
scroll to position [198, 0]
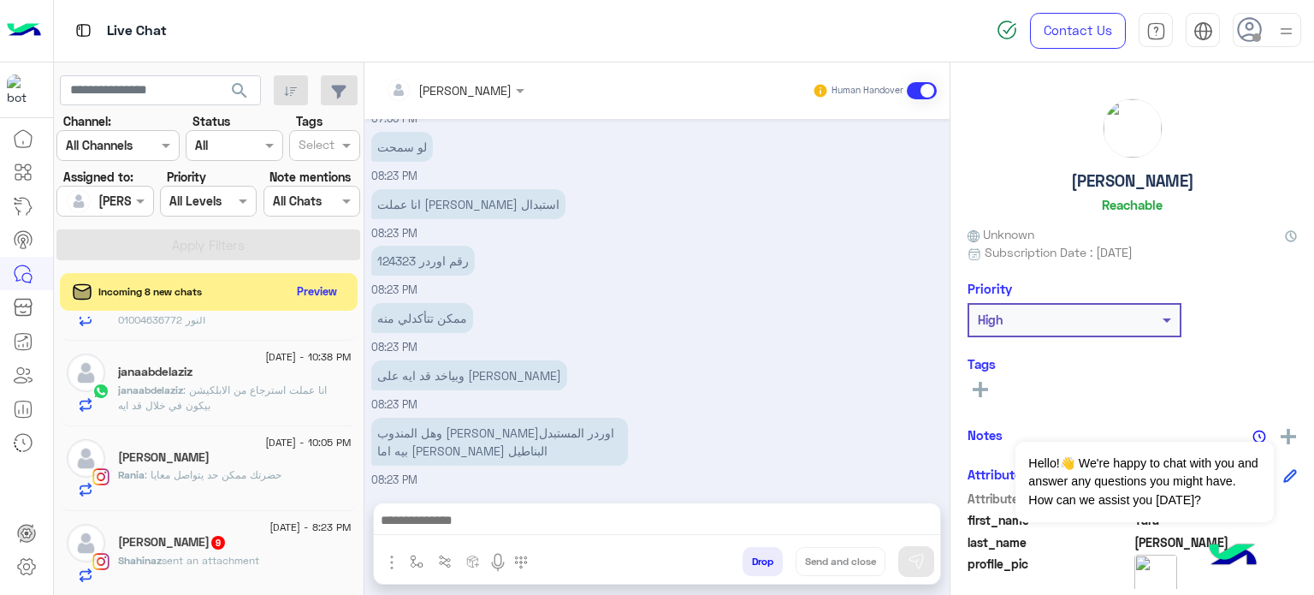
click at [299, 376] on div "janaabdelaziz" at bounding box center [235, 373] width 234 height 18
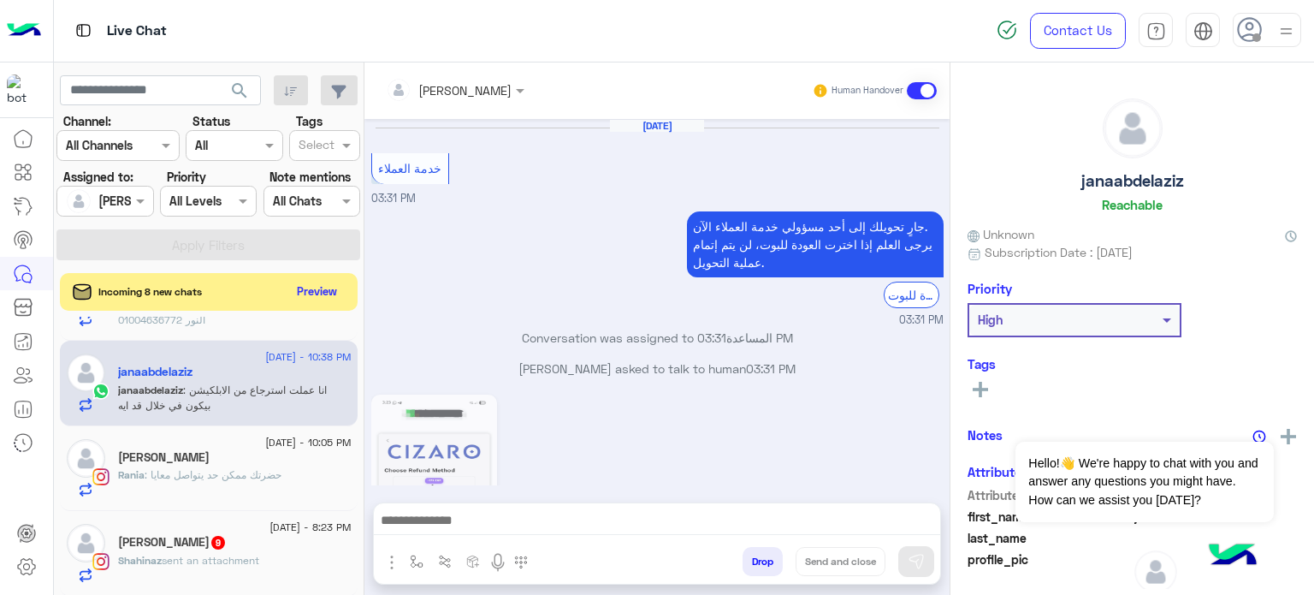
scroll to position [485, 0]
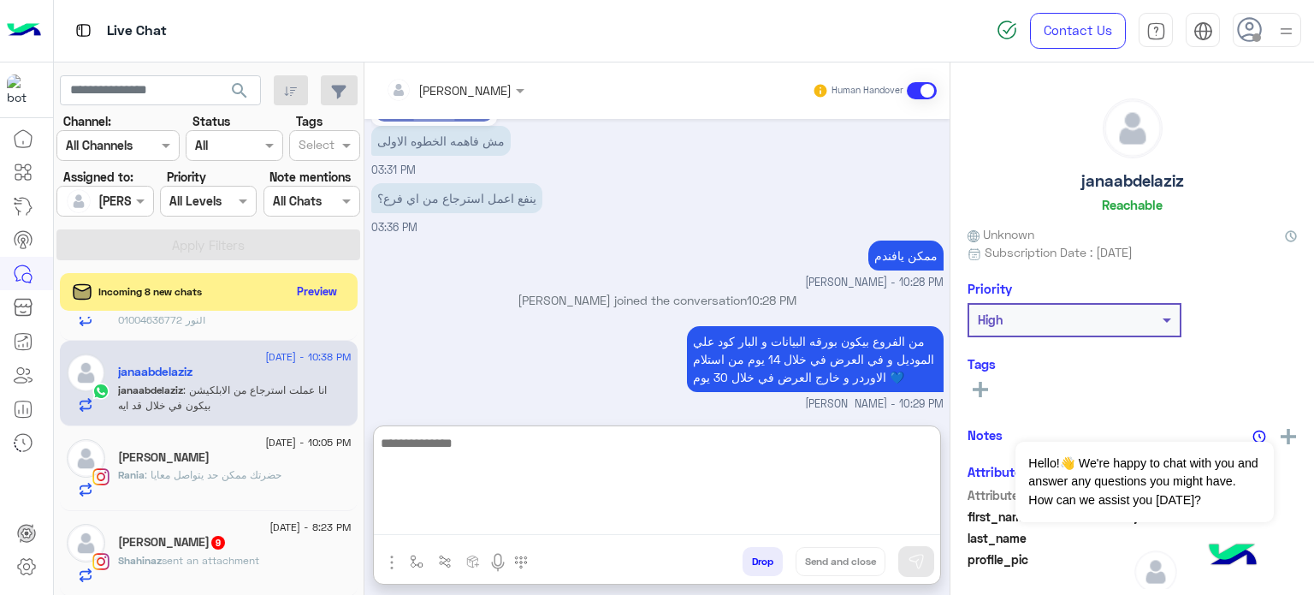
click at [518, 521] on textarea at bounding box center [657, 483] width 566 height 103
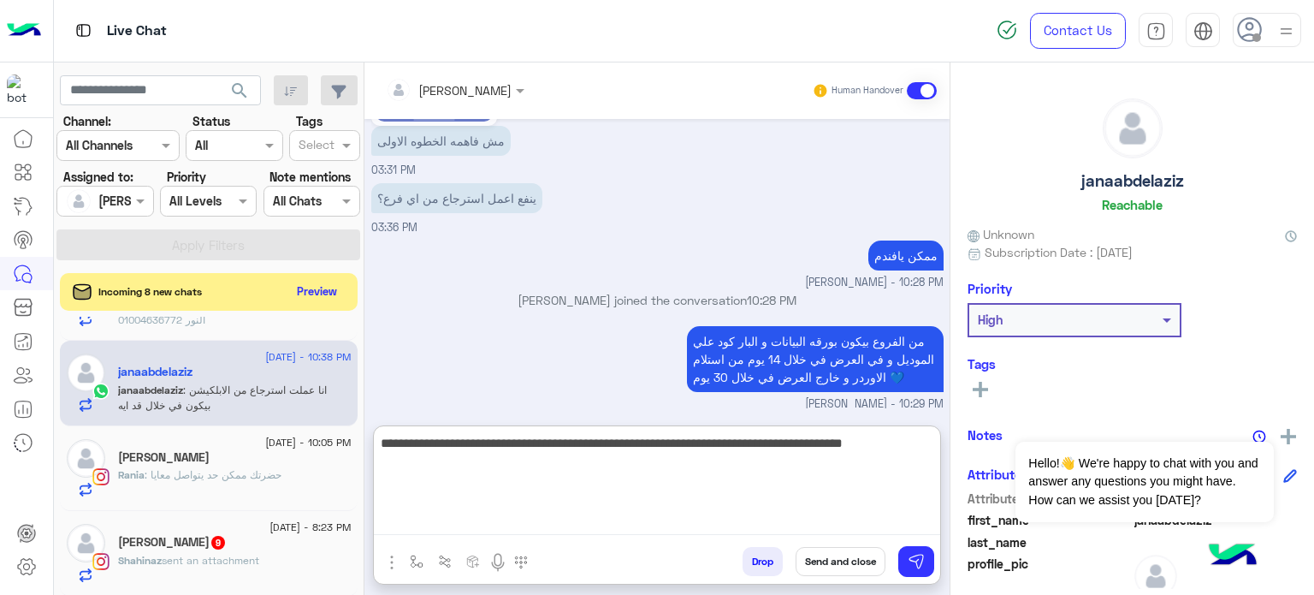
type textarea "**********"
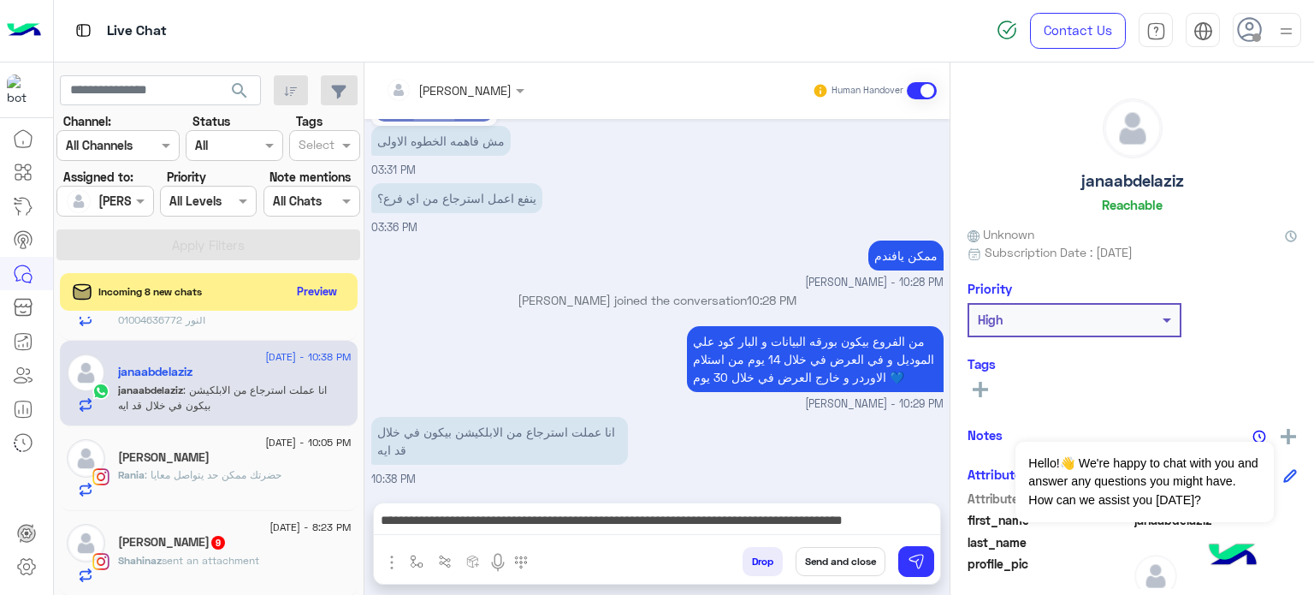
click at [844, 558] on button "Send and close" at bounding box center [841, 561] width 90 height 29
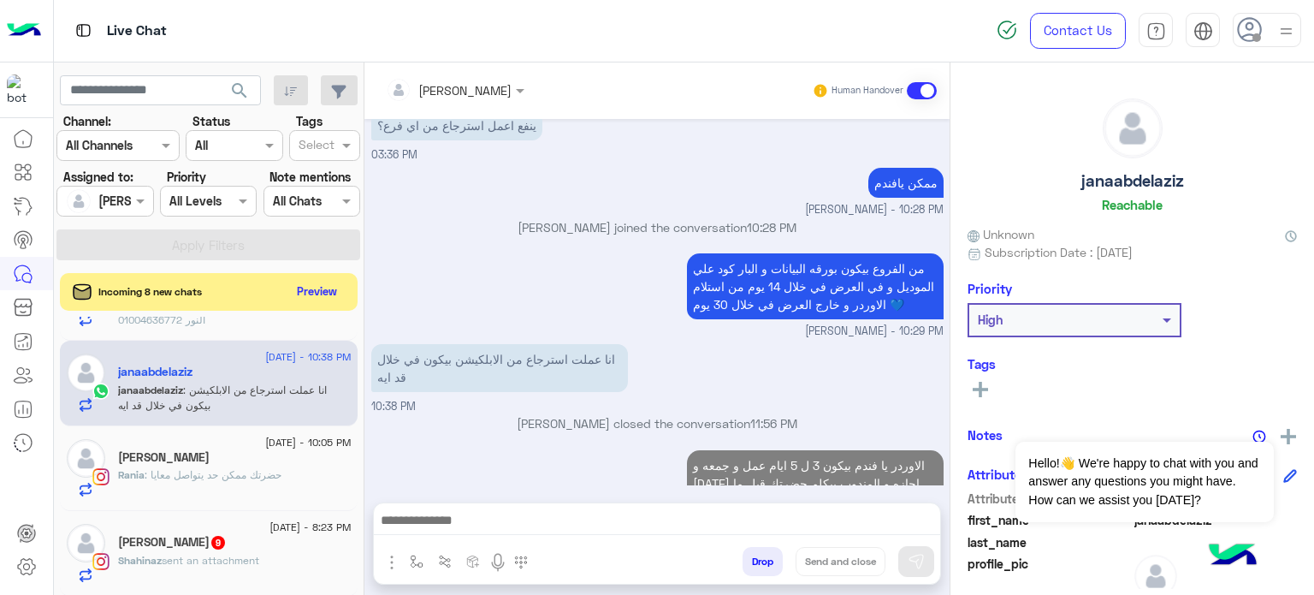
scroll to position [589, 0]
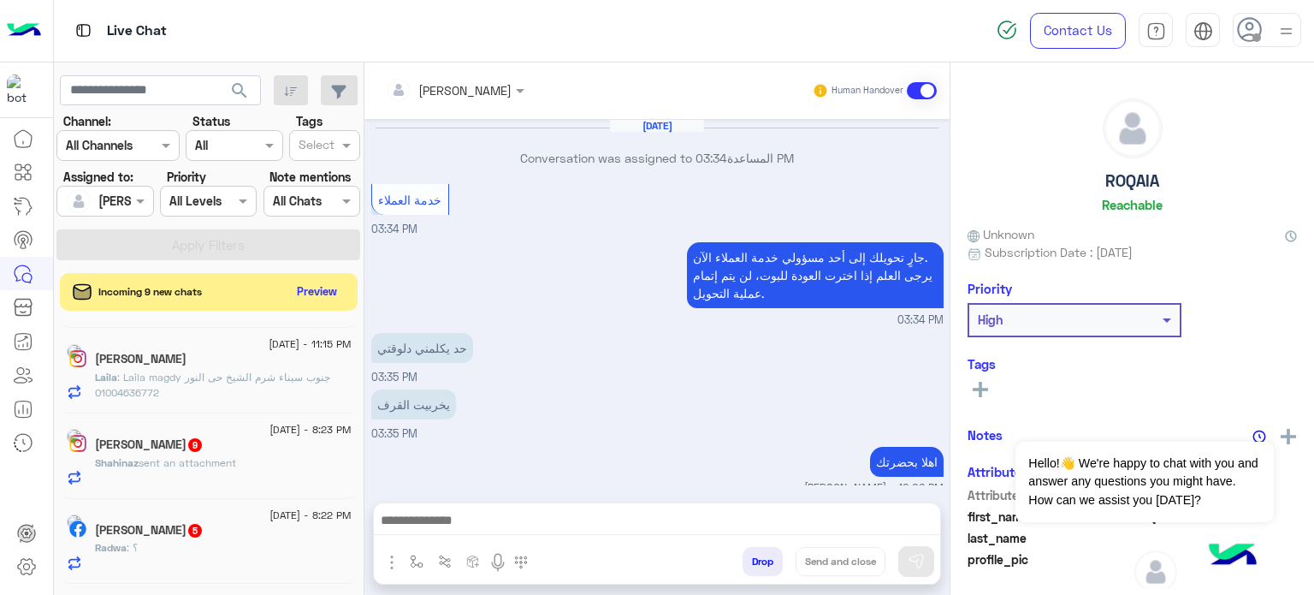
scroll to position [223, 0]
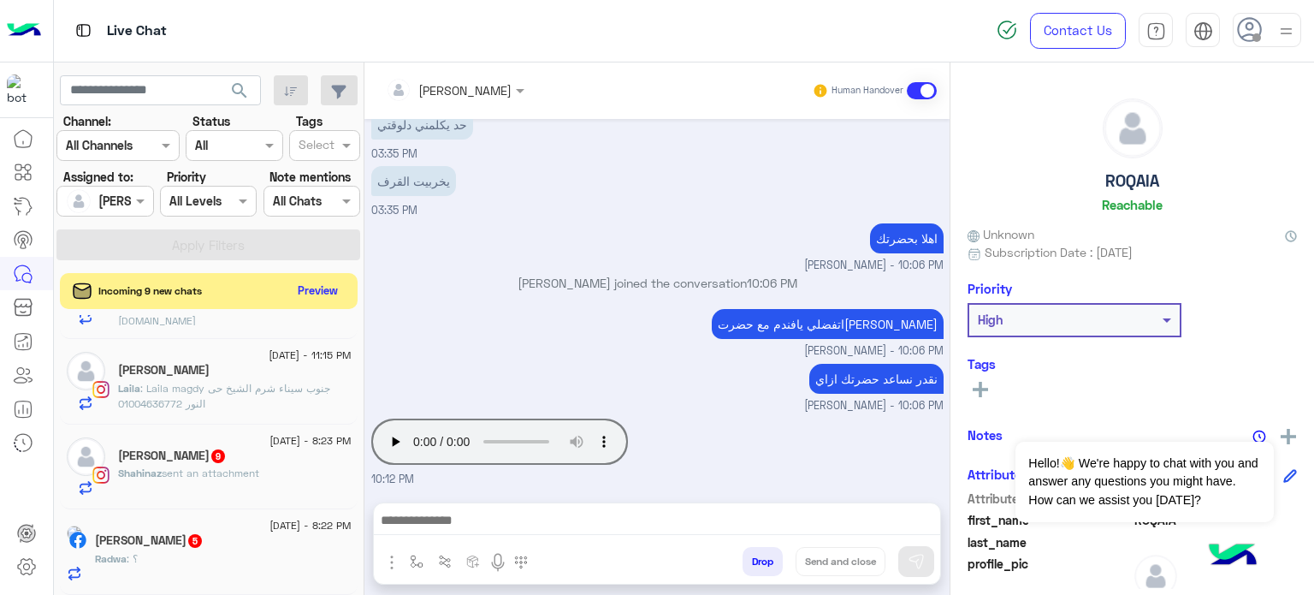
click at [305, 293] on button "Preview" at bounding box center [318, 290] width 53 height 23
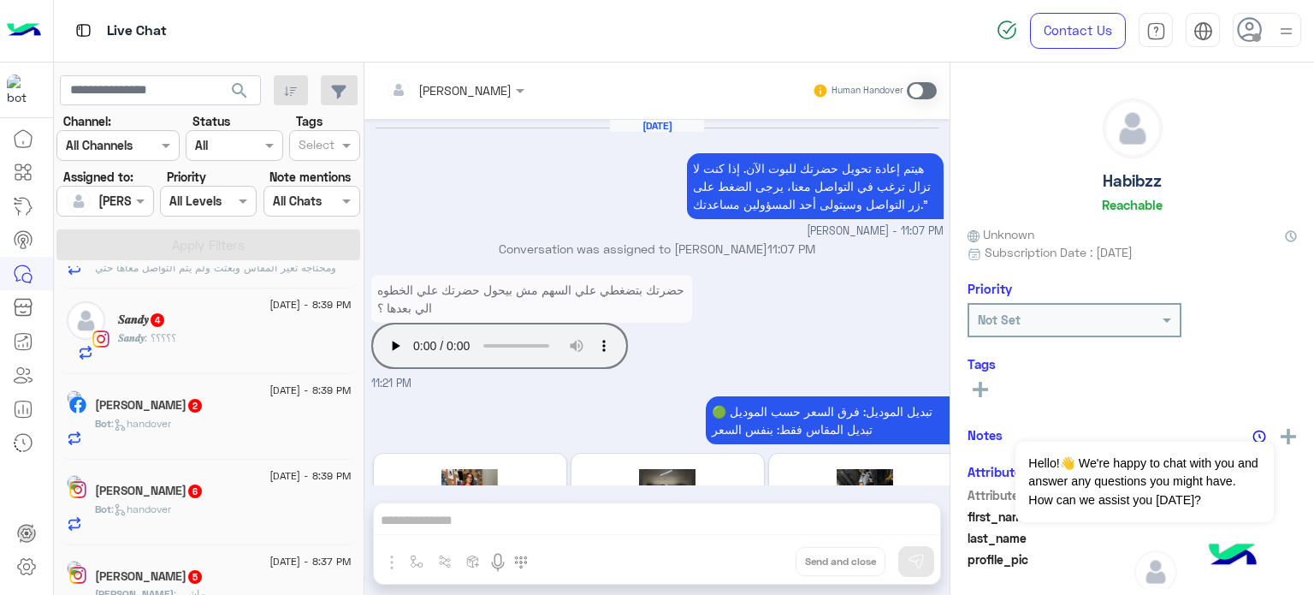
scroll to position [793, 0]
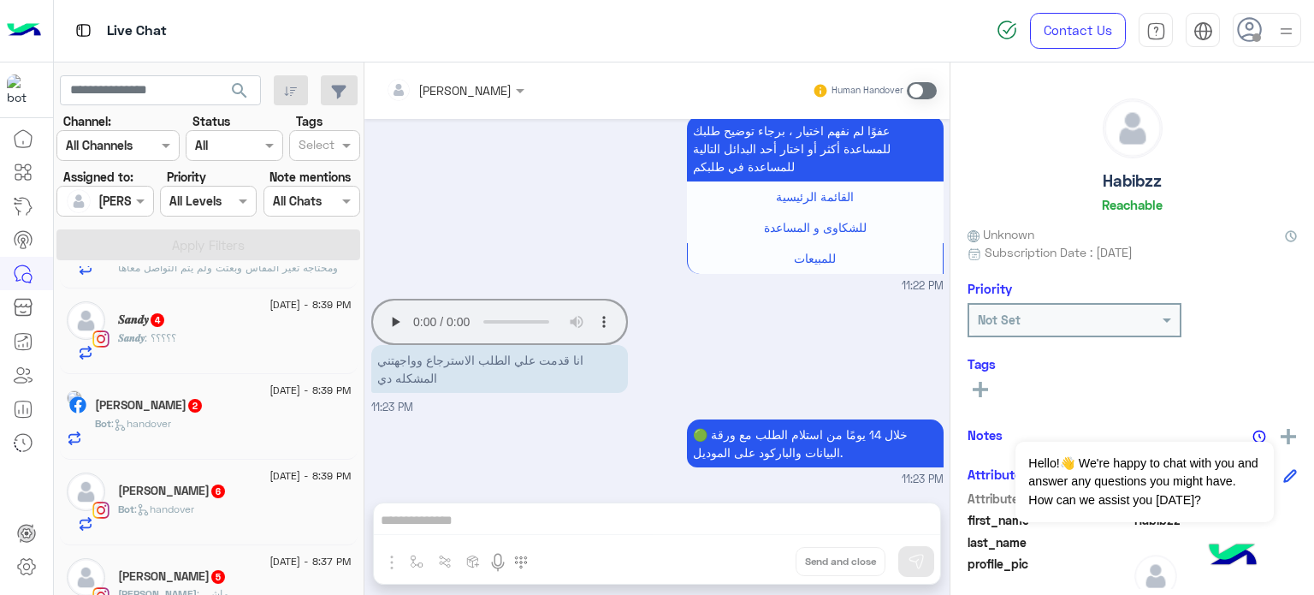
click at [224, 417] on div "Bot : handover" at bounding box center [223, 431] width 257 height 30
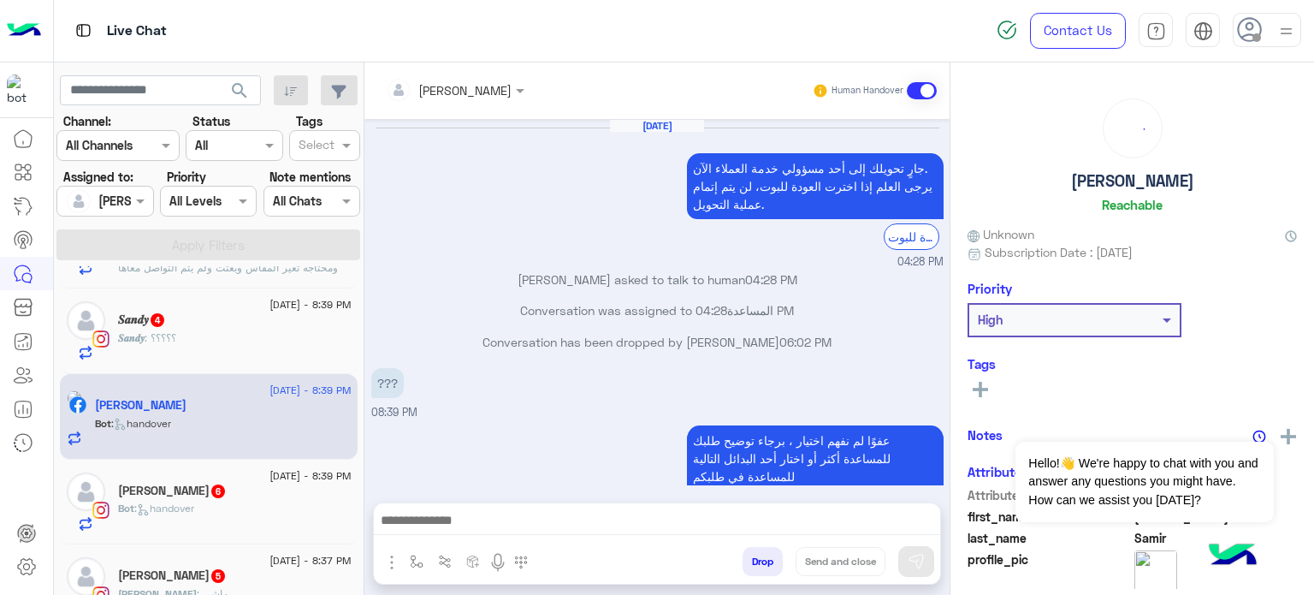
scroll to position [358, 0]
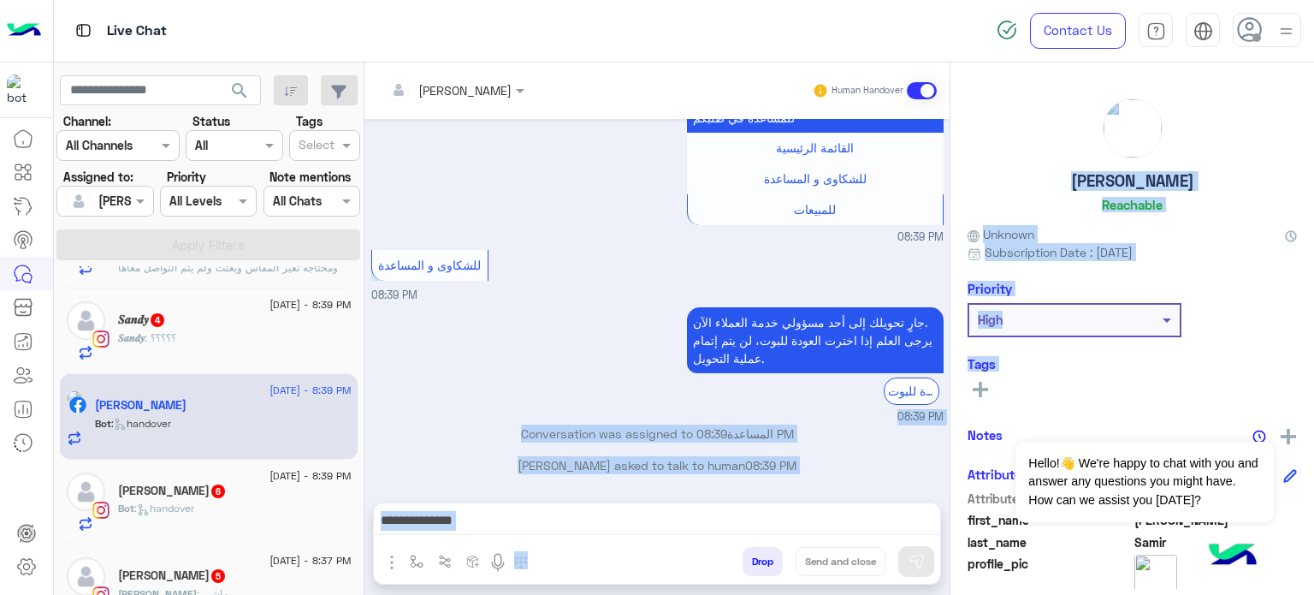
drag, startPoint x: 949, startPoint y: 382, endPoint x: 946, endPoint y: 369, distance: 13.9
click at [946, 369] on mat-drawer-container "[PERSON_NAME] Human Handover [DATE] جارٍ تحويلك إلى [DATE] مسؤولي خدمة العملاء …" at bounding box center [839, 331] width 950 height 539
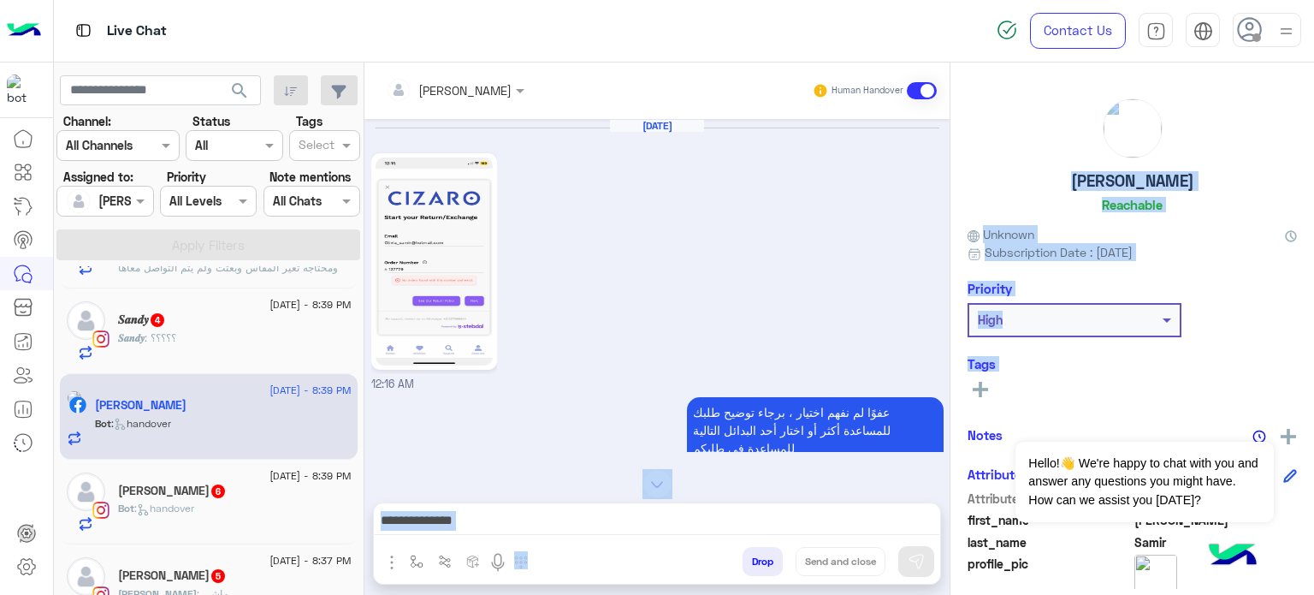
scroll to position [957, 0]
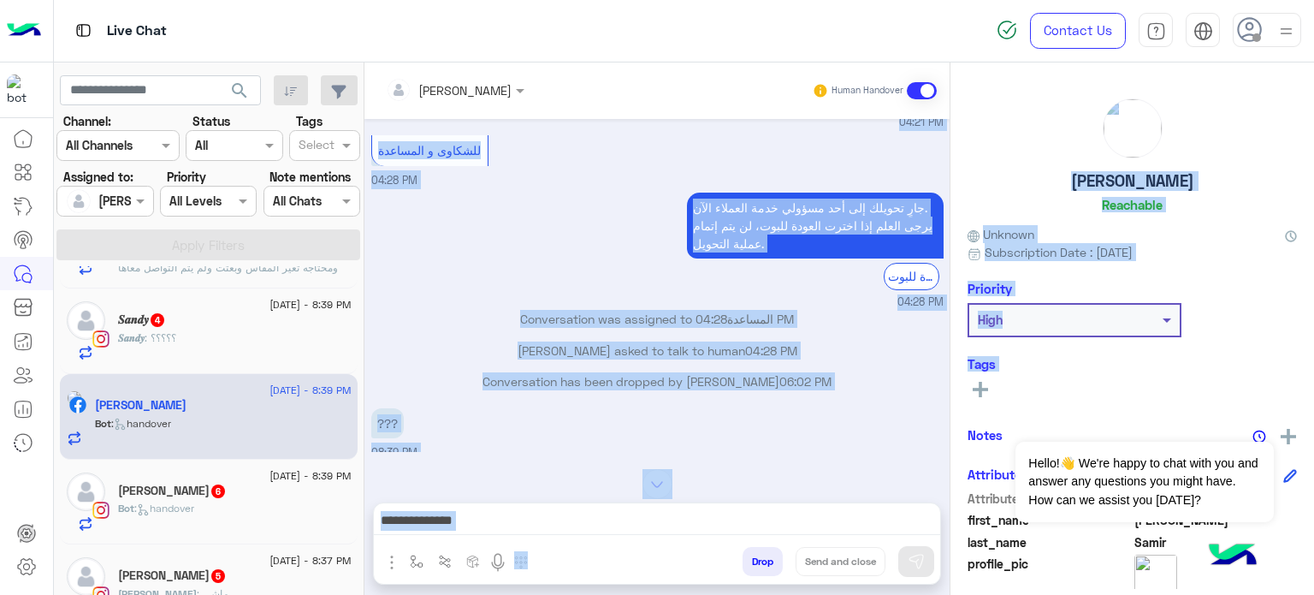
click at [561, 192] on div "جارٍ تحويلك إلى [DATE] مسؤولي خدمة العملاء الآن. يرجى العلم إذا اخترت العودة لل…" at bounding box center [657, 248] width 572 height 121
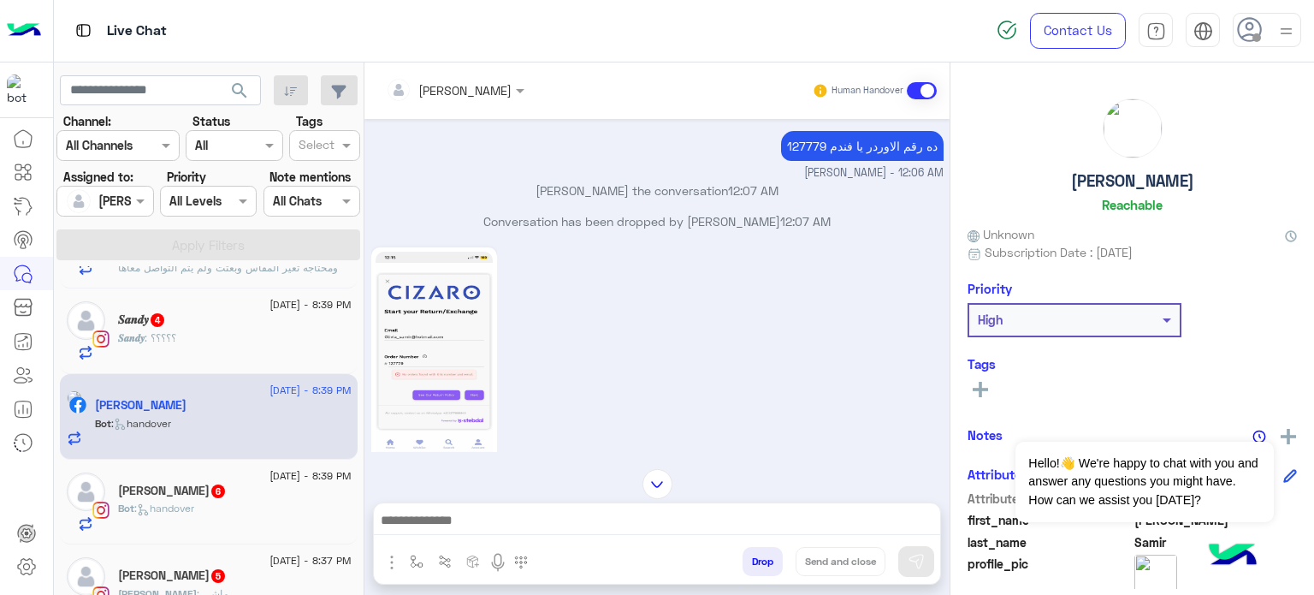
scroll to position [832, 0]
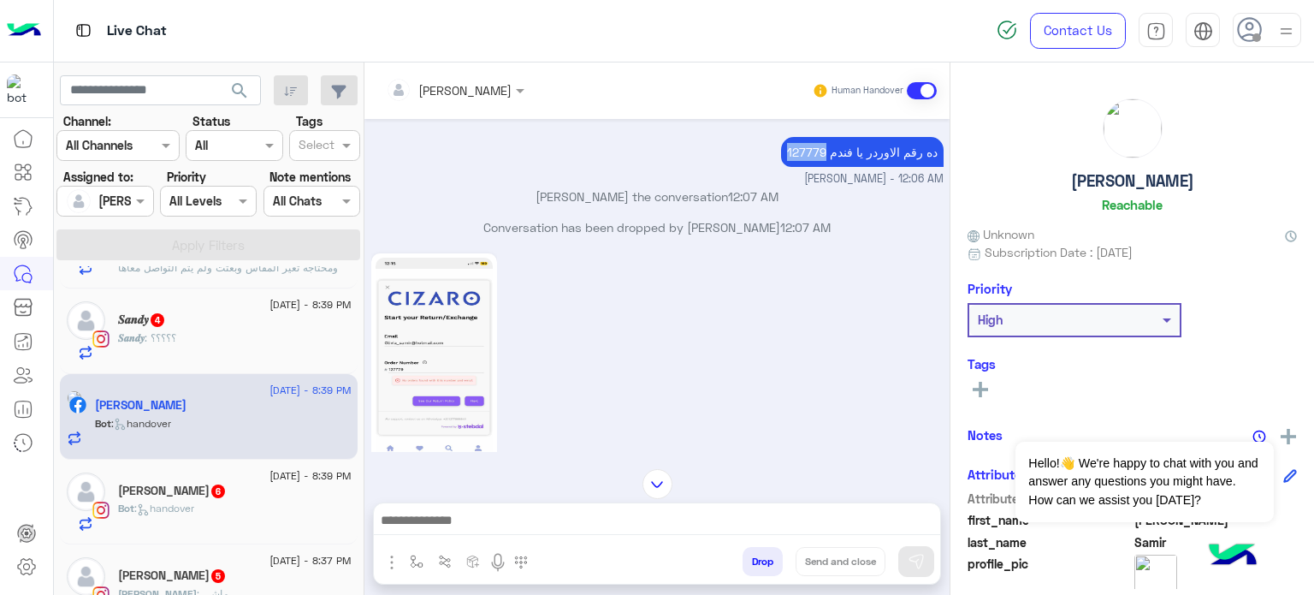
drag, startPoint x: 779, startPoint y: 145, endPoint x: 820, endPoint y: 147, distance: 40.3
click at [820, 147] on p "127779 ده رقم الاوردر يا فندم" at bounding box center [862, 152] width 163 height 30
copy p "127779"
click at [469, 501] on div "[PERSON_NAME] Human Handover [DATE] خدمة العملاء 07:51 PM جارٍ تحويلك إلى [DATE…" at bounding box center [656, 331] width 585 height 539
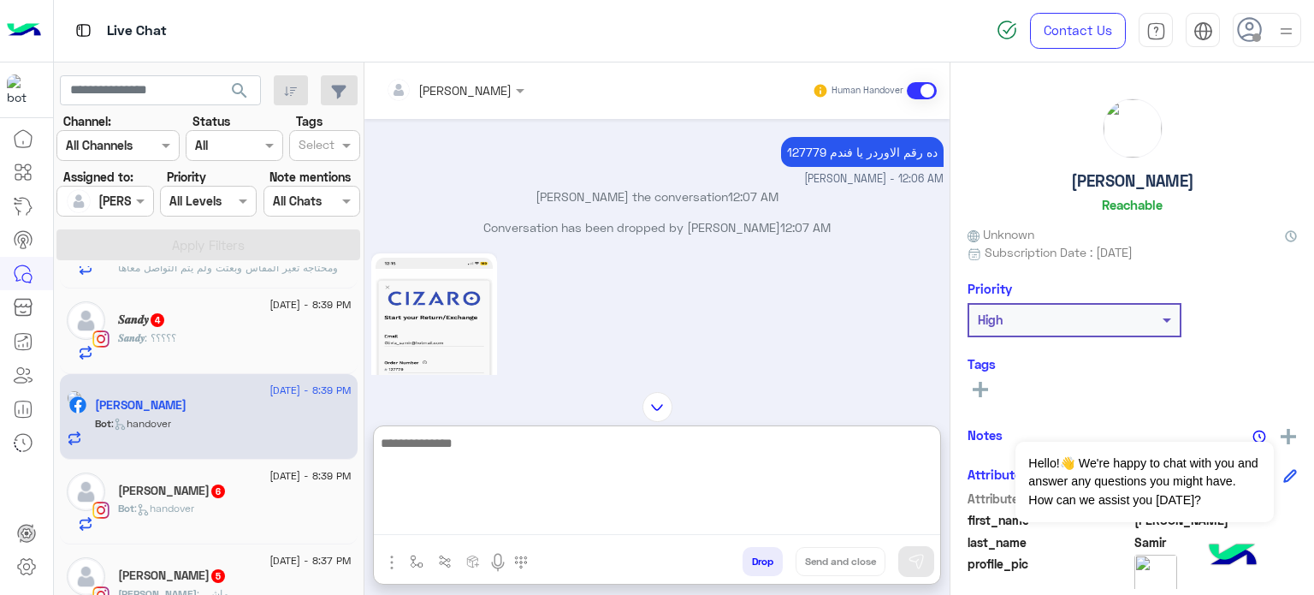
click at [455, 518] on textarea at bounding box center [657, 483] width 566 height 103
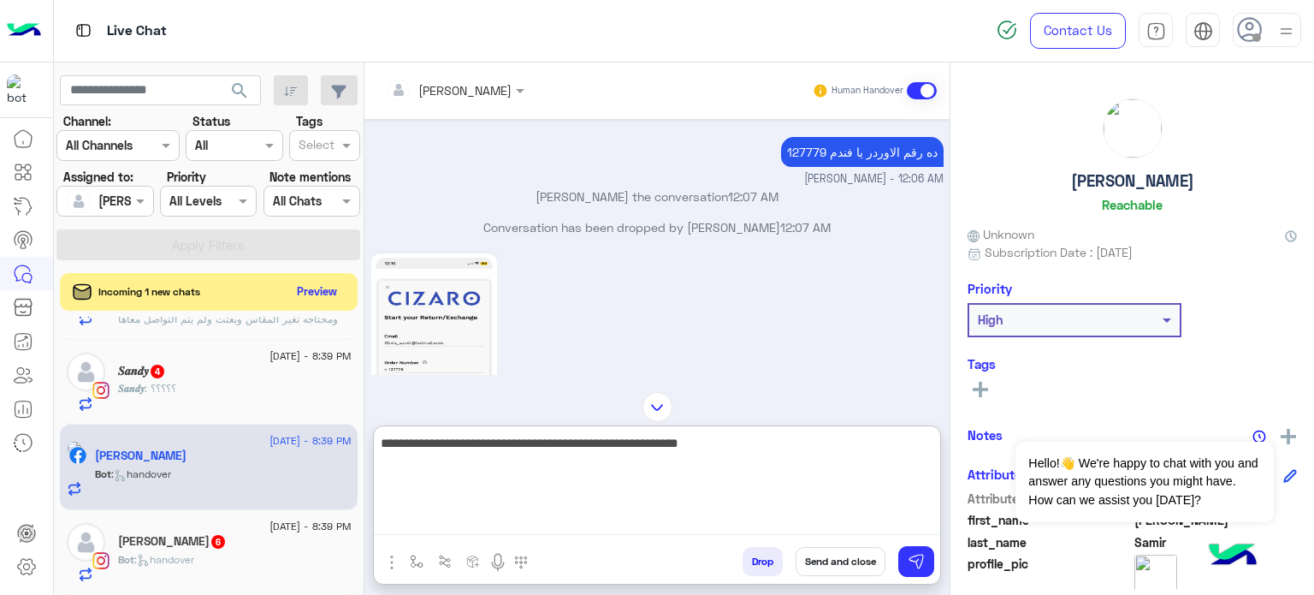
type textarea "**********"
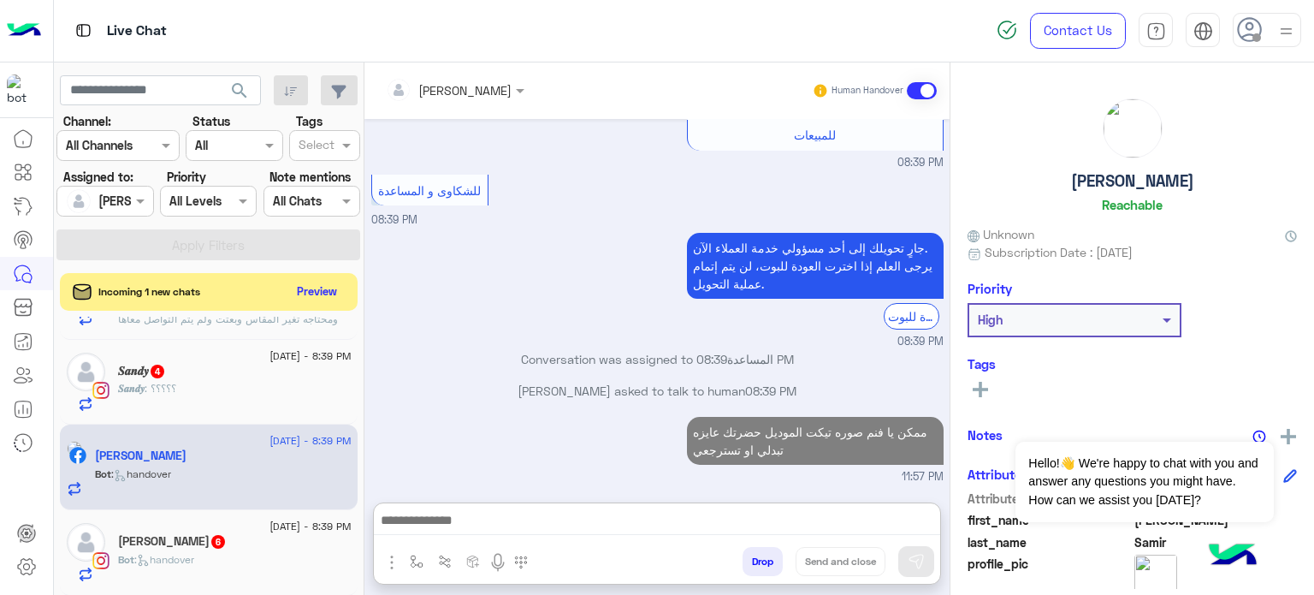
scroll to position [2396, 0]
click at [262, 539] on div "[PERSON_NAME] 6" at bounding box center [235, 543] width 234 height 18
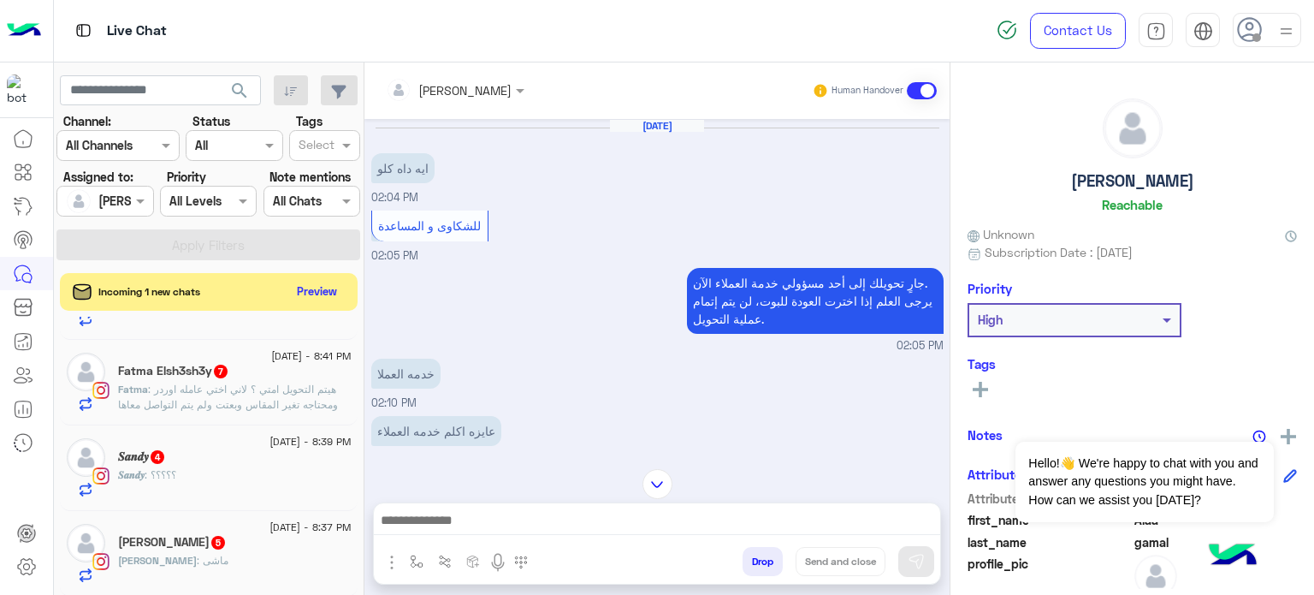
scroll to position [691, 0]
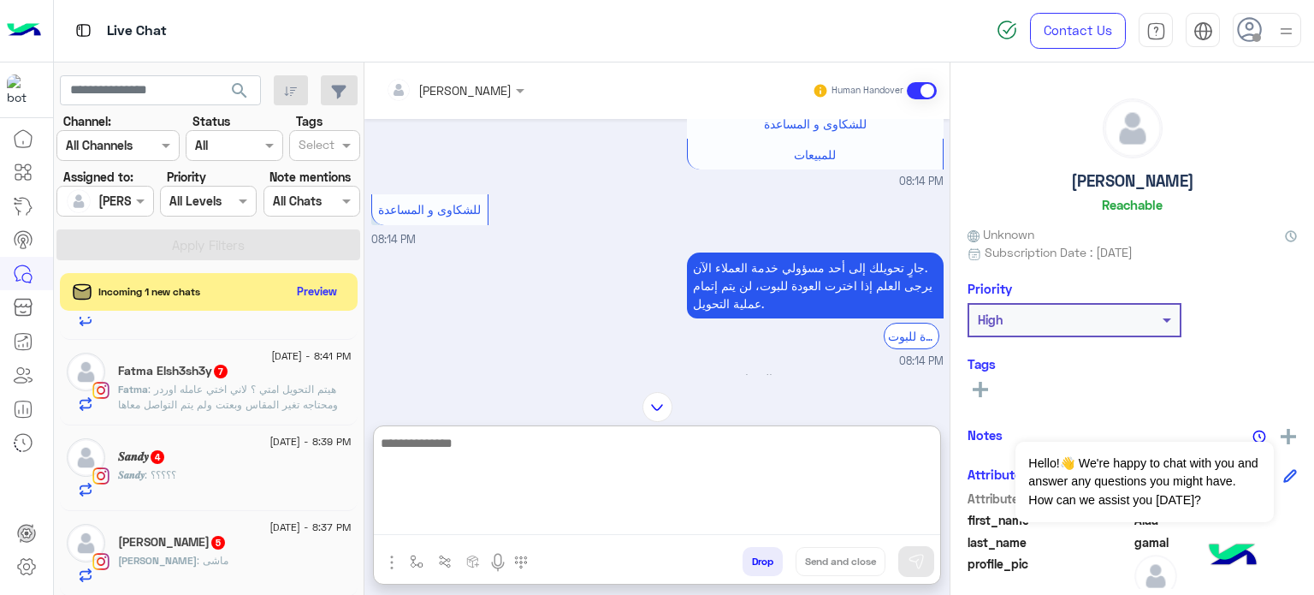
click at [502, 518] on textarea at bounding box center [657, 483] width 566 height 103
type textarea "**********"
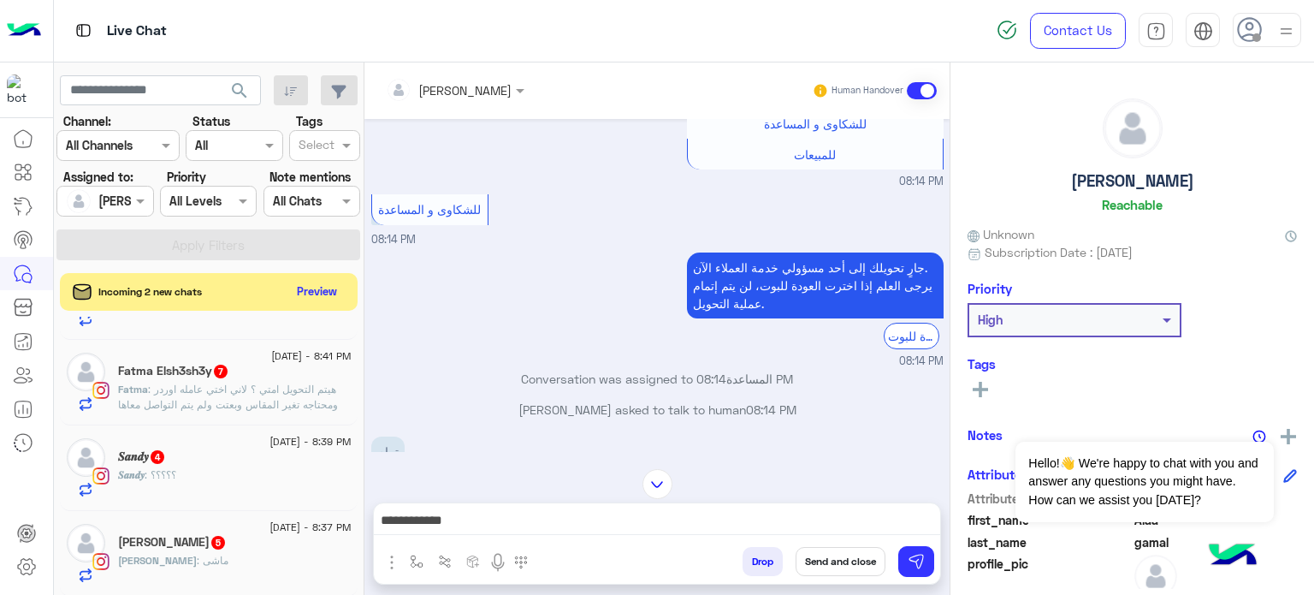
click at [828, 557] on button "Send and close" at bounding box center [841, 561] width 90 height 29
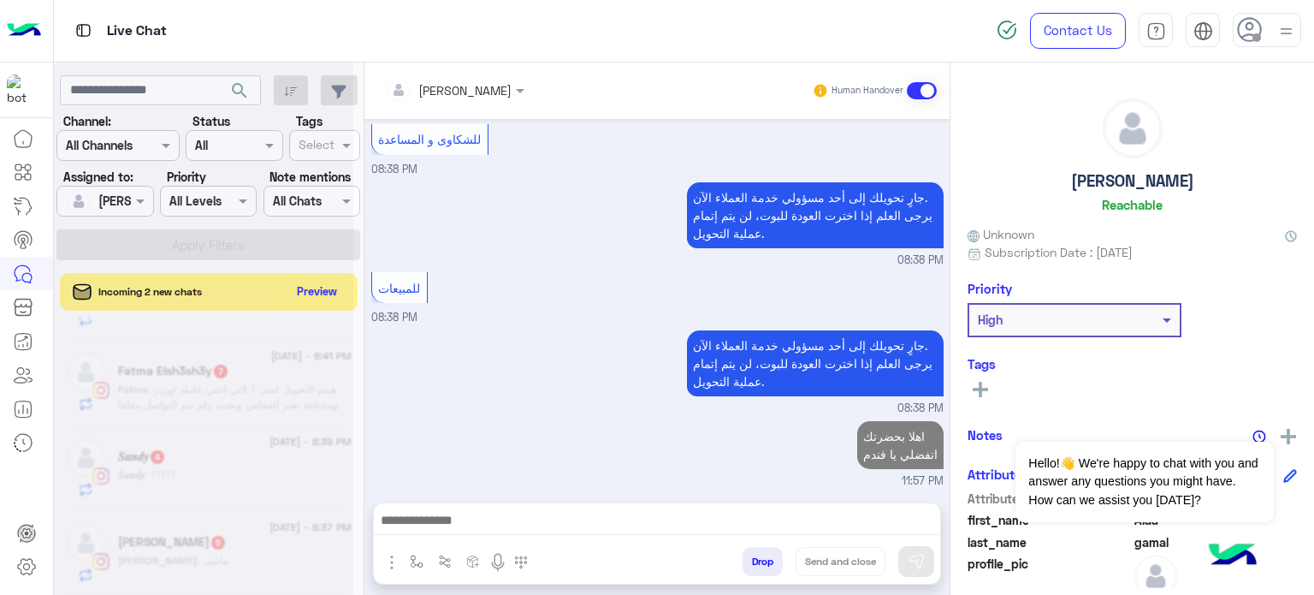
scroll to position [1148, 0]
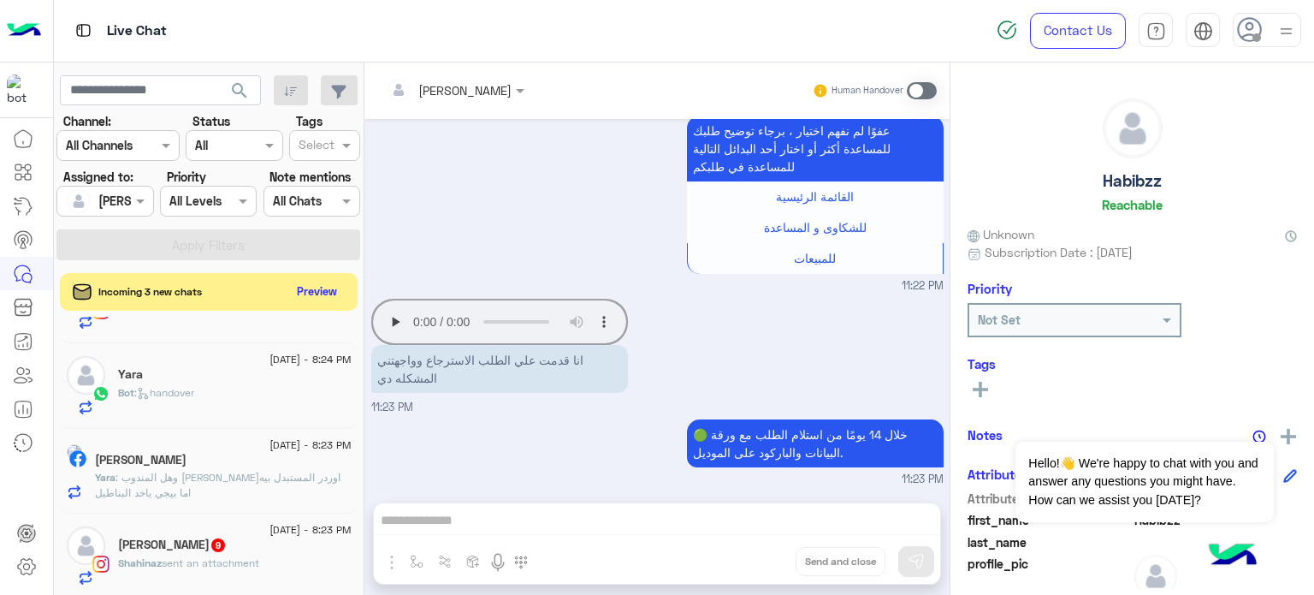
scroll to position [849, 0]
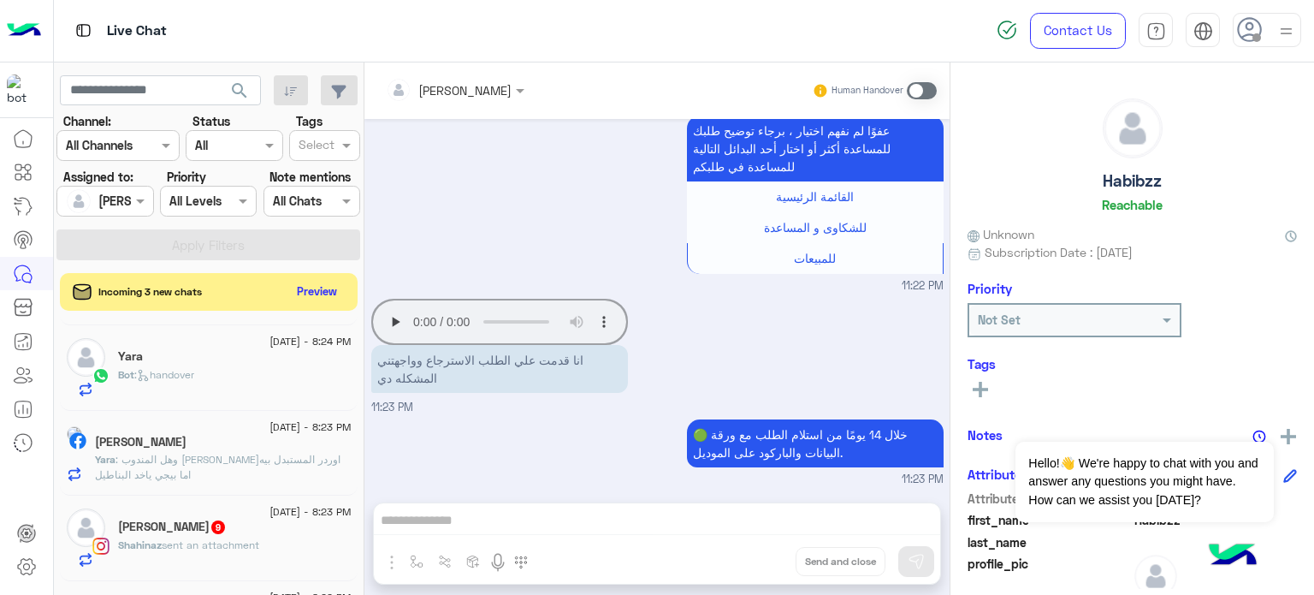
click at [269, 353] on div "Yara" at bounding box center [235, 358] width 234 height 18
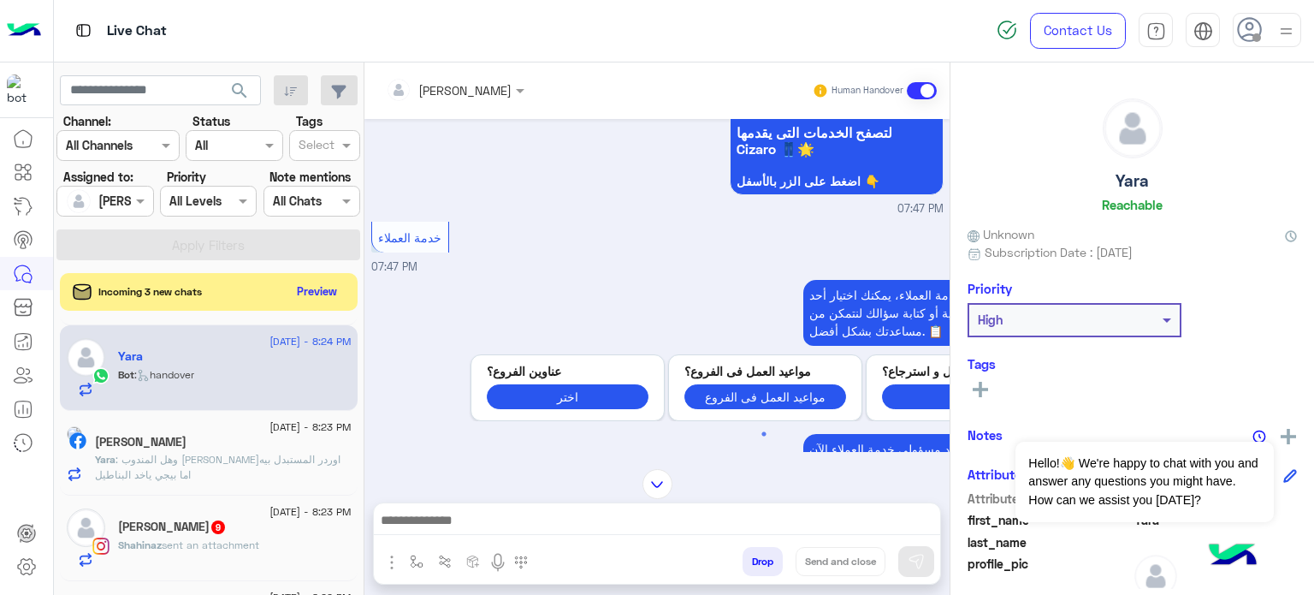
scroll to position [1764, 0]
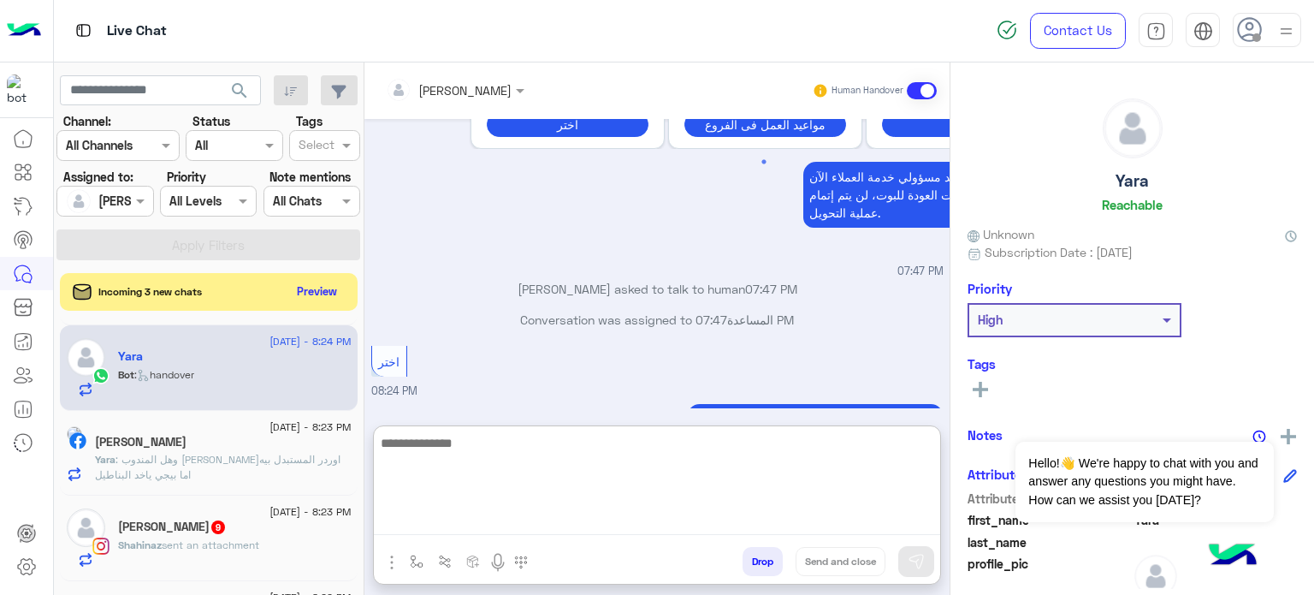
click at [472, 523] on textarea at bounding box center [657, 483] width 566 height 103
paste textarea "**********"
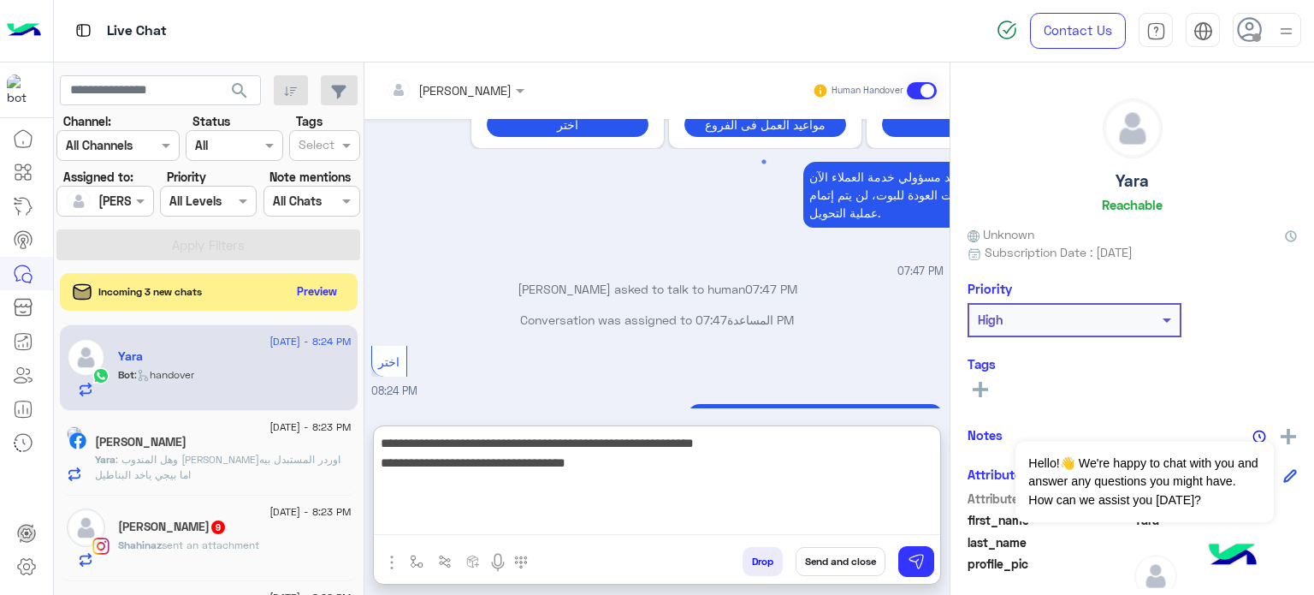
type textarea "**********"
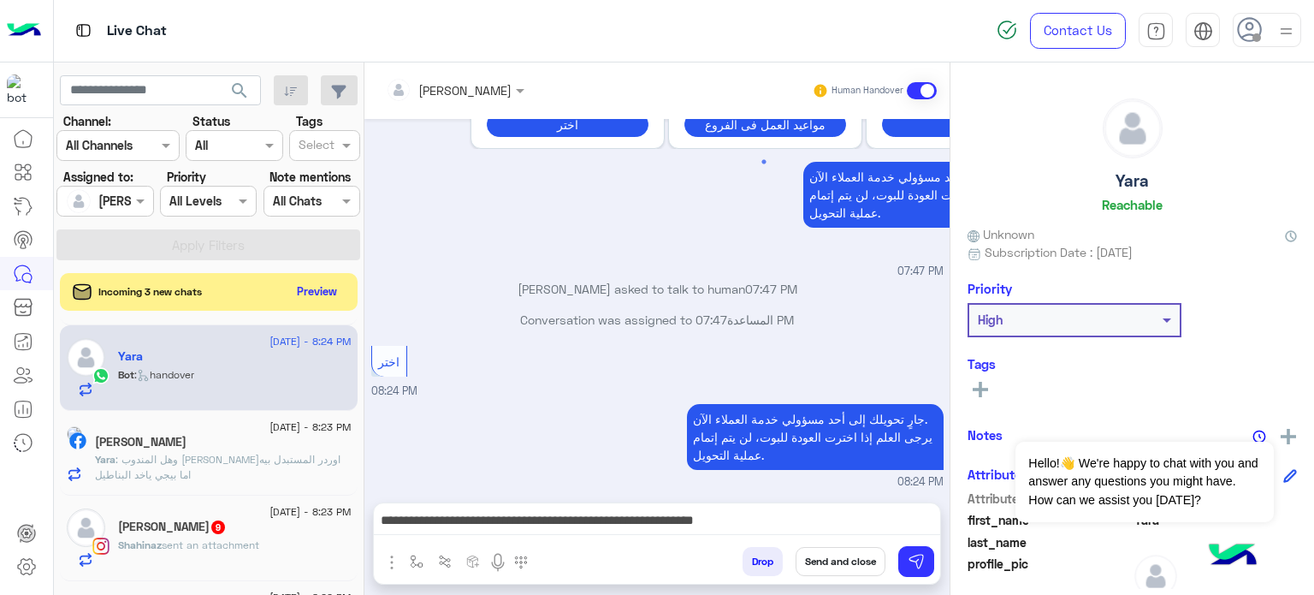
click at [803, 560] on button "Send and close" at bounding box center [841, 561] width 90 height 29
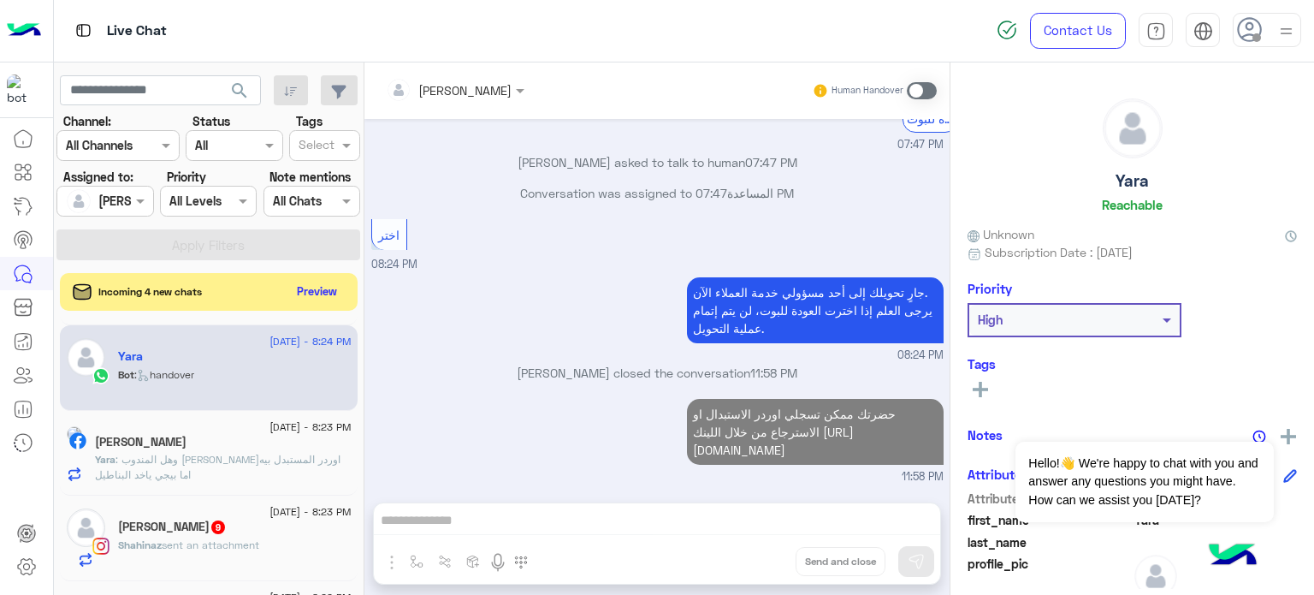
scroll to position [1886, 0]
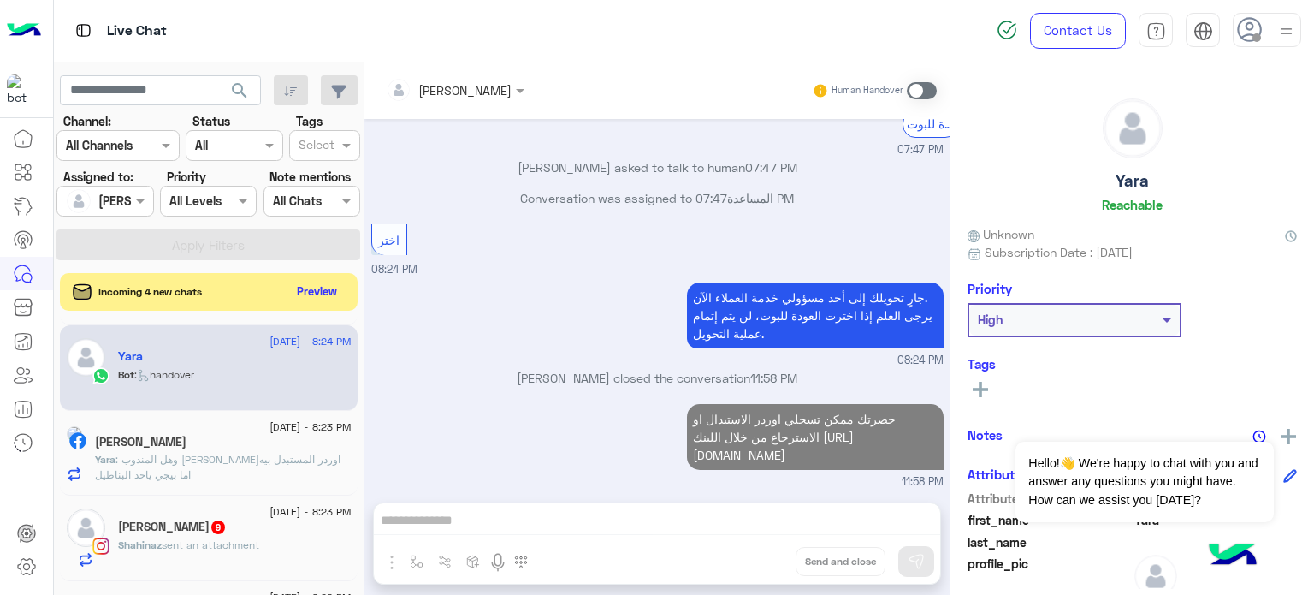
click at [257, 447] on div "[PERSON_NAME]" at bounding box center [223, 444] width 257 height 18
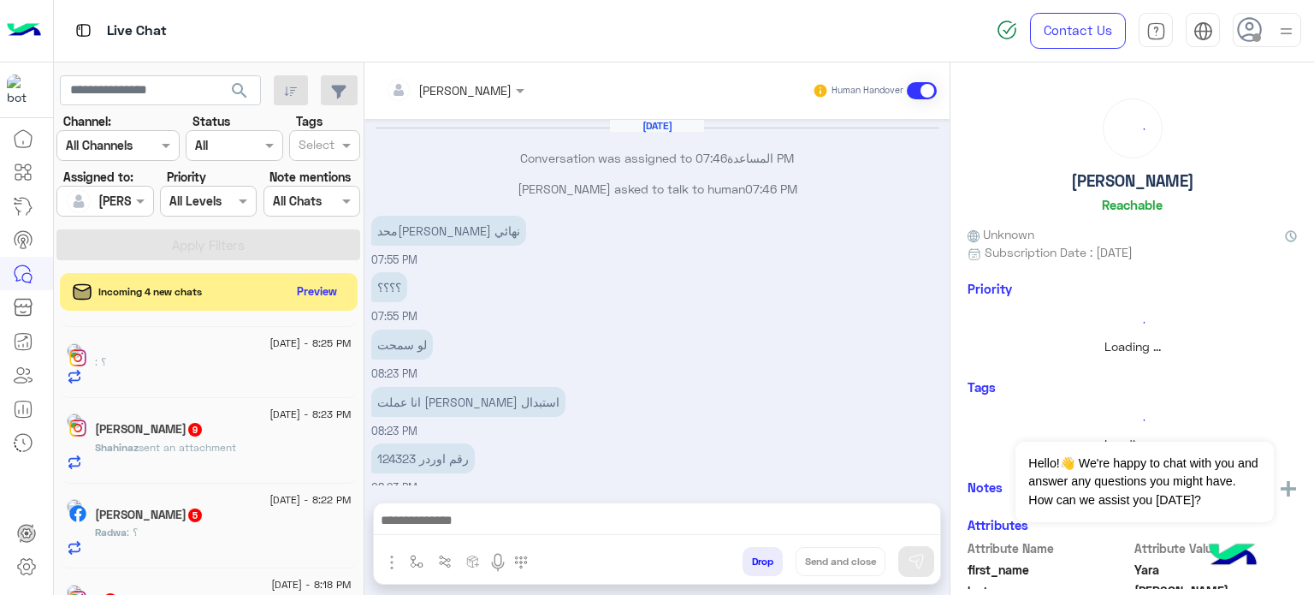
scroll to position [198, 0]
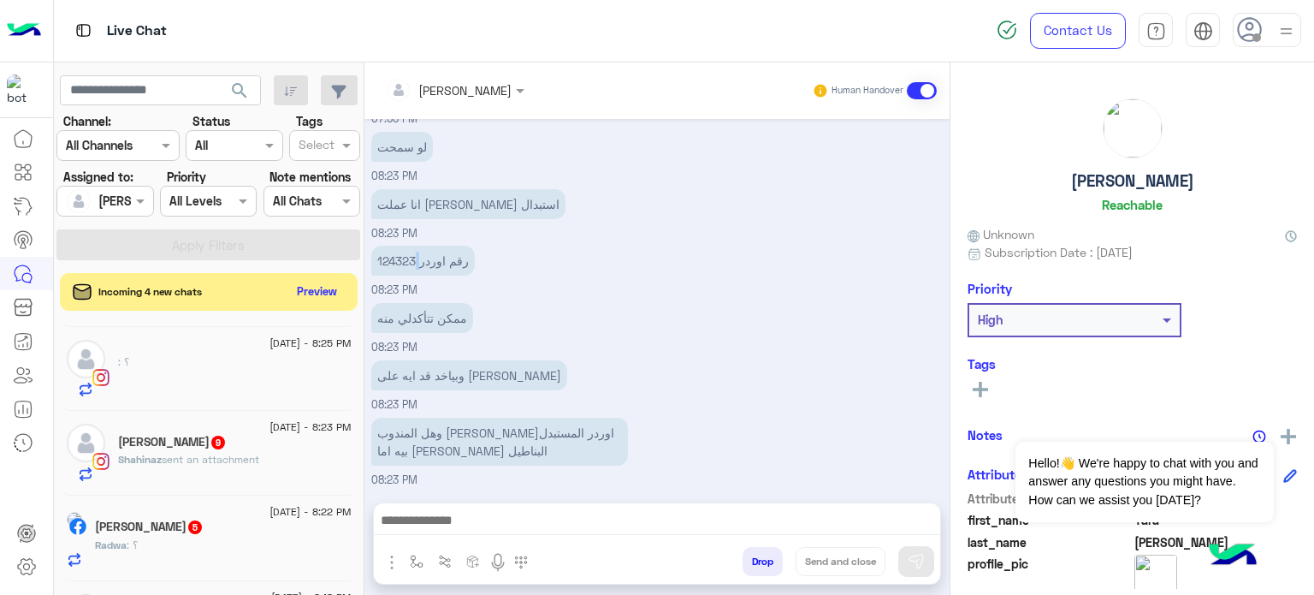
drag, startPoint x: 373, startPoint y: 260, endPoint x: 418, endPoint y: 260, distance: 44.5
click at [418, 260] on p "رقم اوردر 124323" at bounding box center [423, 261] width 104 height 30
copy p
click at [505, 245] on div "رقم اوردر 124323 08:23 PM" at bounding box center [657, 269] width 572 height 57
drag, startPoint x: 413, startPoint y: 253, endPoint x: 370, endPoint y: 255, distance: 43.7
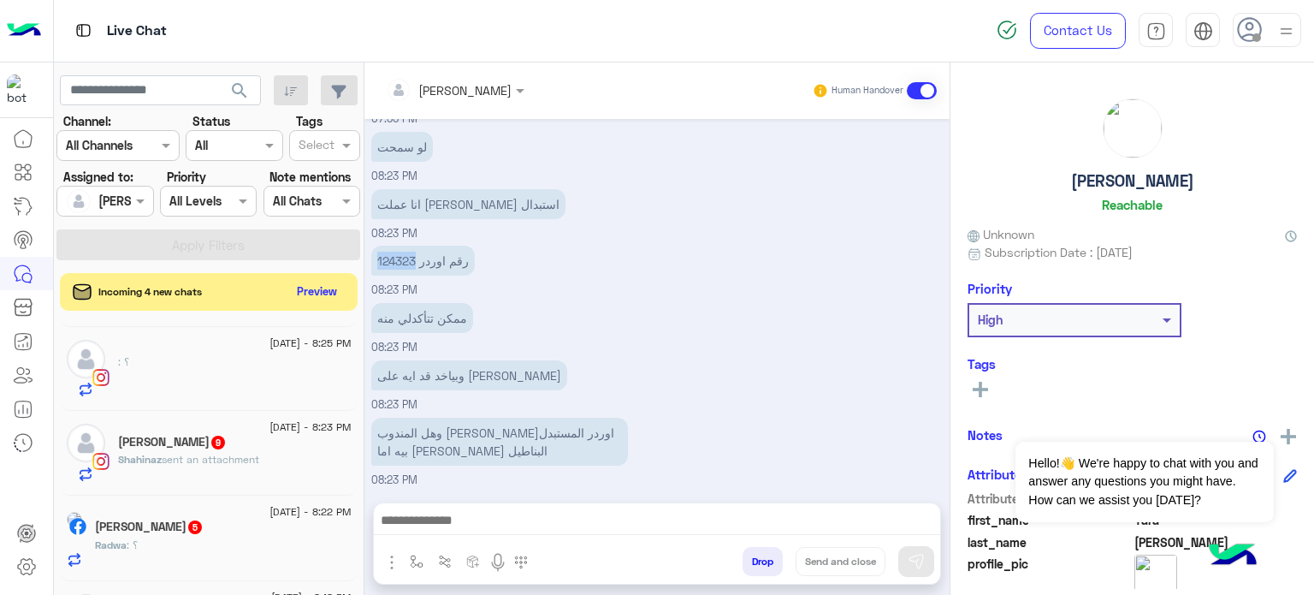
click at [370, 255] on div "[DATE] Conversation was assigned to المساعدة 07:46 PM [PERSON_NAME] asked to ta…" at bounding box center [656, 302] width 585 height 366
copy p "124323"
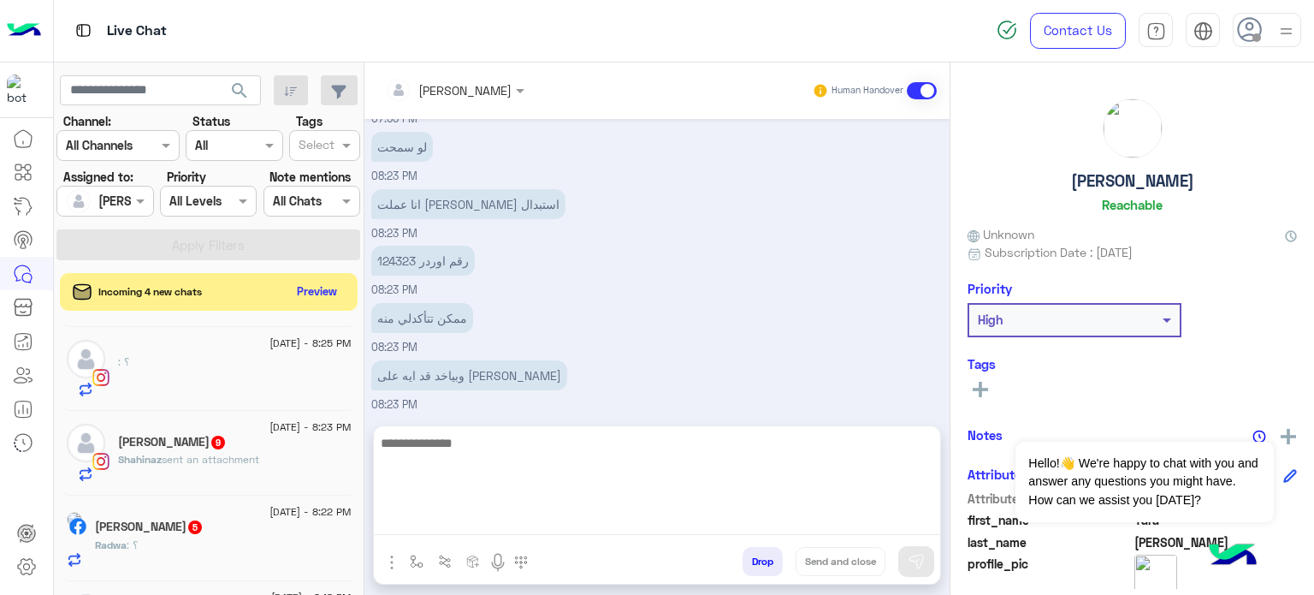
click at [495, 512] on textarea at bounding box center [657, 483] width 566 height 103
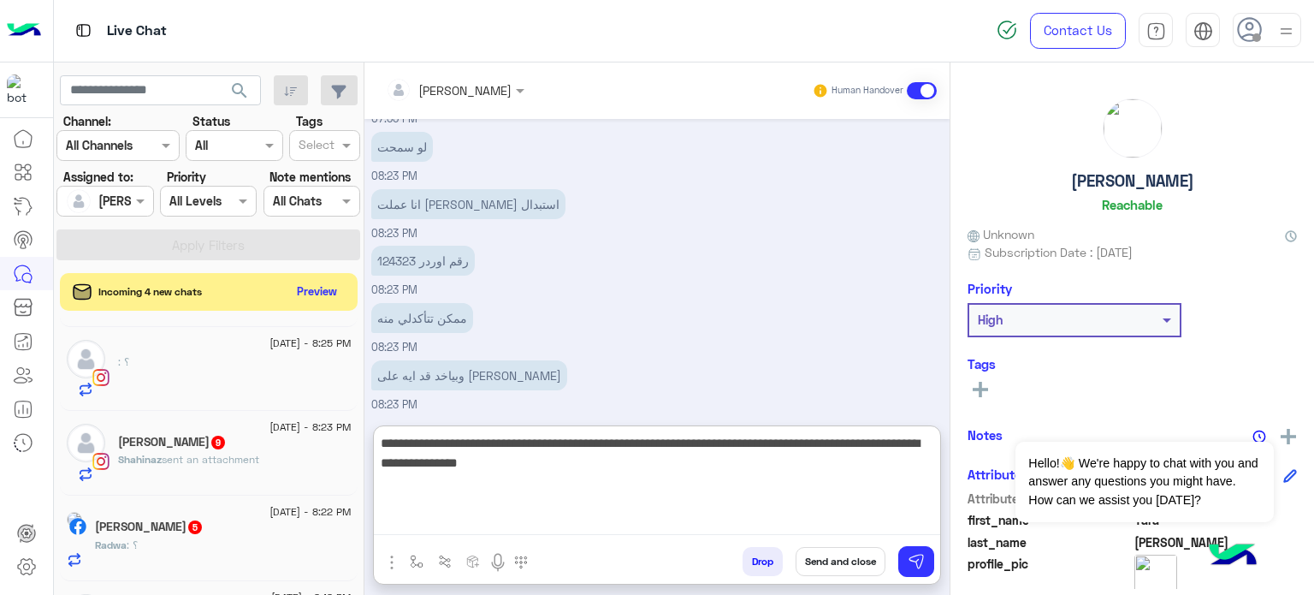
type textarea "**********"
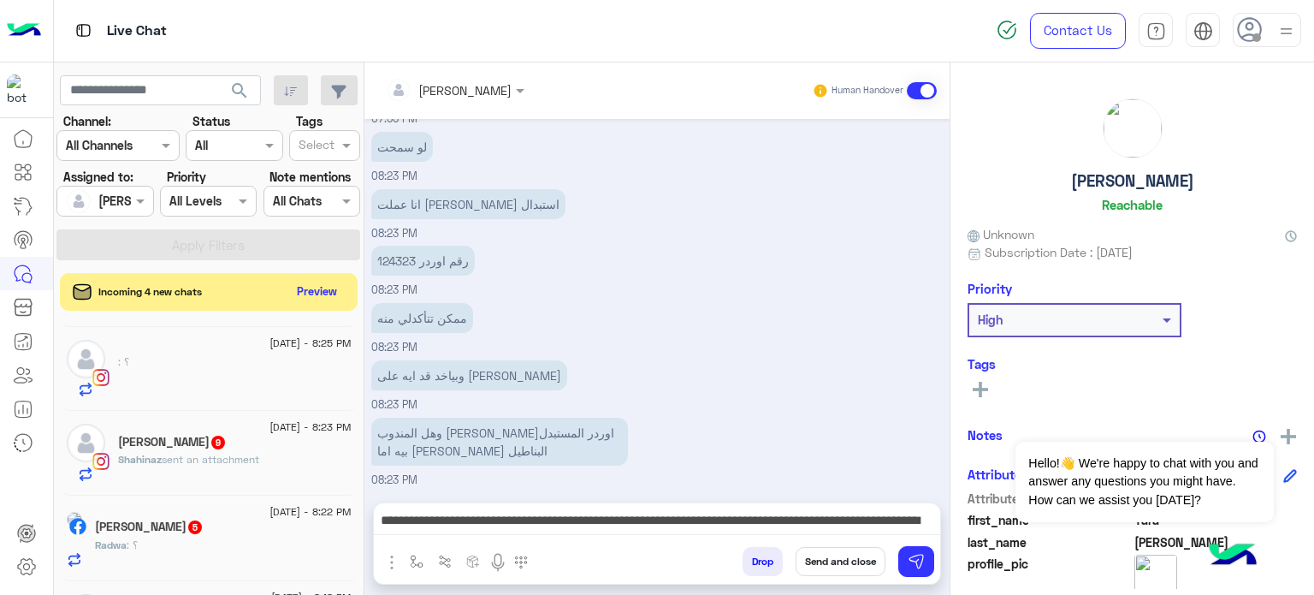
click at [842, 565] on button "Send and close" at bounding box center [841, 561] width 90 height 29
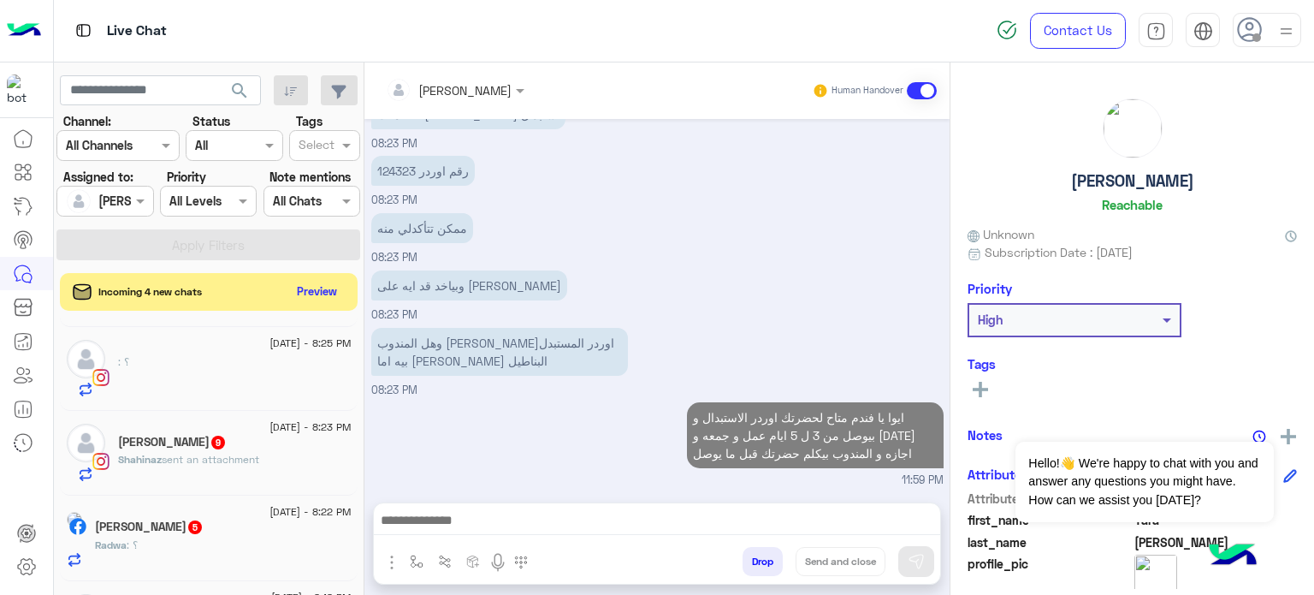
scroll to position [319, 0]
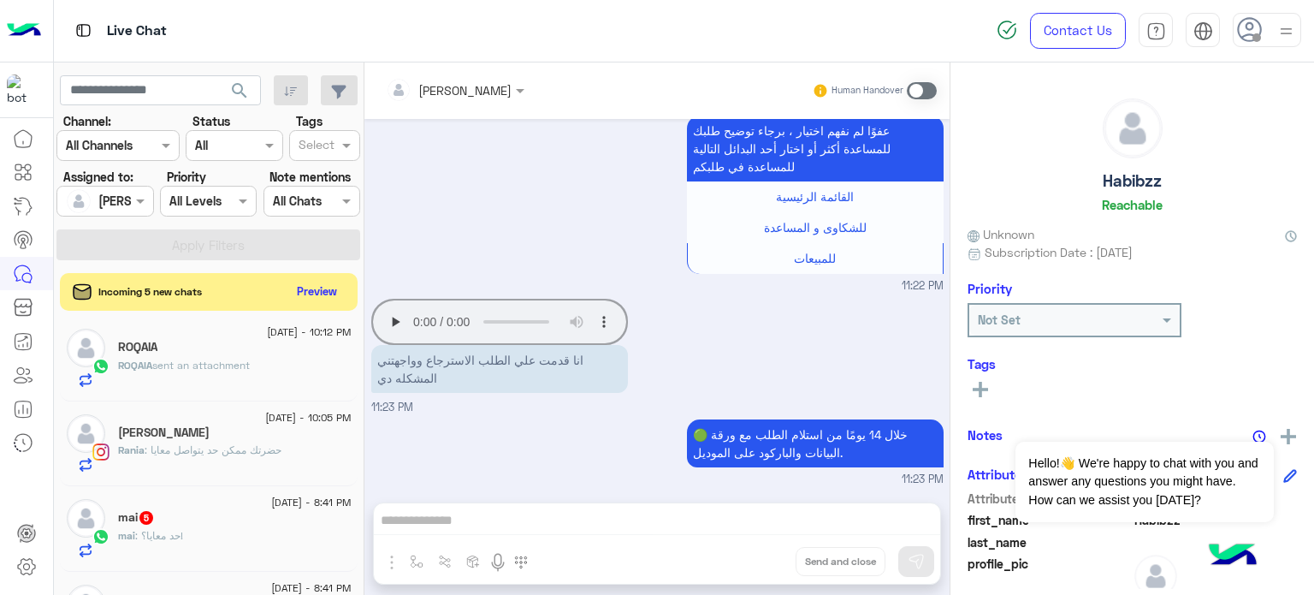
scroll to position [162, 0]
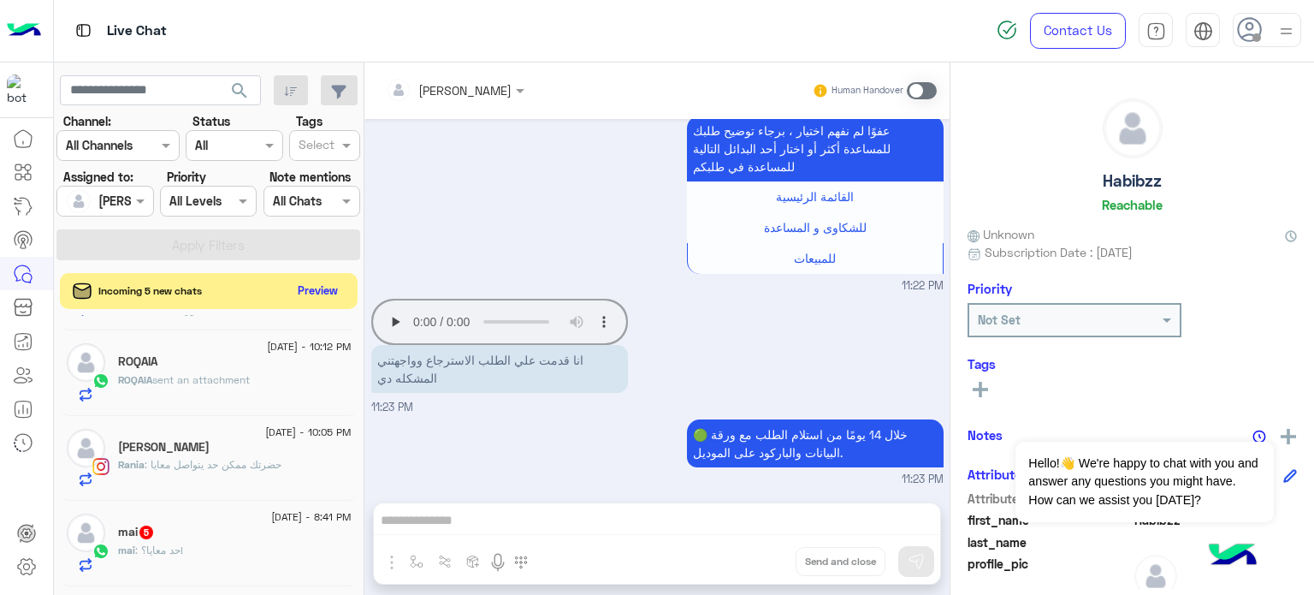
click at [322, 290] on button "Preview" at bounding box center [318, 290] width 53 height 23
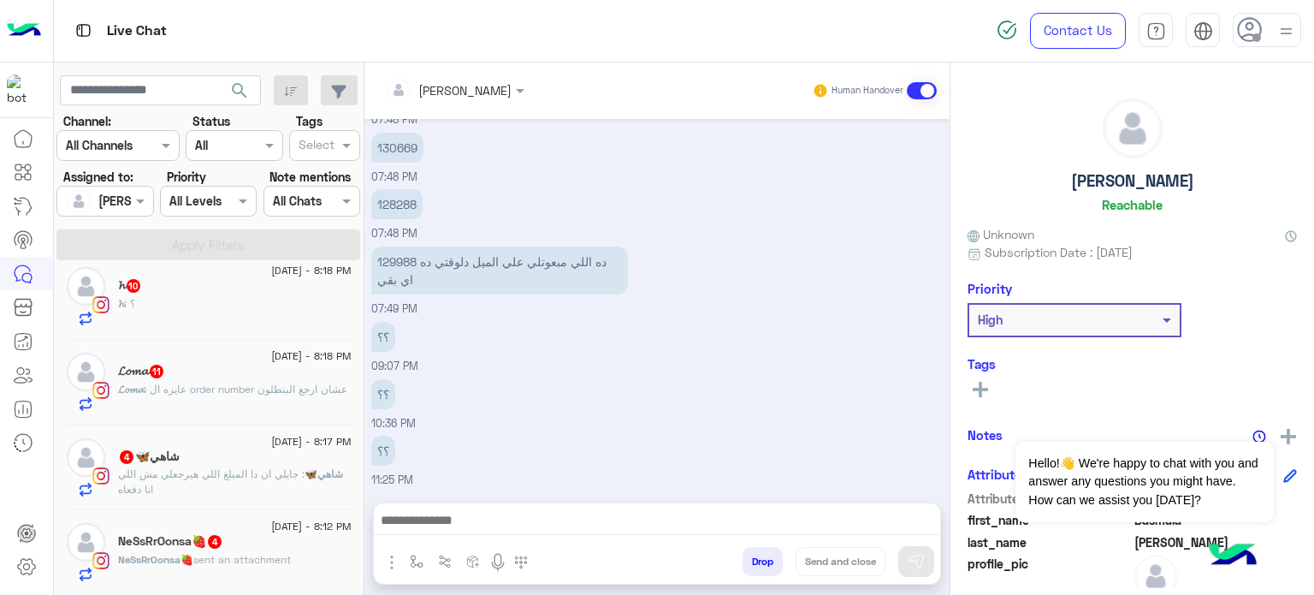
scroll to position [1384, 0]
